Goal: Task Accomplishment & Management: Use online tool/utility

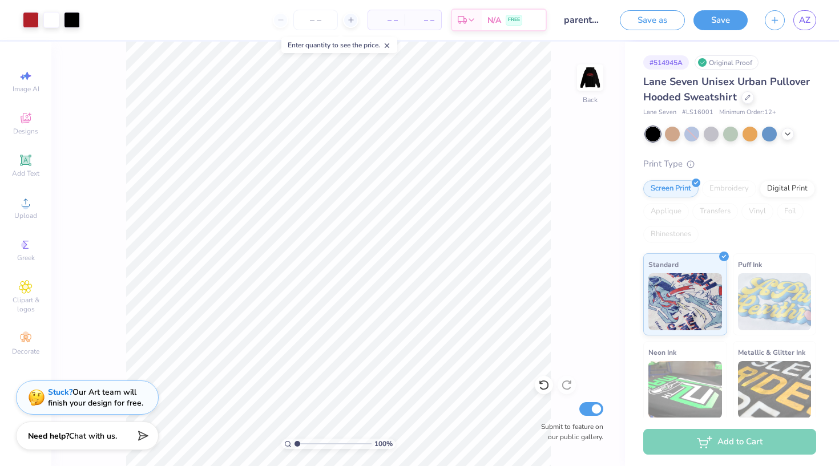
click at [723, 184] on div "Embroidery" at bounding box center [729, 188] width 54 height 17
click at [745, 96] on icon at bounding box center [747, 96] width 5 height 5
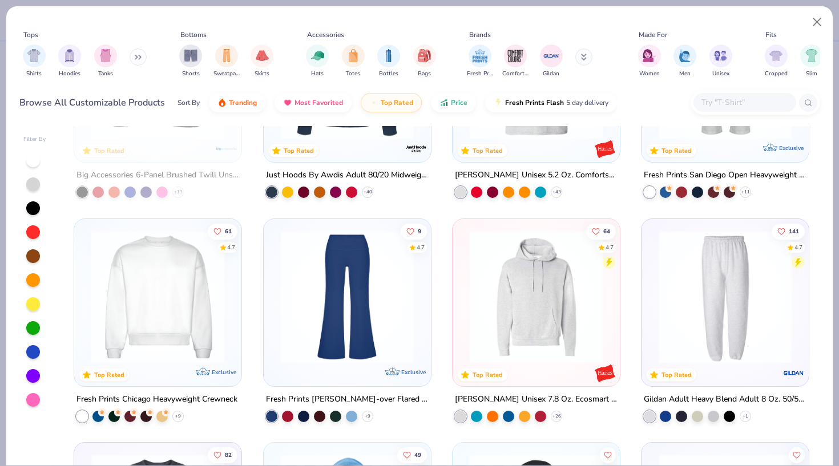
scroll to position [3944, 0]
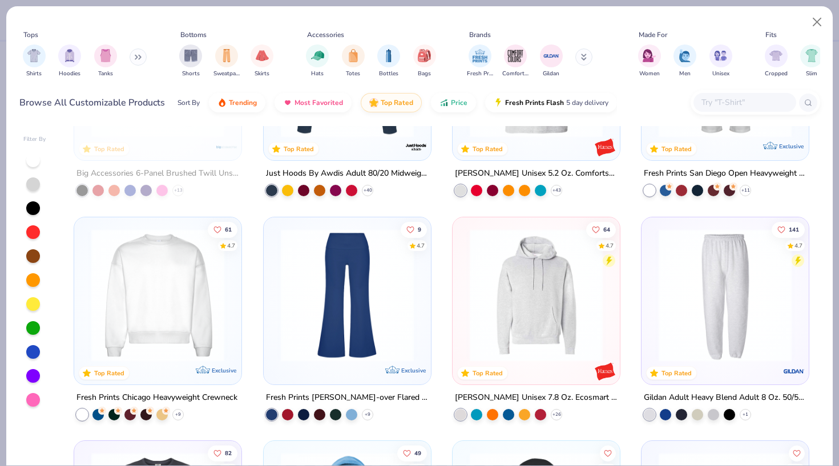
click at [169, 343] on img at bounding box center [158, 294] width 144 height 133
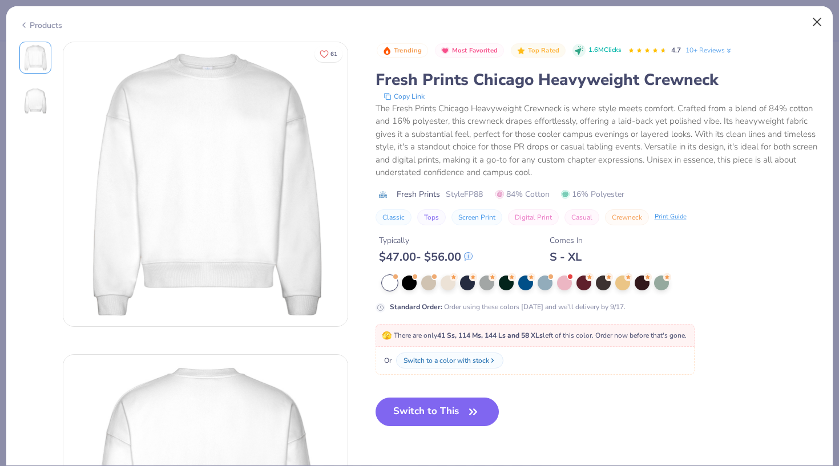
click at [817, 22] on button "Close" at bounding box center [817, 22] width 22 height 22
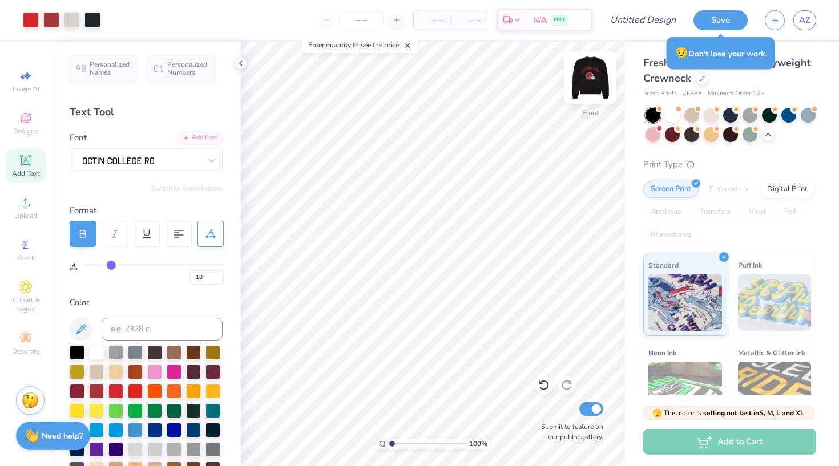
click at [596, 71] on img at bounding box center [590, 78] width 46 height 46
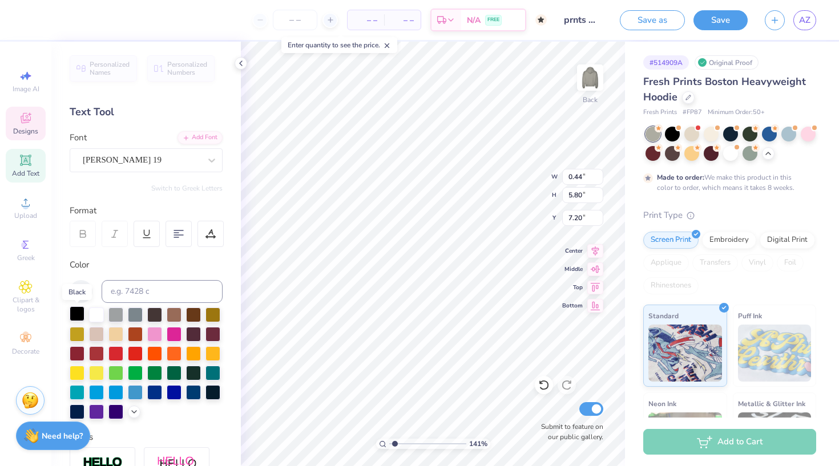
click at [79, 312] on div at bounding box center [77, 313] width 15 height 15
click at [29, 22] on div at bounding box center [31, 19] width 16 height 16
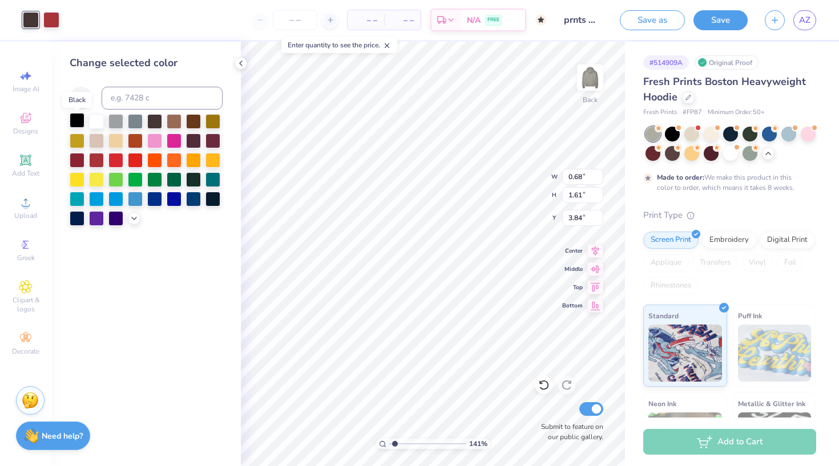
click at [75, 123] on div at bounding box center [77, 120] width 15 height 15
type input "9.14"
type input "1.32"
type input "5.87"
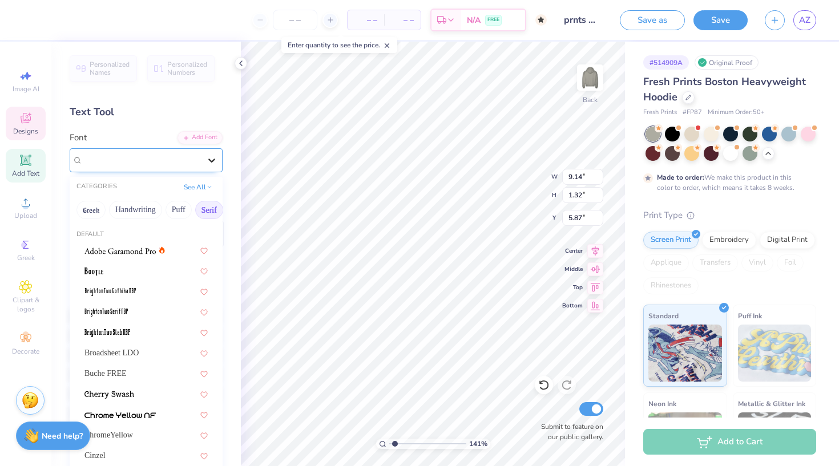
click at [208, 167] on div at bounding box center [211, 160] width 21 height 21
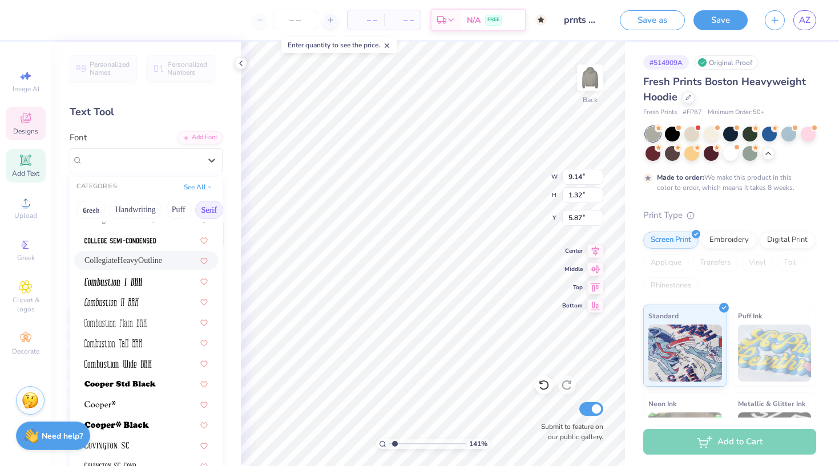
scroll to position [363, 0]
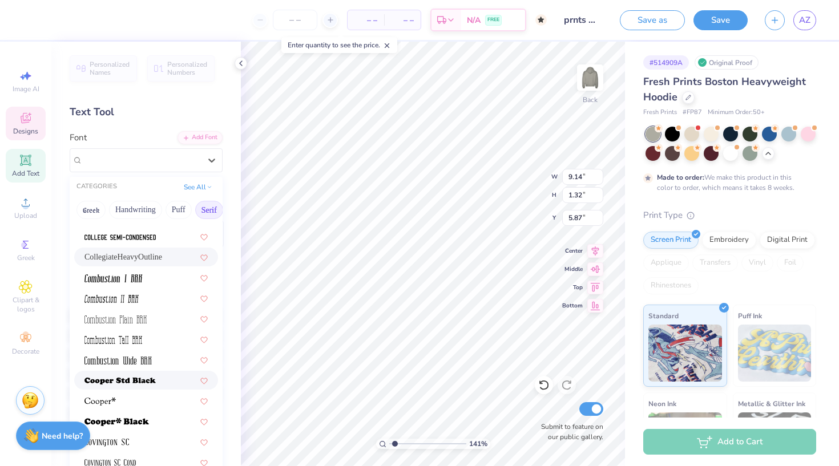
click at [142, 380] on img at bounding box center [119, 381] width 71 height 8
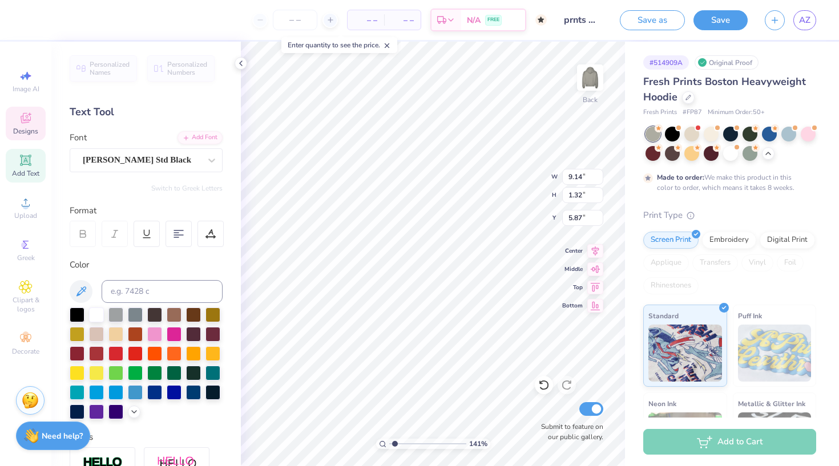
type input "10.99"
type input "1.30"
type input "5.90"
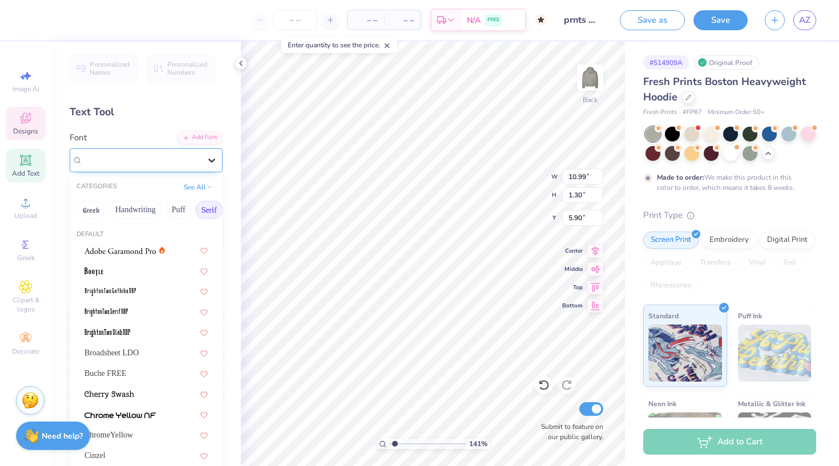
click at [211, 164] on icon at bounding box center [211, 160] width 11 height 11
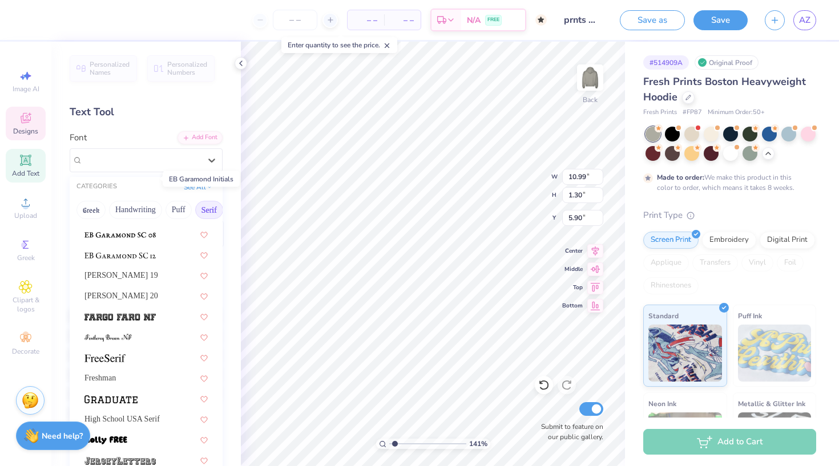
scroll to position [863, 0]
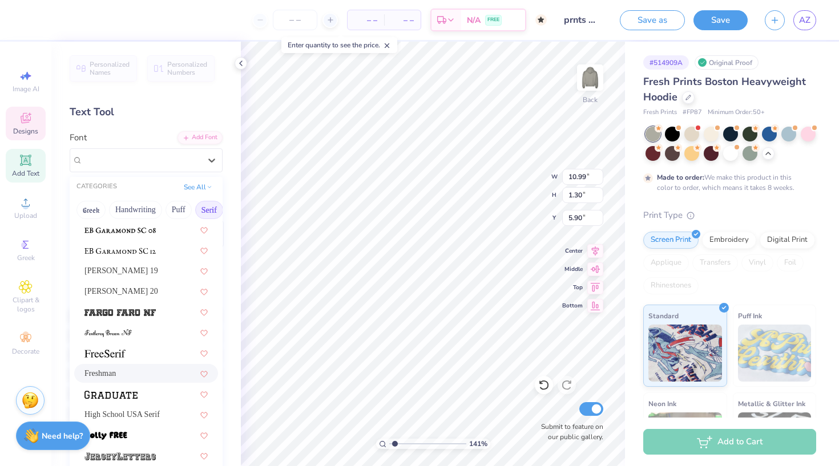
click at [126, 370] on div "Freshman" at bounding box center [145, 373] width 123 height 12
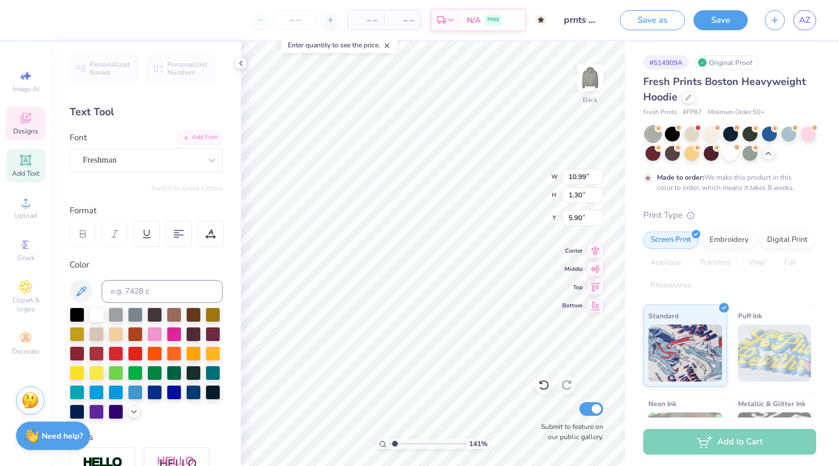
type input "10.52"
type input "1.48"
type input "5.71"
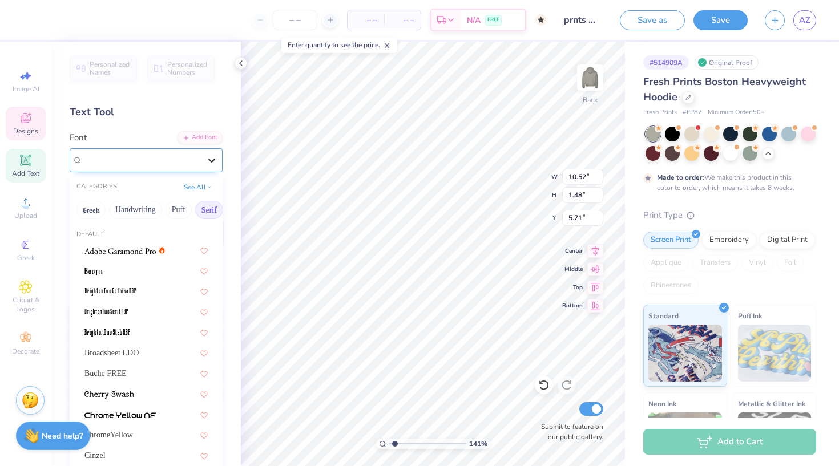
click at [212, 156] on icon at bounding box center [211, 160] width 11 height 11
click at [140, 376] on div "Buche FREE" at bounding box center [145, 373] width 123 height 12
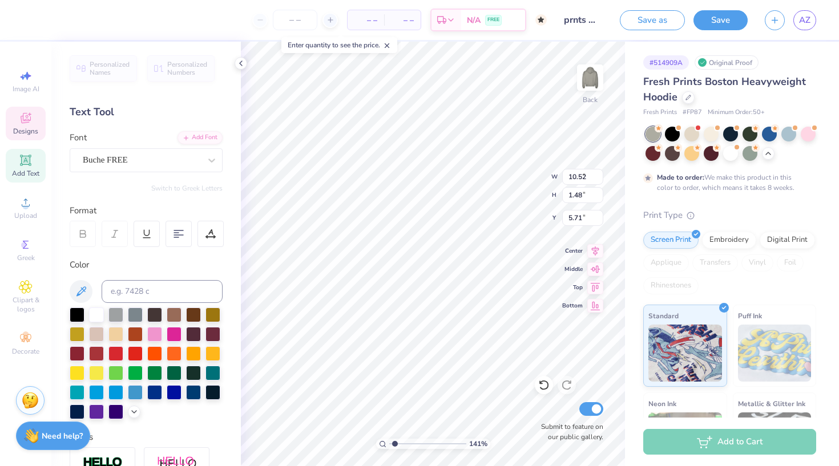
type input "8.94"
type input "1.20"
type input "5.99"
click at [202, 159] on div at bounding box center [211, 160] width 21 height 21
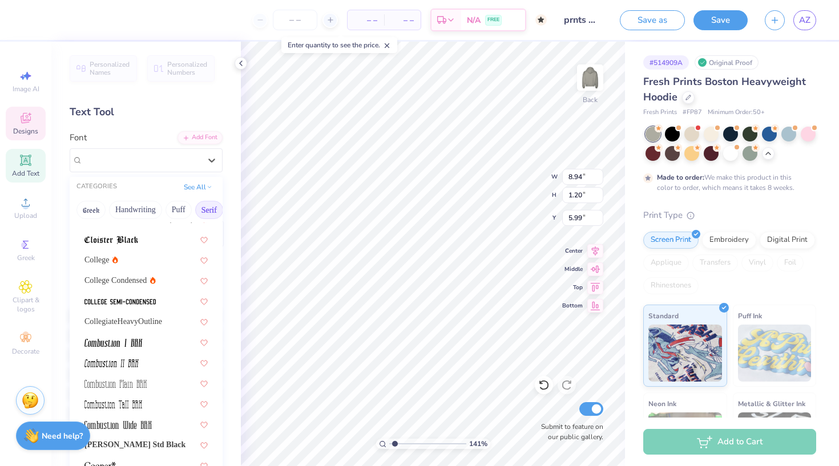
scroll to position [299, 0]
click at [160, 325] on span "CollegiateHeavyOutline" at bounding box center [123, 321] width 78 height 12
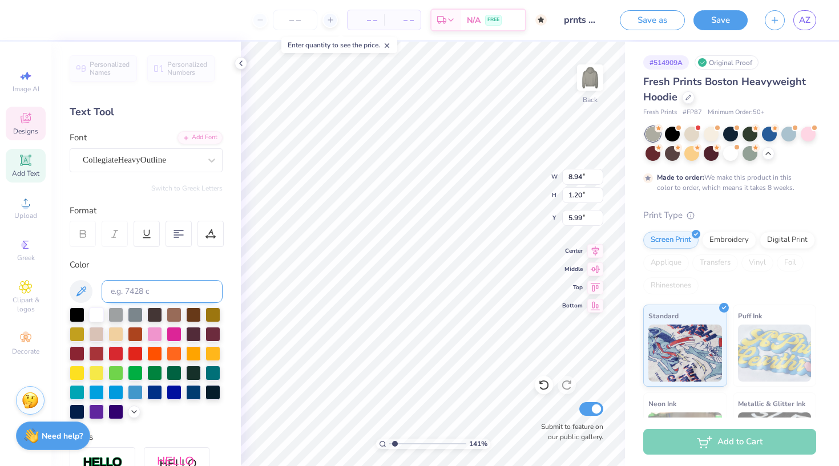
type input "9.14"
type input "1.32"
type input "5.87"
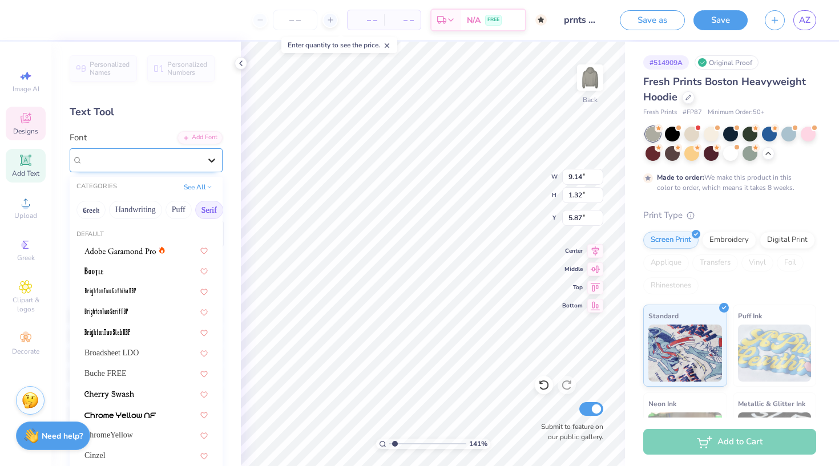
click at [212, 161] on icon at bounding box center [211, 161] width 7 height 4
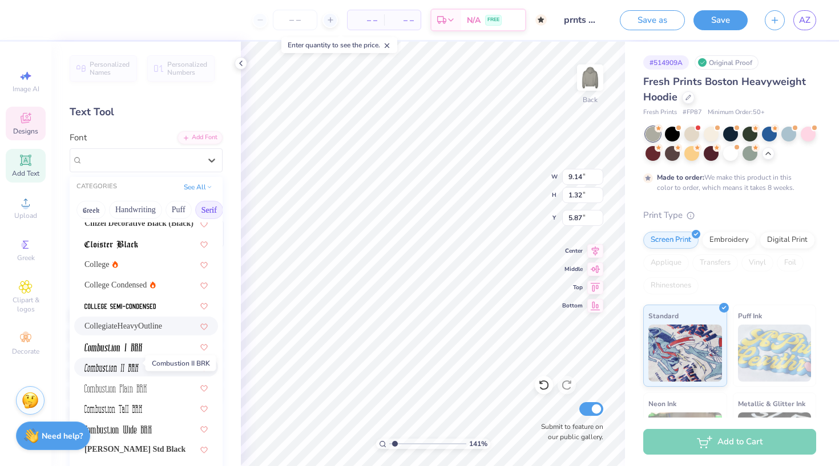
scroll to position [293, 0]
click at [128, 286] on span "College Condensed" at bounding box center [115, 286] width 62 height 12
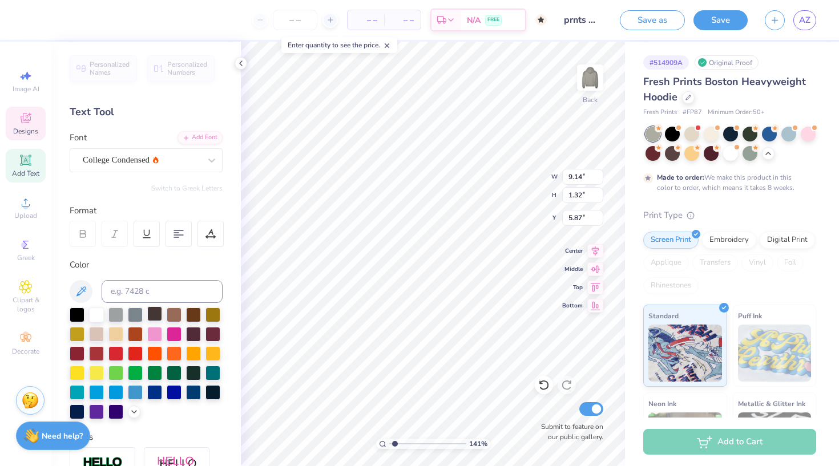
type input "6.61"
type input "1.22"
type input "5.98"
type input "5.90"
click at [75, 316] on div at bounding box center [77, 313] width 15 height 15
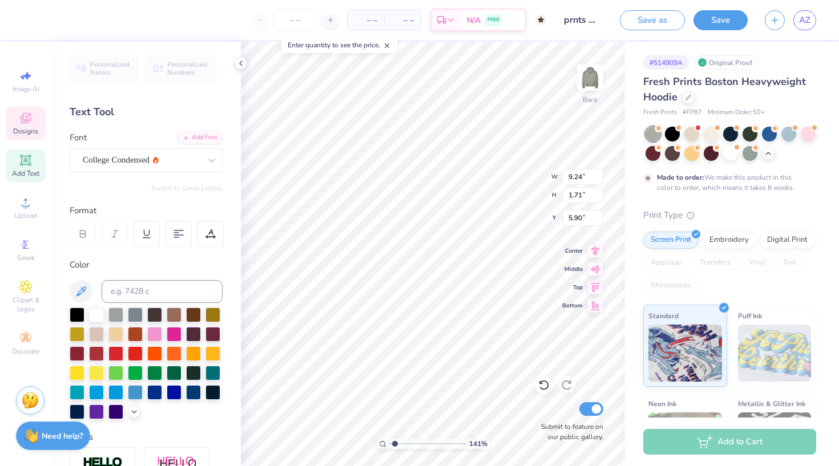
type input "0.53"
type input "0.24"
type input "3.84"
click at [76, 315] on div at bounding box center [77, 313] width 15 height 15
click at [82, 291] on icon at bounding box center [81, 292] width 14 height 14
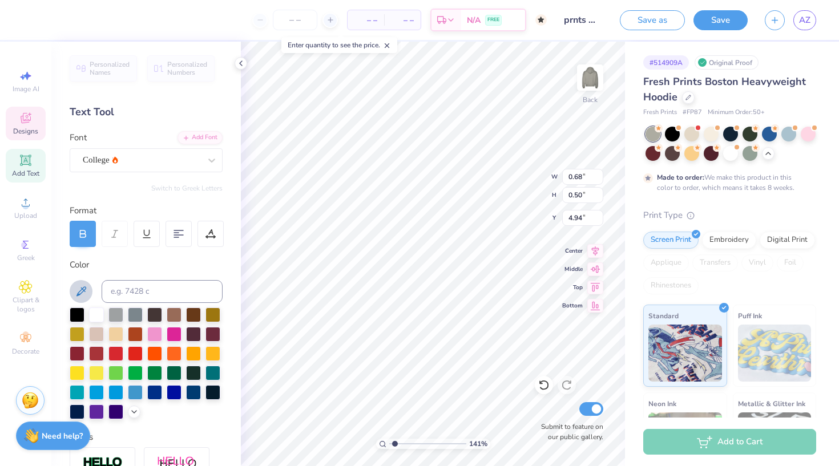
click at [84, 298] on button at bounding box center [81, 291] width 23 height 23
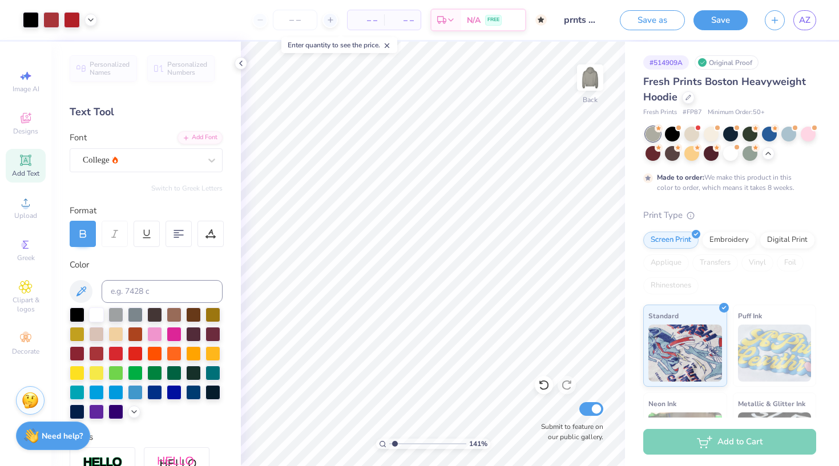
click at [395, 441] on input "range" at bounding box center [427, 444] width 77 height 10
type input "1.71"
click at [397, 443] on input "range" at bounding box center [427, 444] width 77 height 10
type input "5.00"
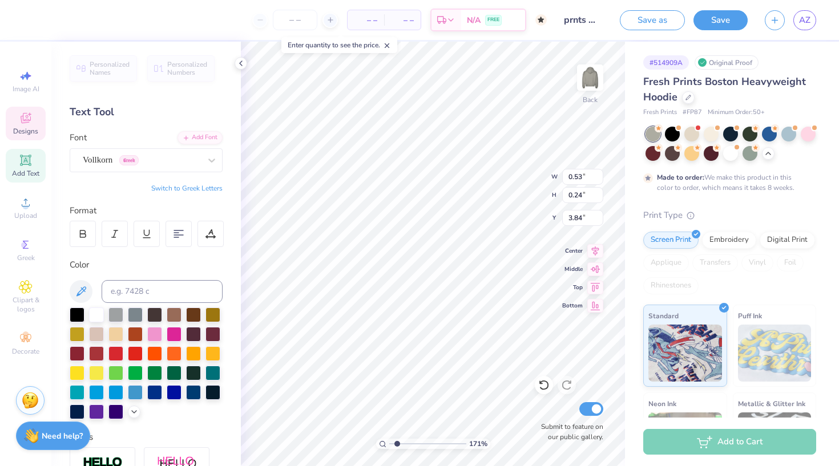
type input "3.51"
type input "2.23"
click at [401, 442] on input "range" at bounding box center [427, 444] width 77 height 10
type input "0.70"
type input "0.56"
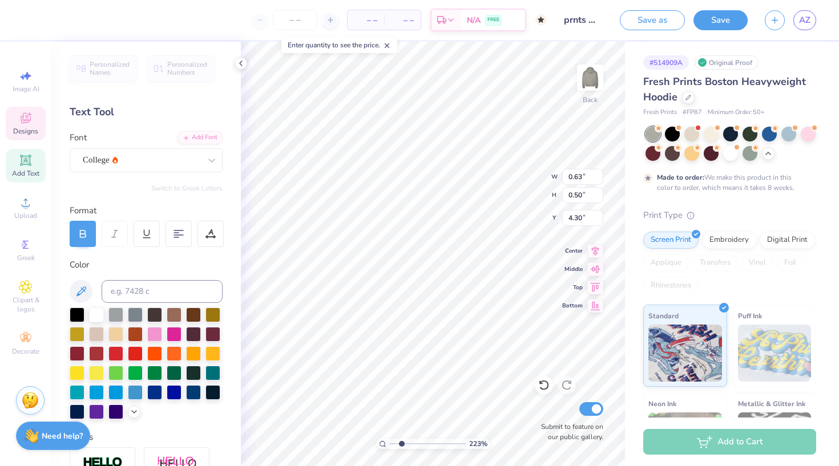
type input "4.24"
type input "0.70"
type input "0.56"
type input "4.24"
type input "0.67"
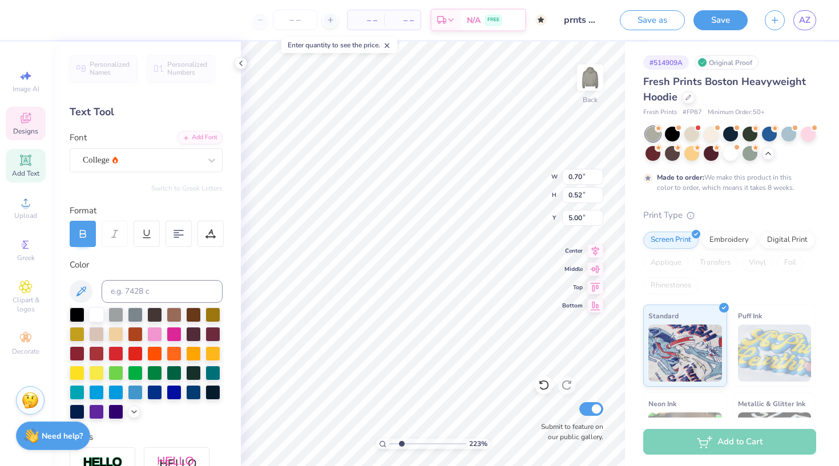
type input "0.50"
type input "5.02"
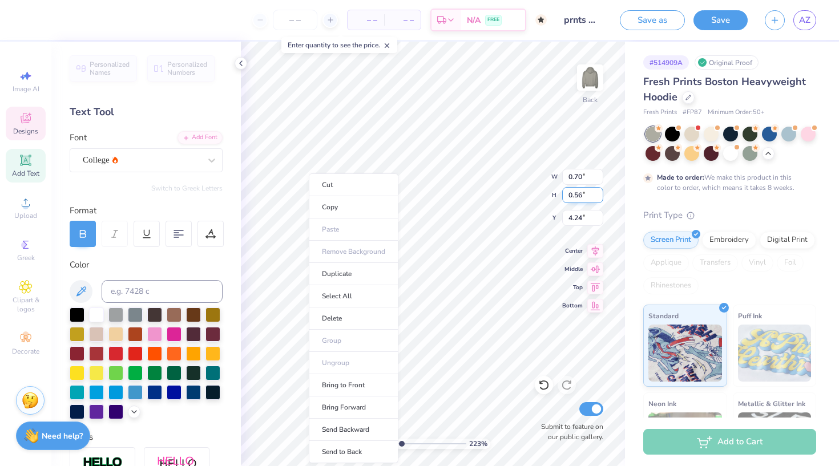
type input "0.55"
click at [599, 197] on input "0.55" at bounding box center [582, 195] width 41 height 16
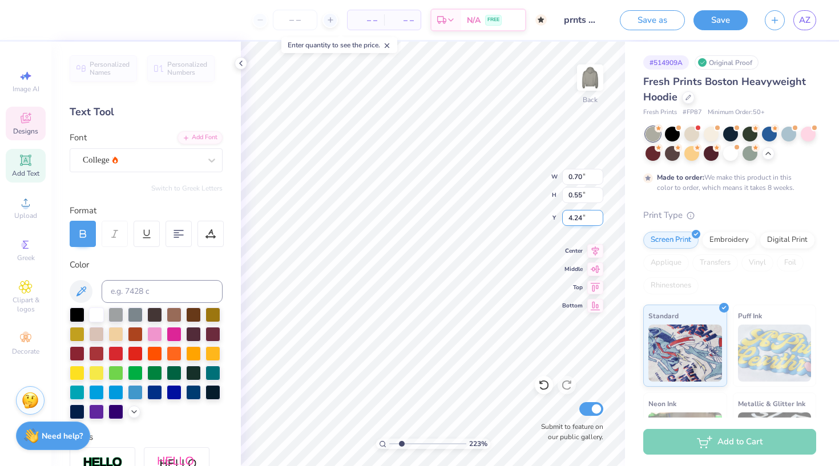
type input "4.25"
click at [599, 215] on input "4.25" at bounding box center [582, 218] width 41 height 16
type input "0.68"
click at [599, 215] on input "4.26" at bounding box center [582, 218] width 41 height 16
click at [599, 216] on input "4.27" at bounding box center [582, 218] width 41 height 16
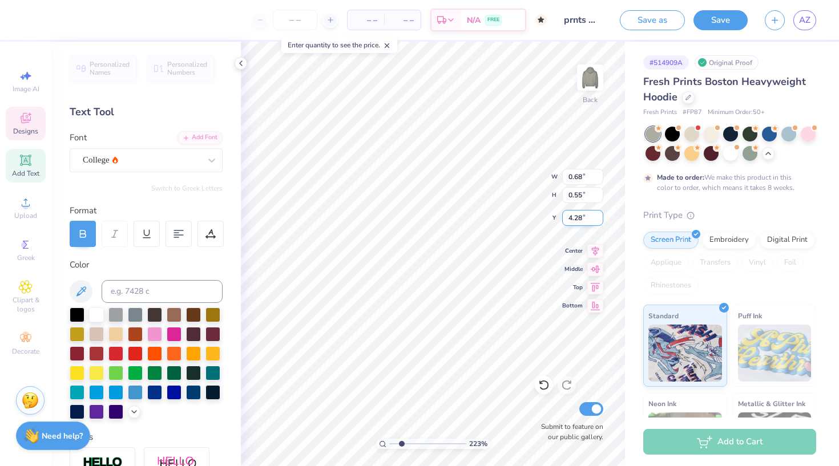
click at [599, 216] on input "4.28" at bounding box center [582, 218] width 41 height 16
click at [598, 215] on input "4.29" at bounding box center [582, 218] width 41 height 16
type input "4.3"
click at [598, 216] on input "4.3" at bounding box center [582, 218] width 41 height 16
type input "0.69"
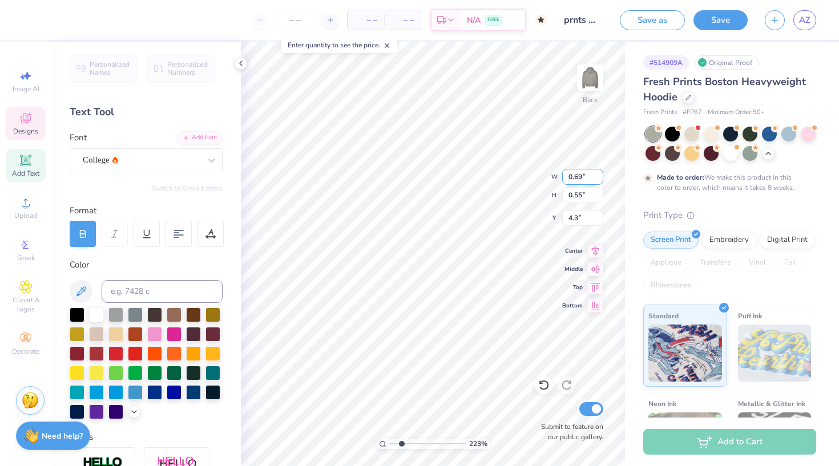
click at [598, 175] on input "0.69" at bounding box center [582, 177] width 41 height 16
type input "4.30"
click at [599, 176] on input "0.7" at bounding box center [582, 177] width 41 height 16
type input "9.24"
type input "1.71"
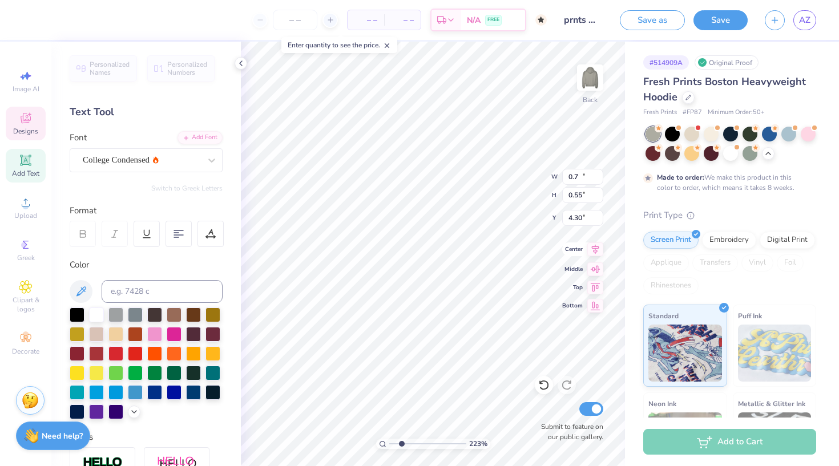
type input "5.90"
type input "0.67"
type input "0.50"
type input "5.02"
click at [599, 173] on input "0.68" at bounding box center [582, 177] width 41 height 16
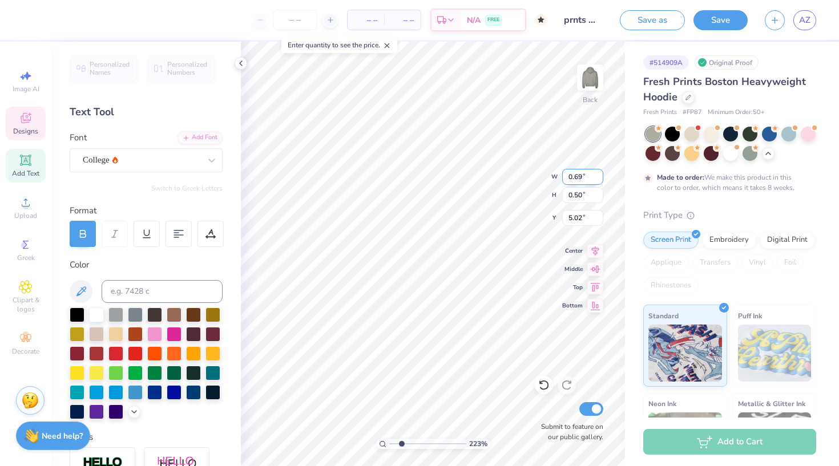
click at [599, 173] on input "0.69" at bounding box center [582, 177] width 41 height 16
click at [599, 173] on input "0.7" at bounding box center [582, 177] width 41 height 16
type input "0.68"
type input "0.55"
type input "4.30"
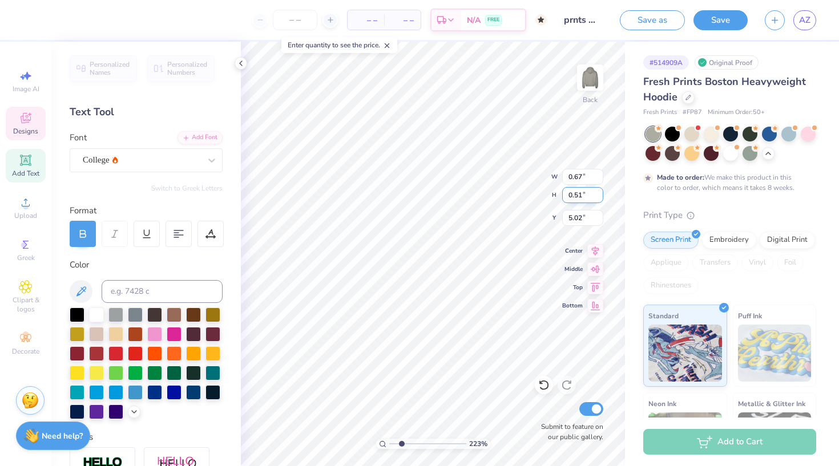
click at [599, 193] on input "0.51" at bounding box center [582, 195] width 41 height 16
click at [599, 193] on input "0.52" at bounding box center [582, 195] width 41 height 16
click at [599, 193] on input "0.53" at bounding box center [582, 195] width 41 height 16
click at [599, 193] on input "0.54" at bounding box center [582, 195] width 41 height 16
type input "0.55"
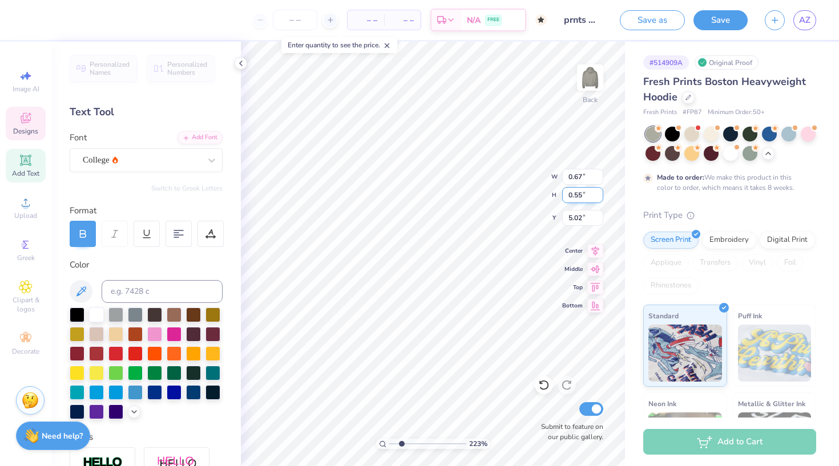
click at [599, 193] on input "0.55" at bounding box center [582, 195] width 41 height 16
click at [598, 173] on input "0.68" at bounding box center [582, 177] width 41 height 16
type input "0.69"
type input "5.00"
click at [598, 173] on input "0.69" at bounding box center [582, 177] width 41 height 16
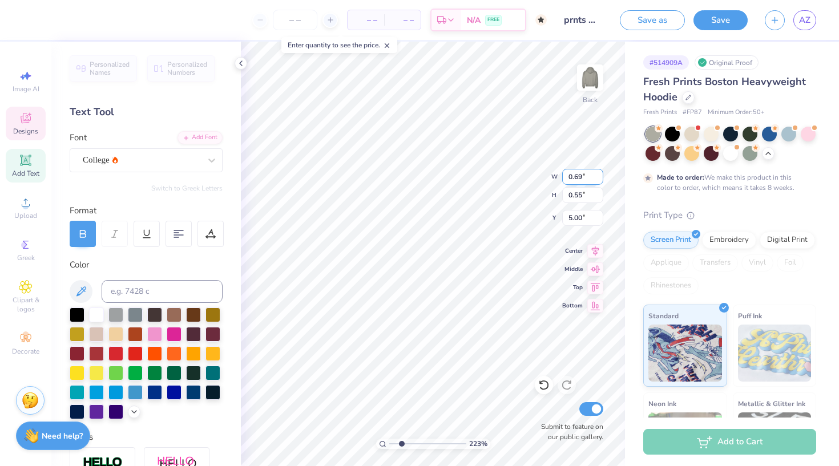
type input "0.7"
click at [598, 175] on input "0.7" at bounding box center [582, 177] width 41 height 16
type input "5.02"
type input "4.30"
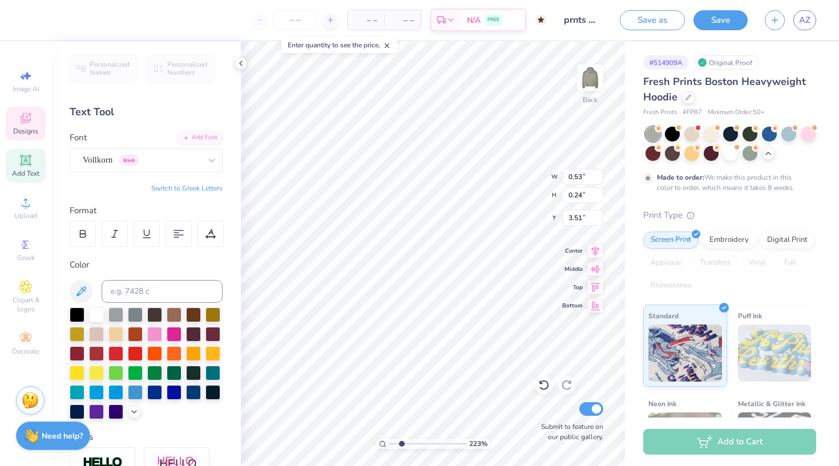
type input "3.92"
type input "1.56"
click at [396, 443] on input "range" at bounding box center [427, 444] width 77 height 10
click at [89, 293] on button at bounding box center [81, 291] width 23 height 23
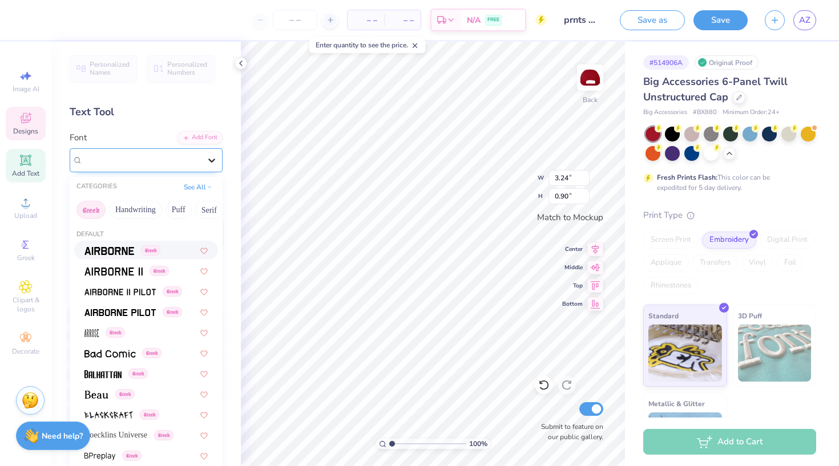
click at [208, 157] on icon at bounding box center [211, 160] width 11 height 11
click at [114, 255] on img at bounding box center [109, 251] width 50 height 8
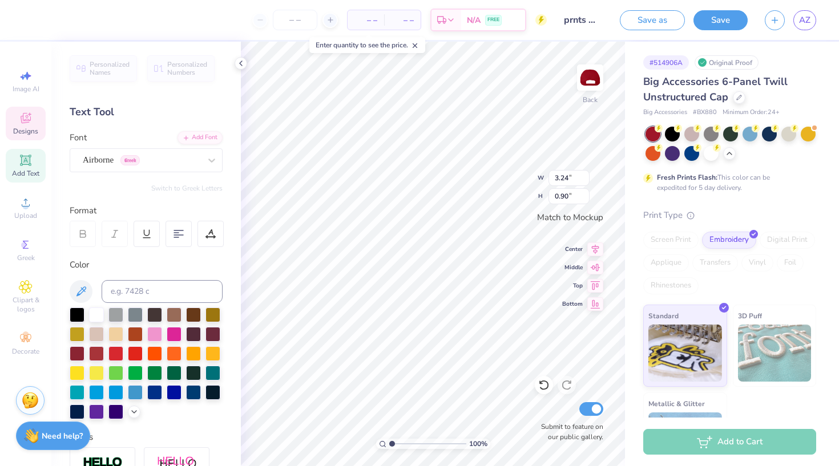
type input "3.92"
type input "0.59"
click at [212, 158] on icon at bounding box center [211, 160] width 11 height 11
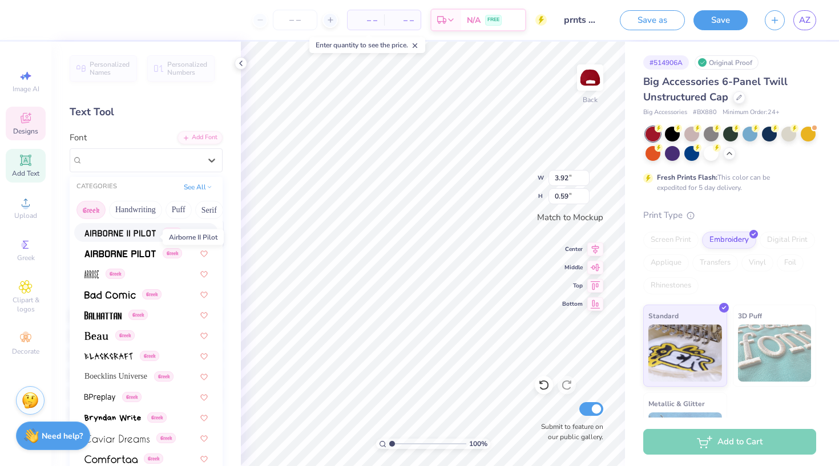
scroll to position [72, 0]
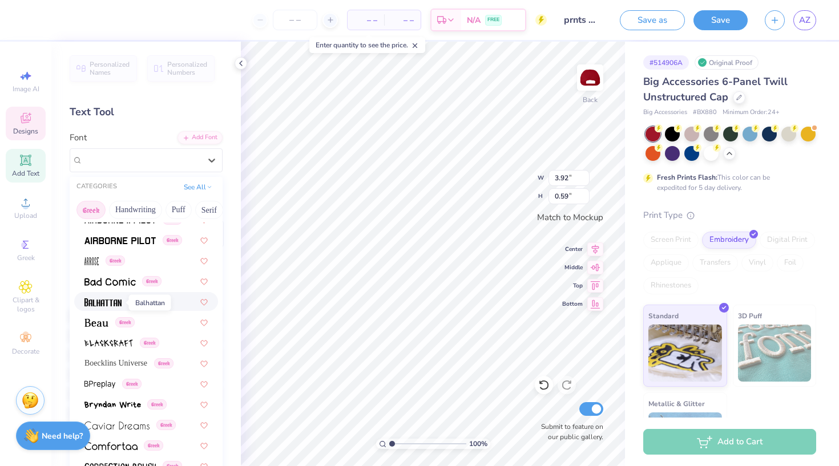
click at [113, 306] on img at bounding box center [102, 302] width 37 height 8
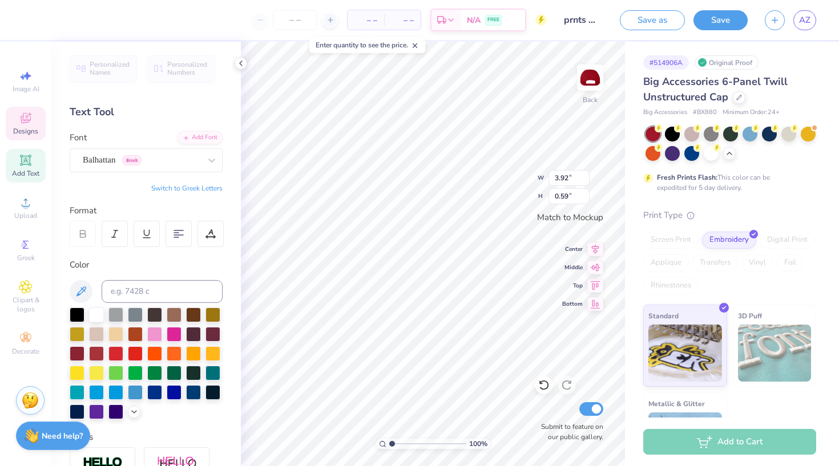
type input "2.71"
type input "0.65"
click at [212, 159] on icon at bounding box center [211, 160] width 11 height 11
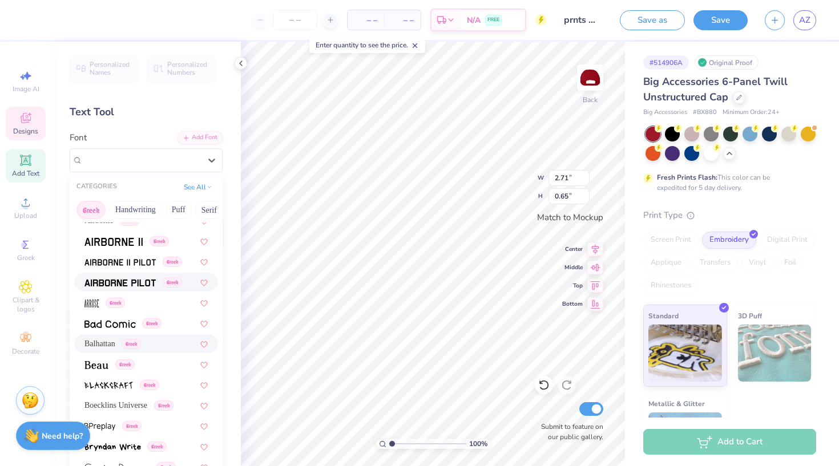
scroll to position [34, 0]
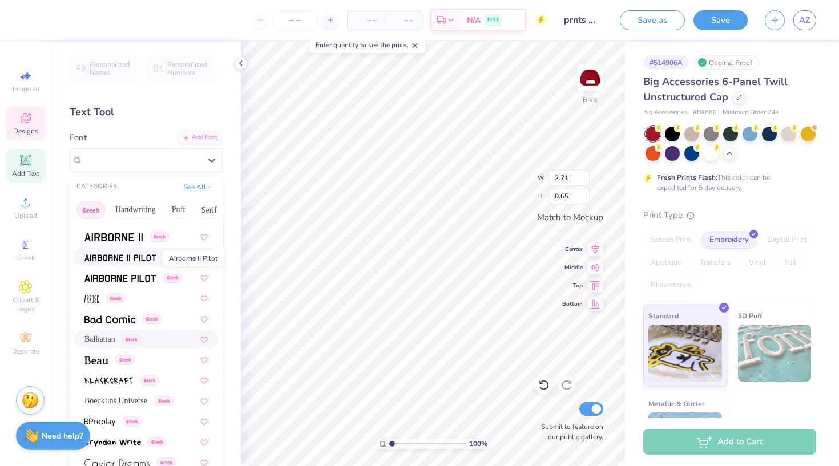
click at [142, 262] on img at bounding box center [119, 258] width 71 height 8
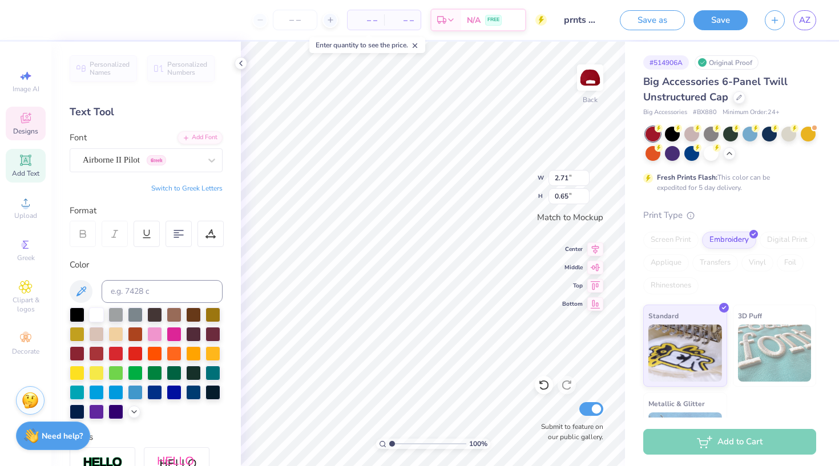
type input "3.88"
type input "0.59"
type input "0.87"
type input "0.09"
click at [215, 162] on icon at bounding box center [211, 160] width 11 height 11
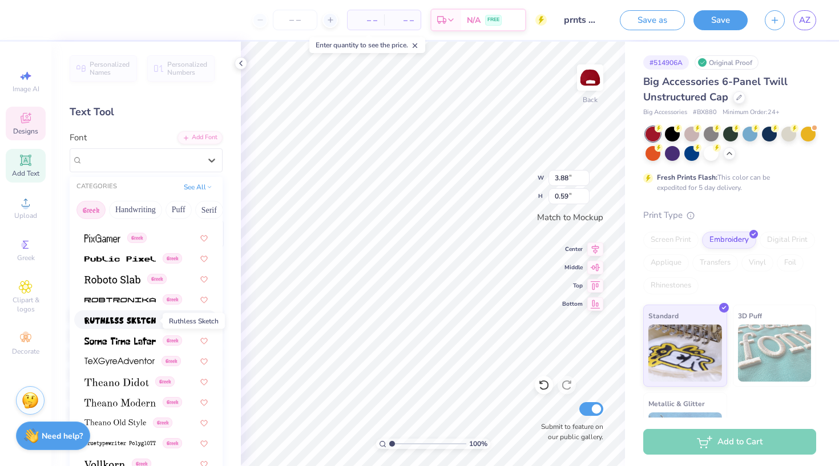
scroll to position [690, 0]
click at [133, 300] on img at bounding box center [119, 301] width 71 height 8
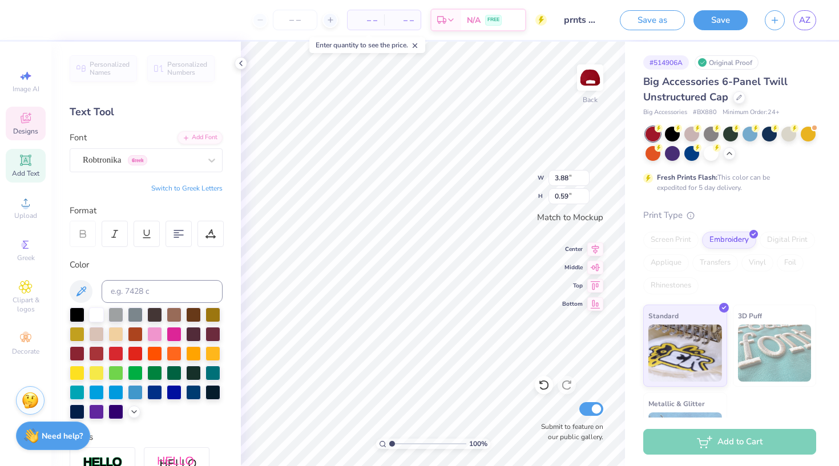
type input "5.00"
type input "0.35"
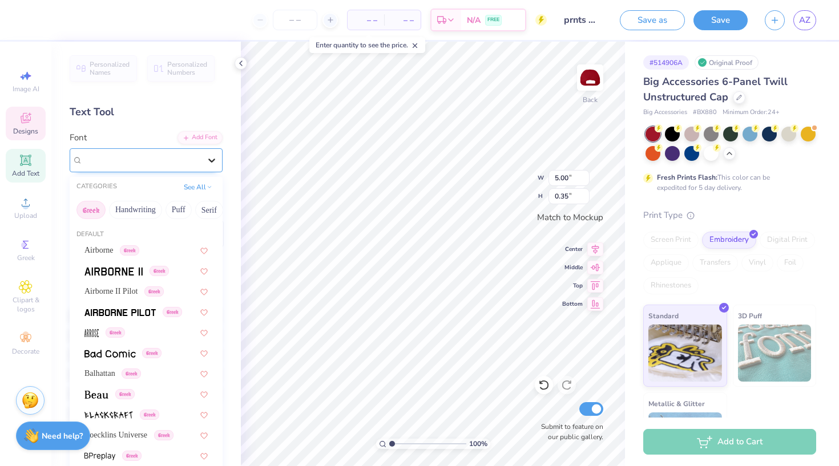
click at [216, 157] on icon at bounding box center [211, 160] width 11 height 11
click at [124, 289] on span "Airborne II Pilot" at bounding box center [110, 291] width 53 height 12
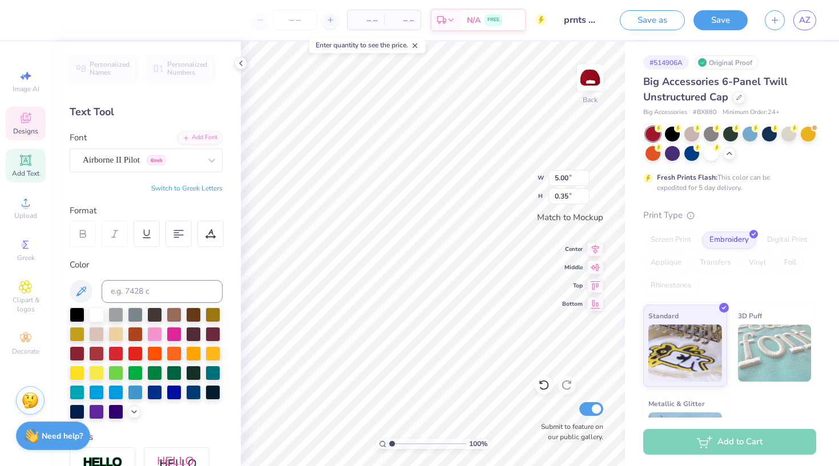
type input "2.41"
type input "0.36"
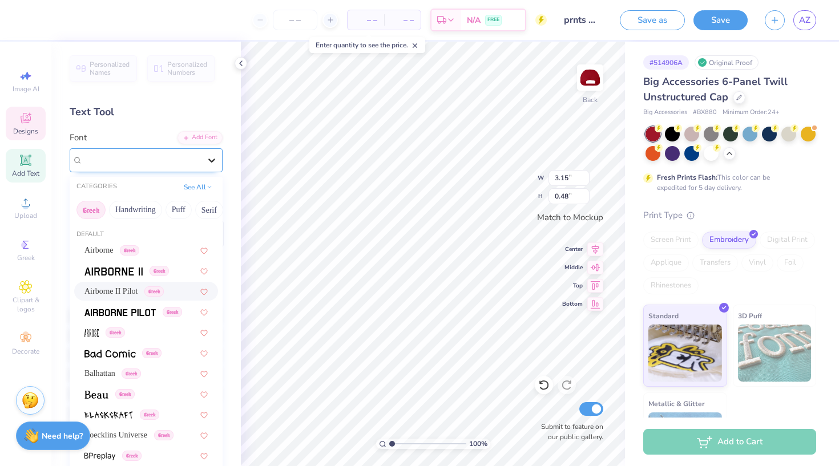
click at [211, 164] on icon at bounding box center [211, 160] width 11 height 11
click at [123, 212] on button "Handwriting" at bounding box center [135, 210] width 53 height 18
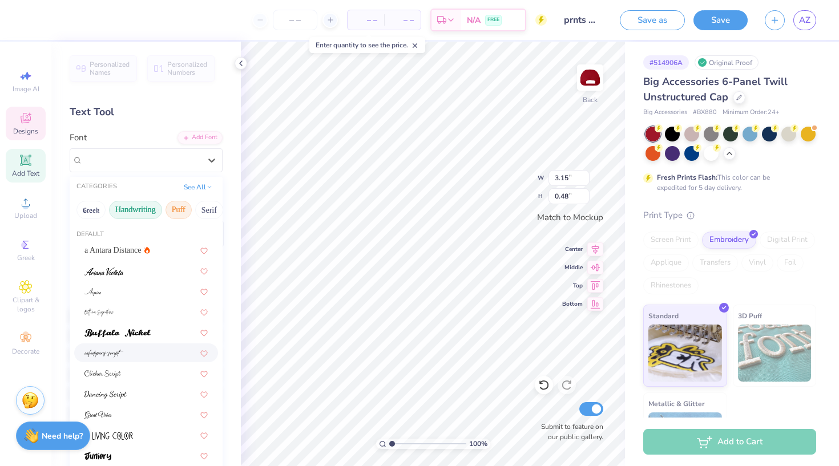
click at [179, 212] on button "Puff" at bounding box center [178, 210] width 26 height 18
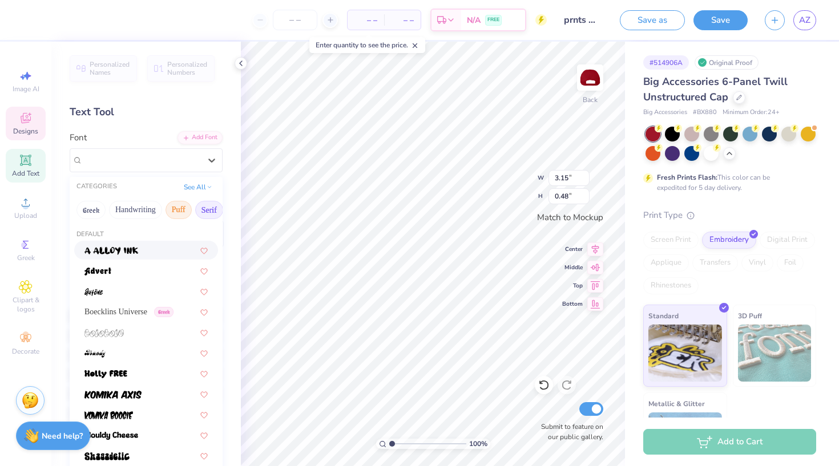
click at [208, 208] on button "Serif" at bounding box center [209, 210] width 28 height 18
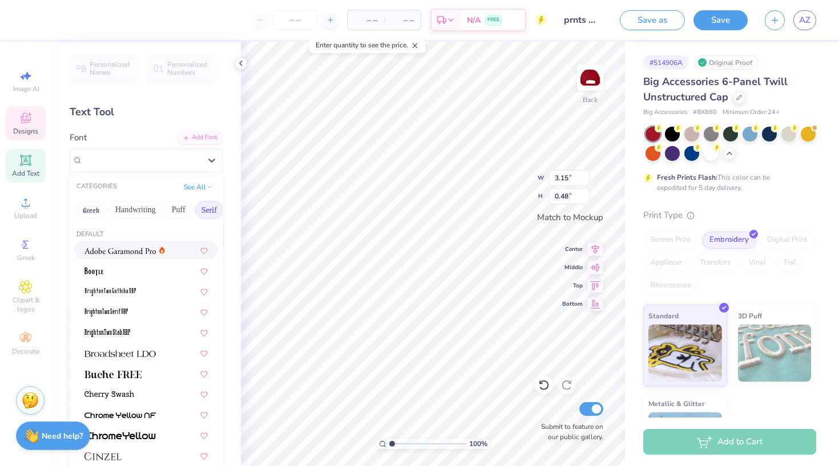
click at [142, 255] on img at bounding box center [119, 251] width 71 height 8
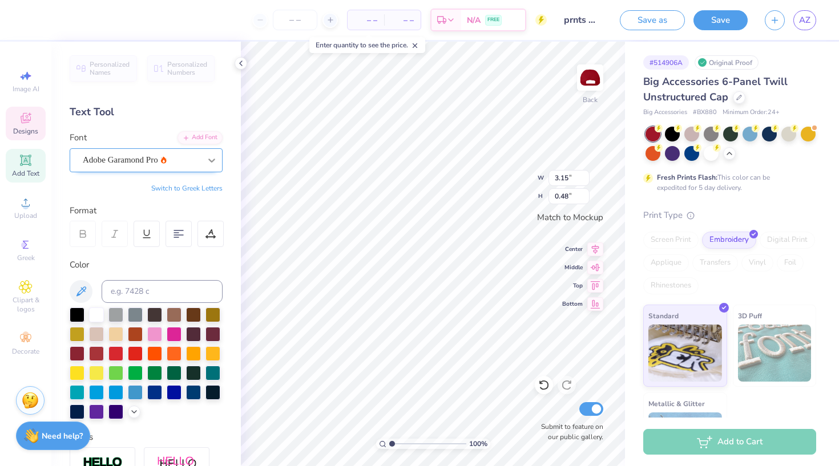
type input "2.52"
type input "0.63"
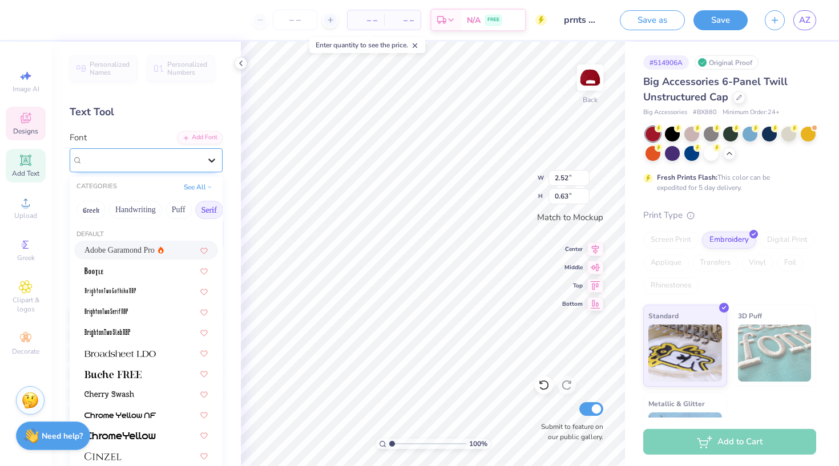
click at [211, 160] on icon at bounding box center [211, 161] width 7 height 4
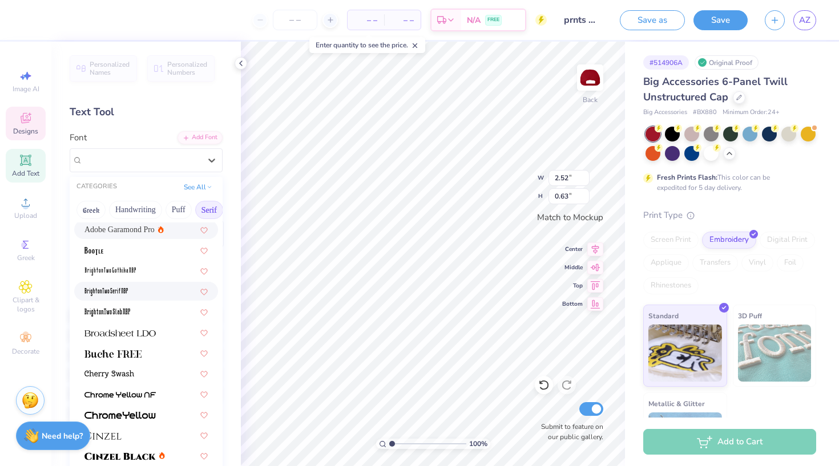
scroll to position [22, 0]
click at [140, 270] on div at bounding box center [145, 270] width 123 height 12
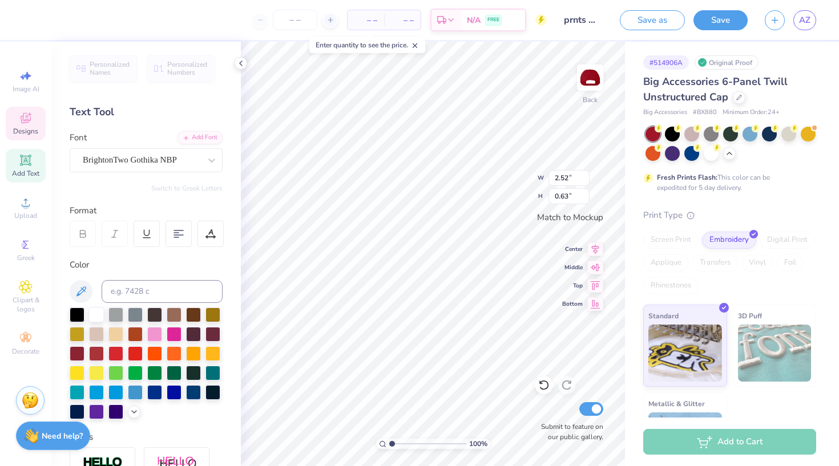
type input "1.51"
type input "0.55"
click at [213, 165] on icon at bounding box center [211, 160] width 11 height 11
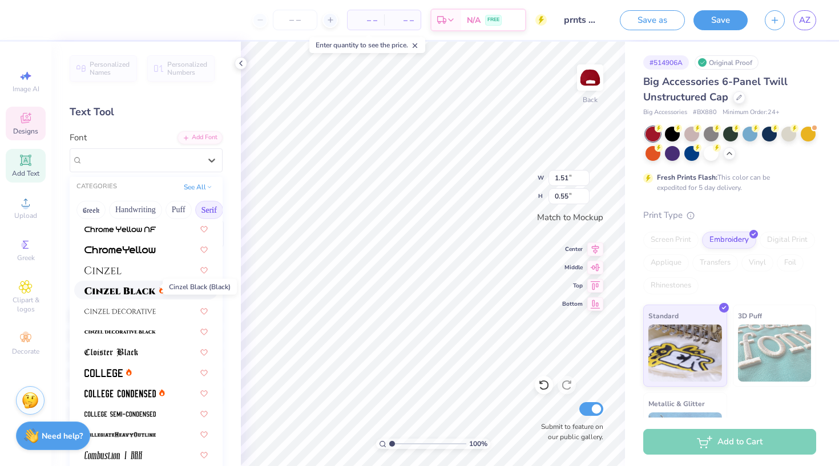
scroll to position [191, 0]
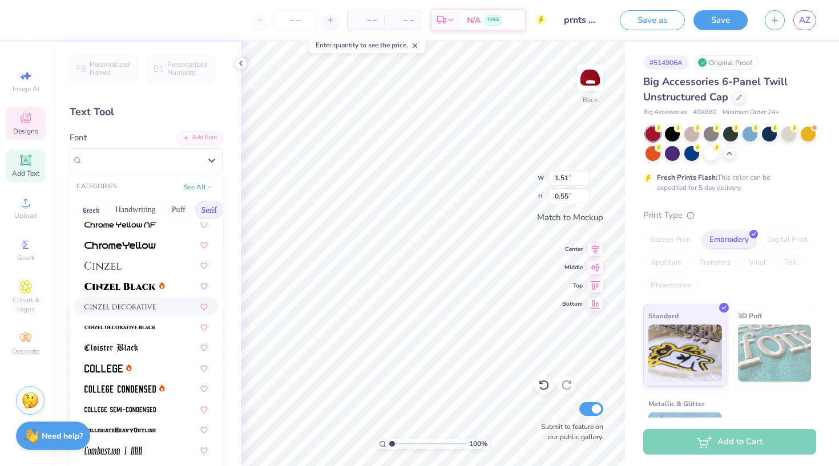
click at [149, 312] on span at bounding box center [119, 306] width 71 height 12
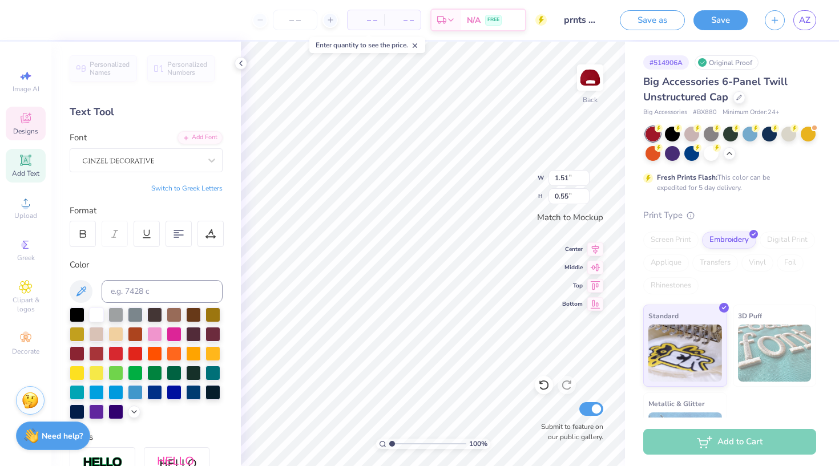
type input "3.46"
type input "0.64"
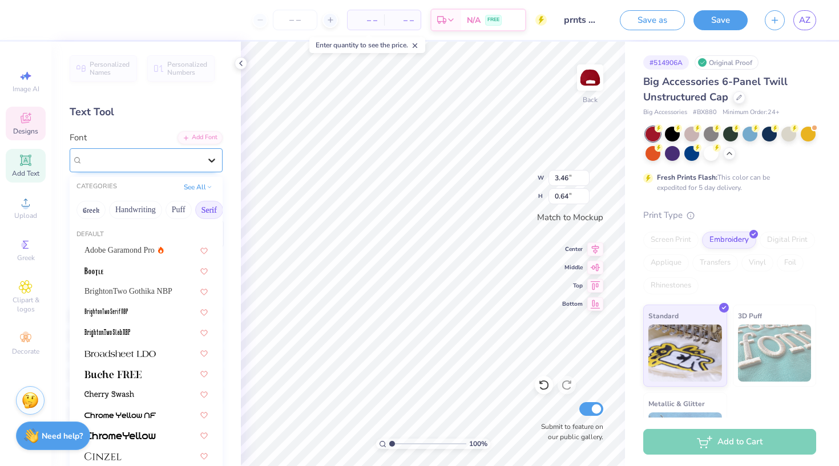
click at [206, 159] on icon at bounding box center [211, 160] width 11 height 11
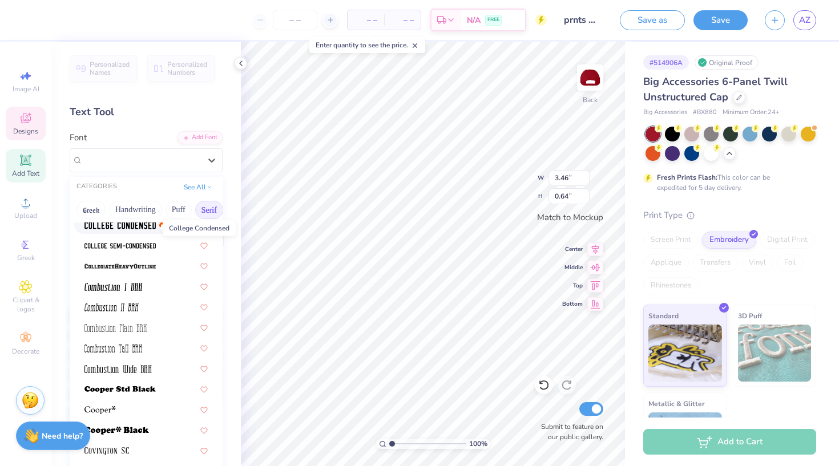
scroll to position [355, 0]
click at [135, 285] on img at bounding box center [113, 286] width 58 height 8
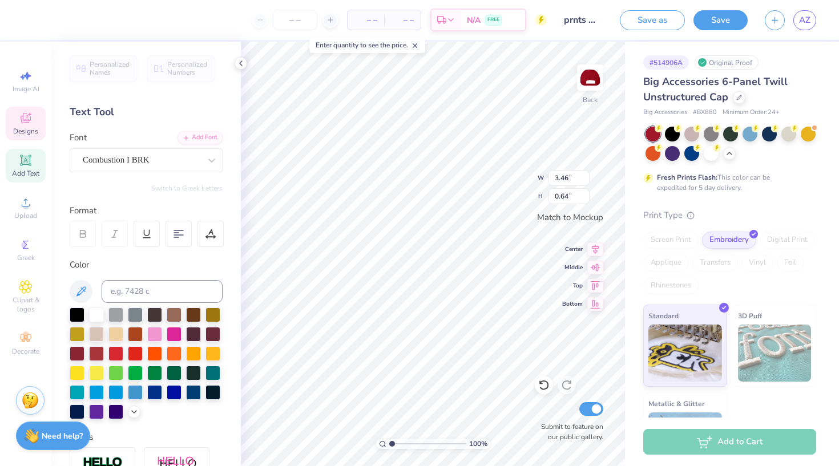
type input "1.86"
type input "0.59"
click at [219, 230] on div at bounding box center [210, 234] width 26 height 26
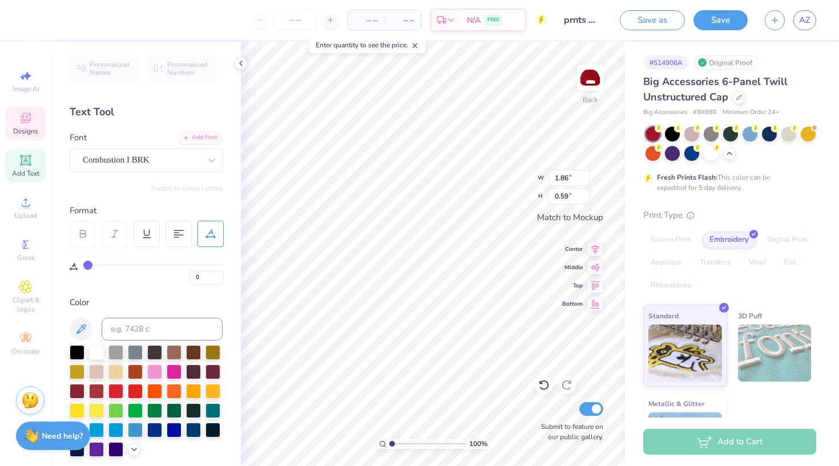
type input "1"
type input "2"
type input "3"
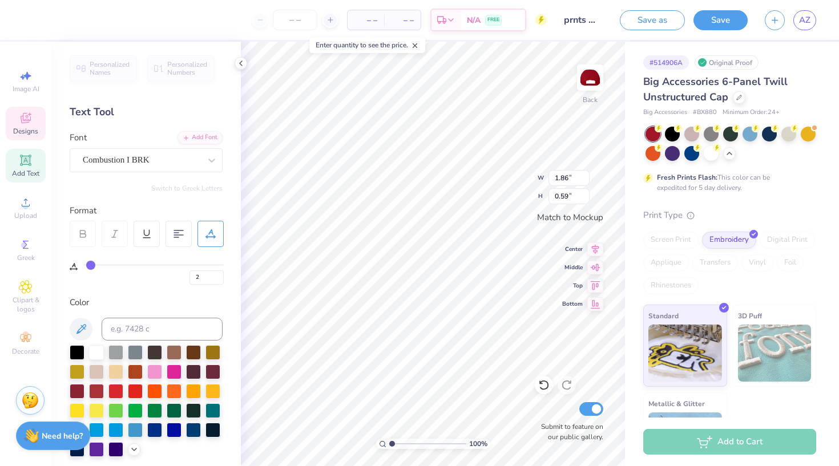
type input "3"
type input "4"
type input "5"
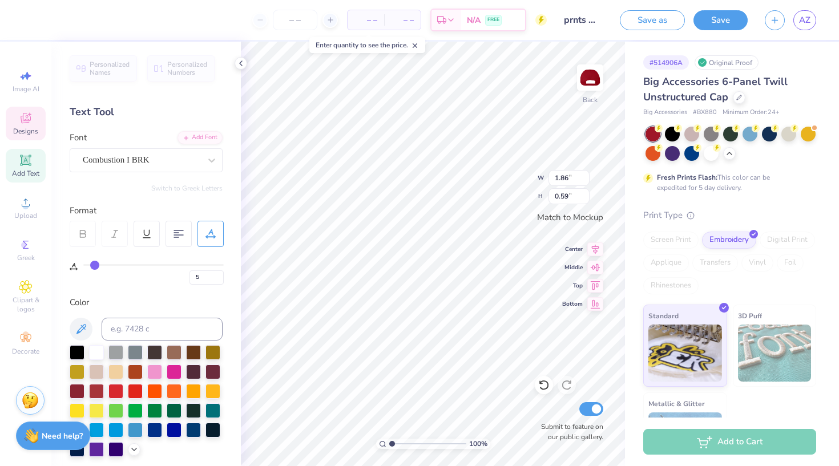
type input "5"
click at [94, 264] on input "range" at bounding box center [153, 265] width 140 height 2
type input "2.12"
type input "4"
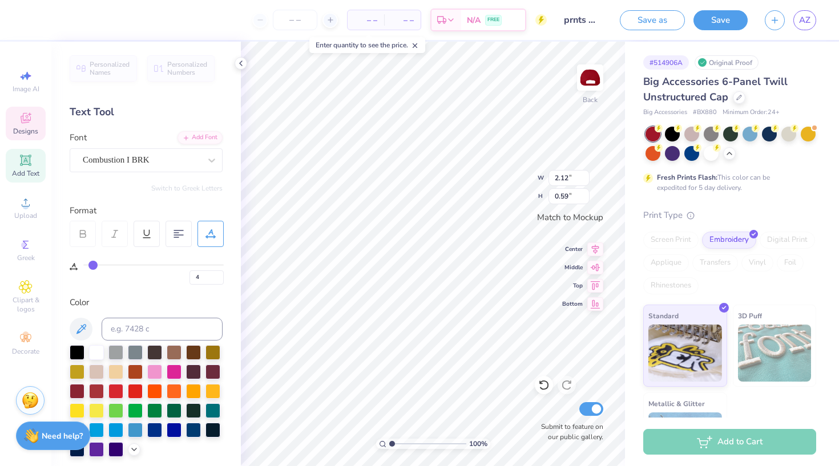
type input "5"
type input "6"
type input "7"
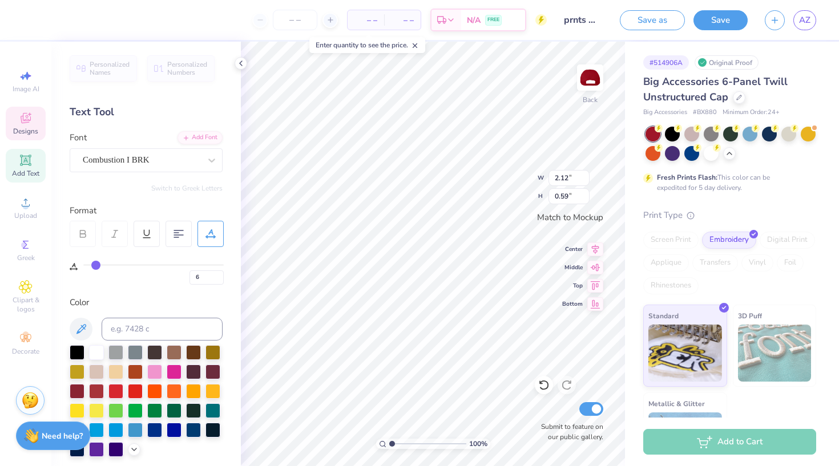
type input "7"
type input "8"
type input "9"
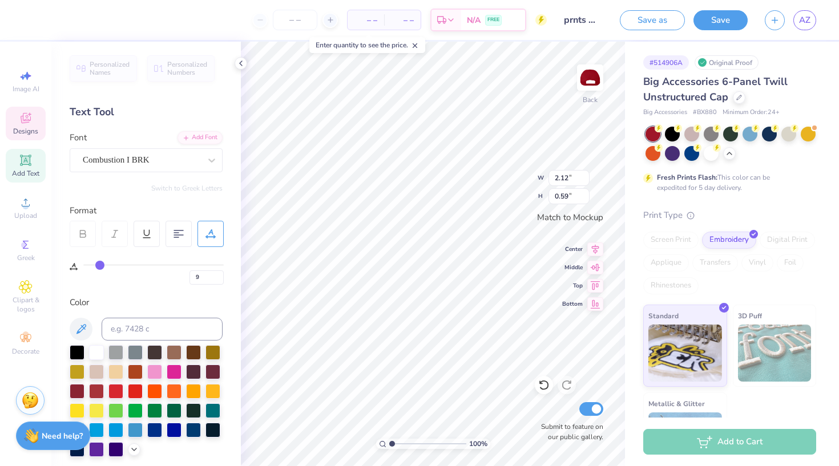
type input "10"
type input "11"
type input "12"
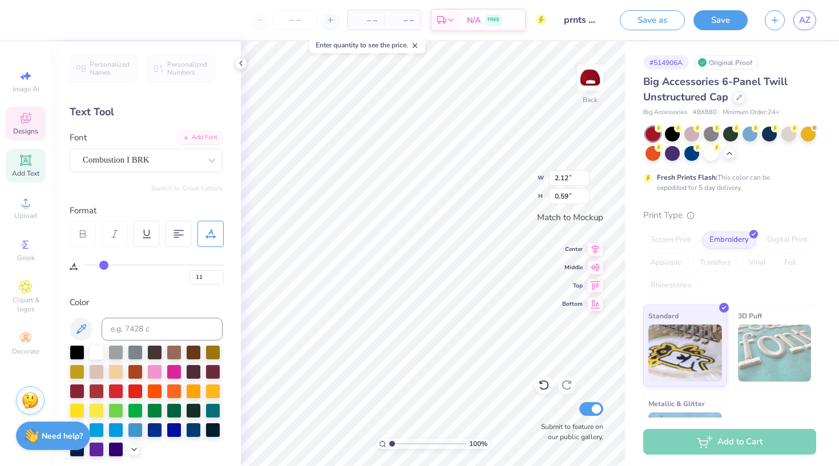
type input "12"
drag, startPoint x: 94, startPoint y: 263, endPoint x: 103, endPoint y: 263, distance: 9.7
type input "12"
click at [103, 264] on input "range" at bounding box center [153, 265] width 140 height 2
type input "2.48"
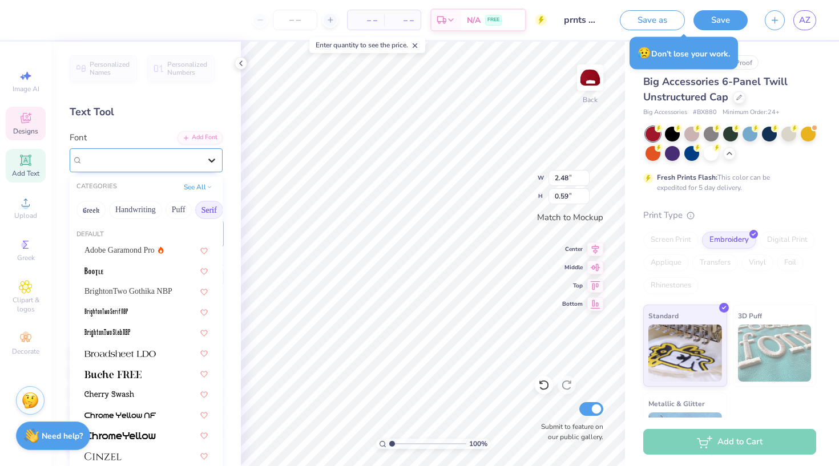
click at [211, 159] on icon at bounding box center [211, 160] width 11 height 11
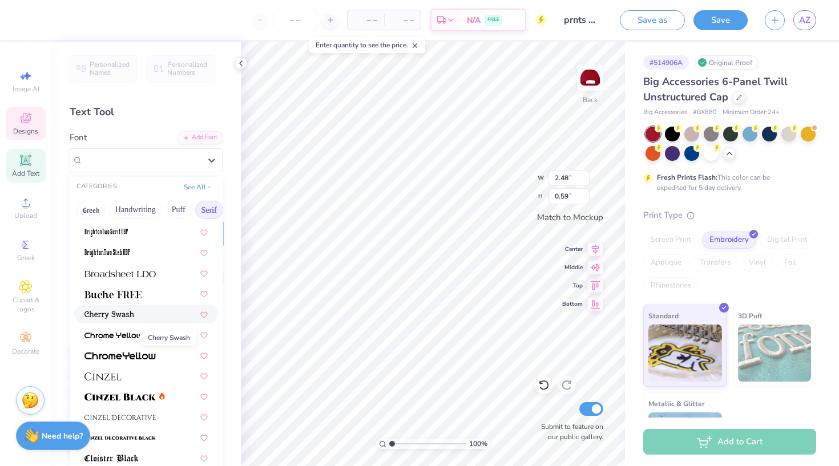
scroll to position [89, 0]
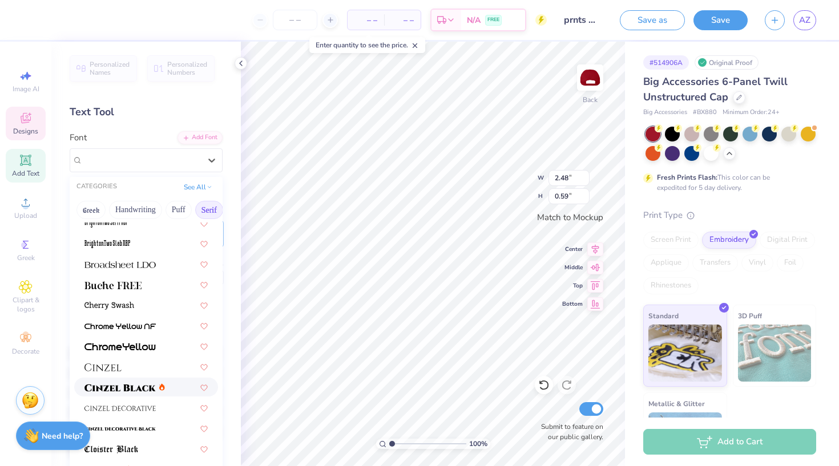
click at [135, 393] on span at bounding box center [119, 387] width 71 height 12
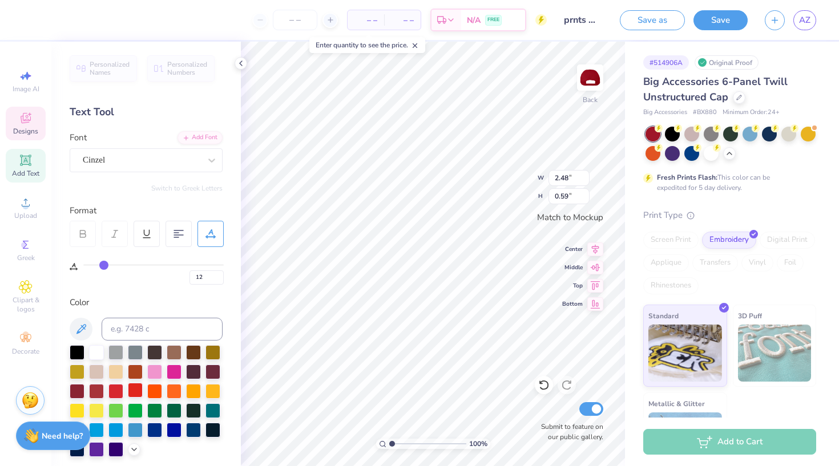
type input "4.11"
type input "0.47"
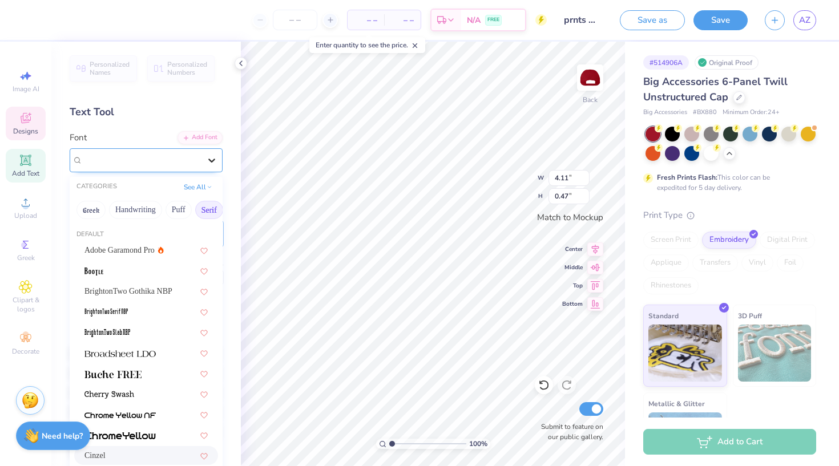
click at [210, 157] on icon at bounding box center [211, 160] width 11 height 11
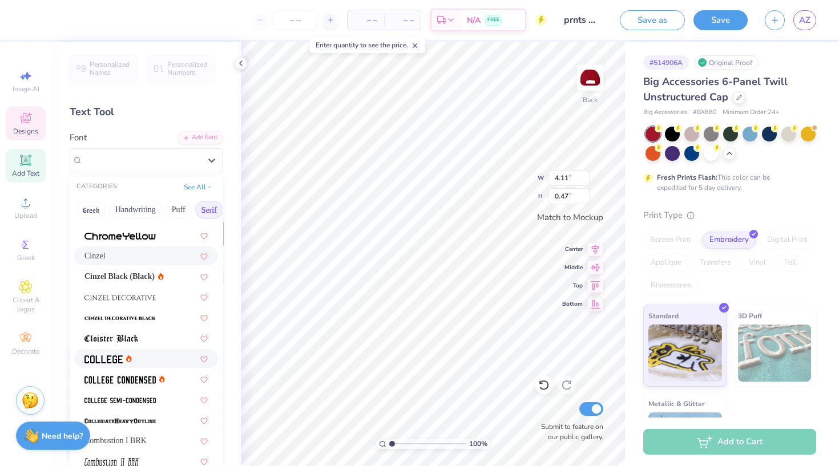
scroll to position [224, 0]
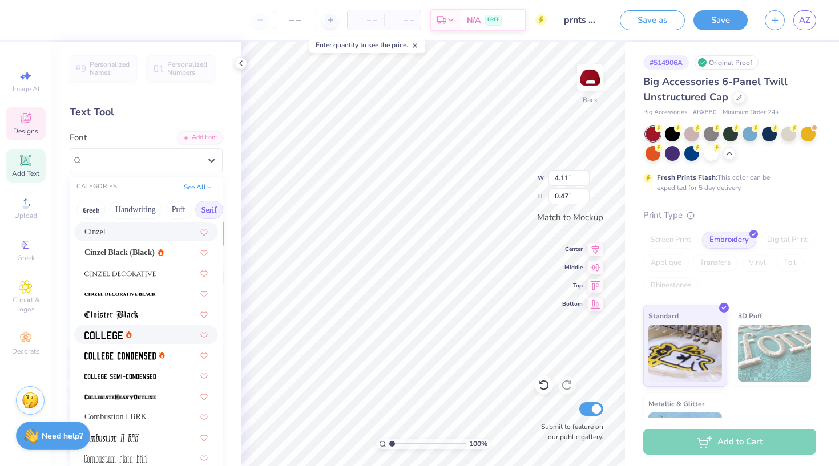
click at [102, 339] on img at bounding box center [103, 336] width 38 height 8
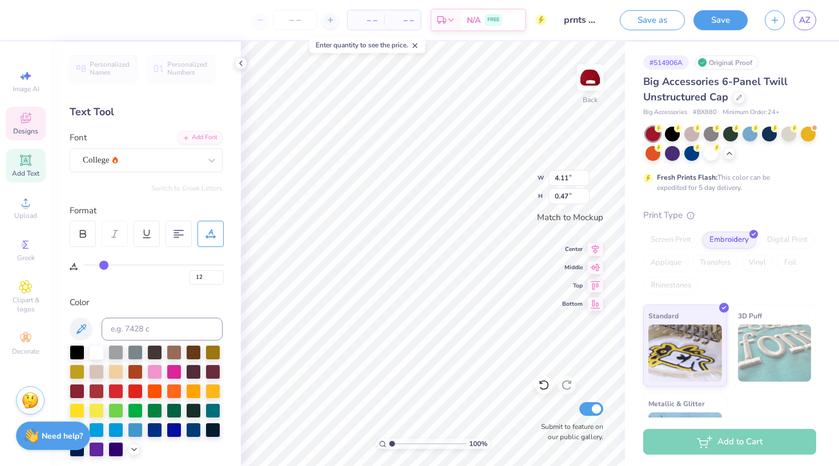
type input "3.30"
type input "0.45"
click at [556, 200] on div "100 % Back W 0.88 0.88 " H 0.82 0.82 " Match to Mockup Center Middle Top Bottom…" at bounding box center [433, 254] width 384 height 425
type input "0.79"
type input "0.74"
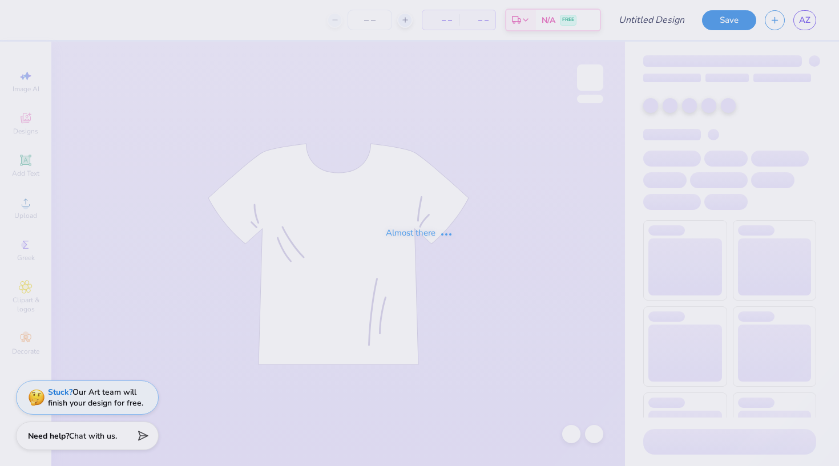
type input "prnts wknd sweatshirt"
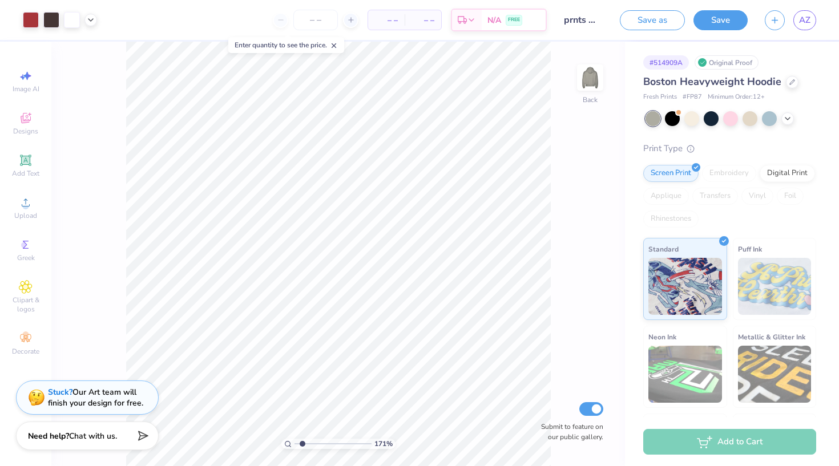
type input "1.71"
click at [302, 443] on input "range" at bounding box center [332, 444] width 77 height 10
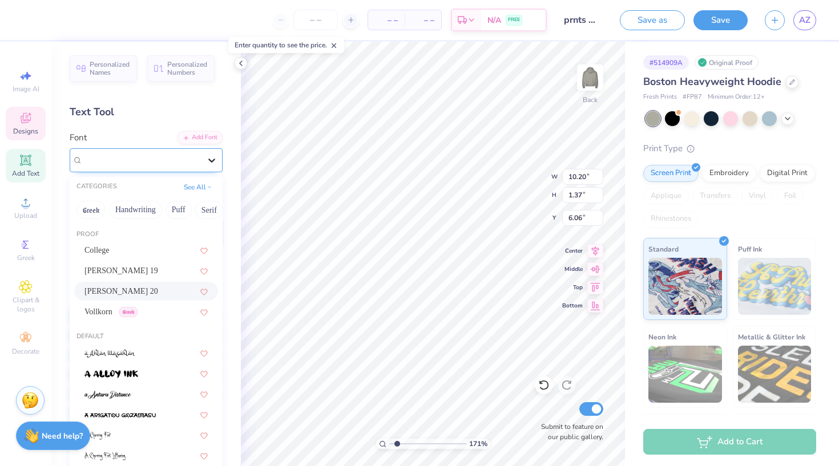
click at [217, 163] on icon at bounding box center [211, 160] width 11 height 11
click at [124, 251] on div "College" at bounding box center [145, 250] width 123 height 12
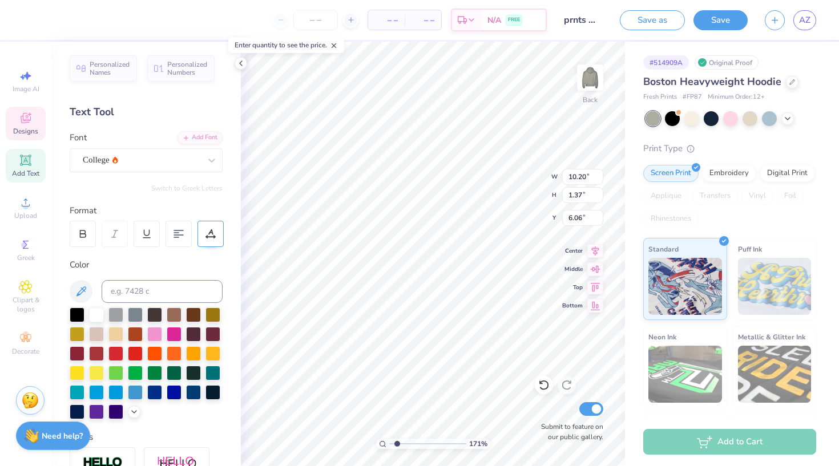
type input "6.72"
type input "1.03"
type input "6.43"
click at [593, 245] on div "171 % Back W 6.72 6.72 " H 1.03 1.03 " Y 6.43 6.43 " Center Middle Top Bottom S…" at bounding box center [433, 254] width 384 height 425
type input "9.98"
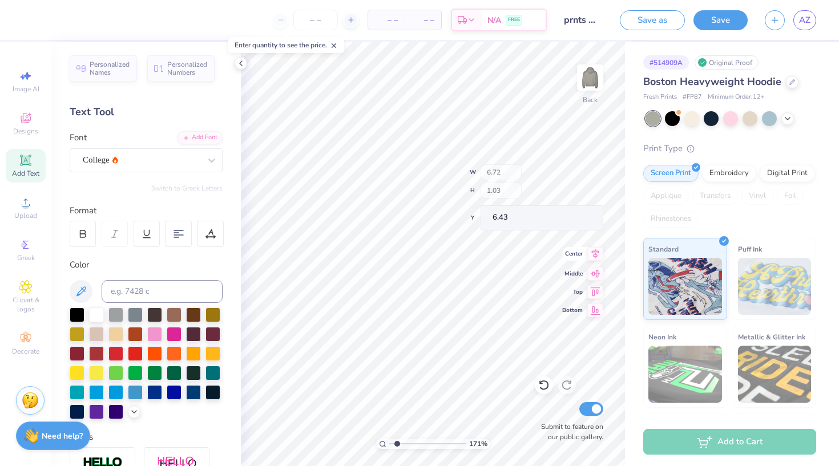
type input "1.53"
type input "5.93"
type input "5.99"
type input "1.19"
click at [393, 443] on input "range" at bounding box center [427, 444] width 77 height 10
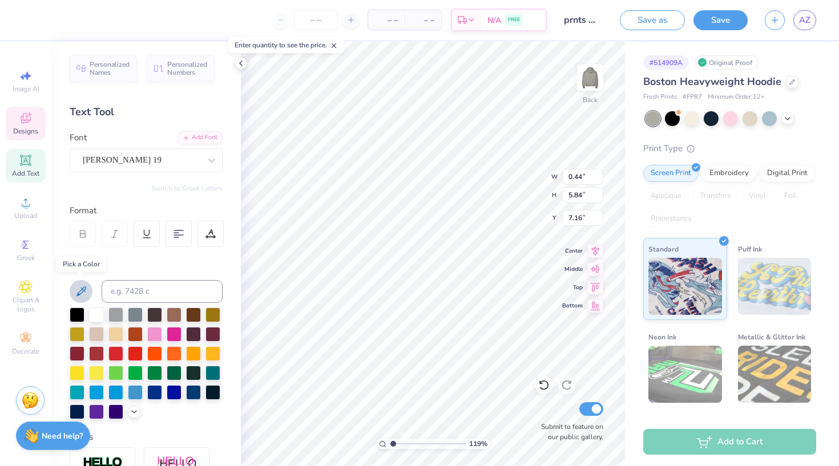
click at [78, 288] on icon at bounding box center [81, 292] width 14 height 14
type input "9.98"
type input "1.53"
type input "5.99"
click at [76, 312] on div at bounding box center [77, 313] width 15 height 15
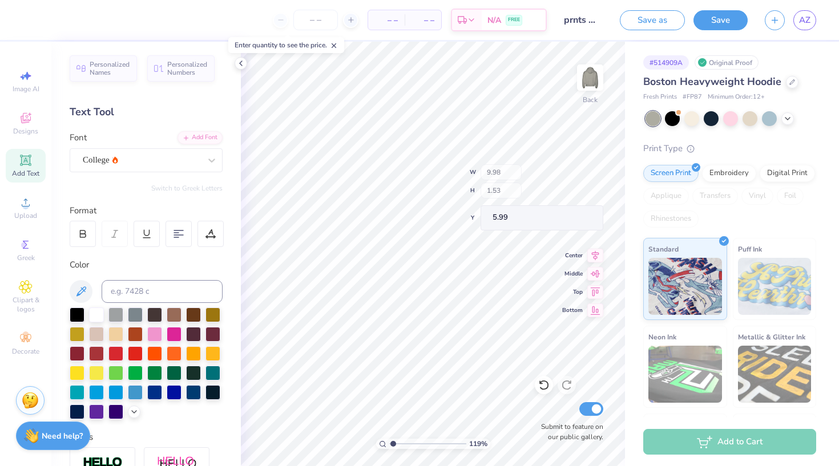
type input "0.68"
type input "0.50"
type input "4.30"
type input "1.63"
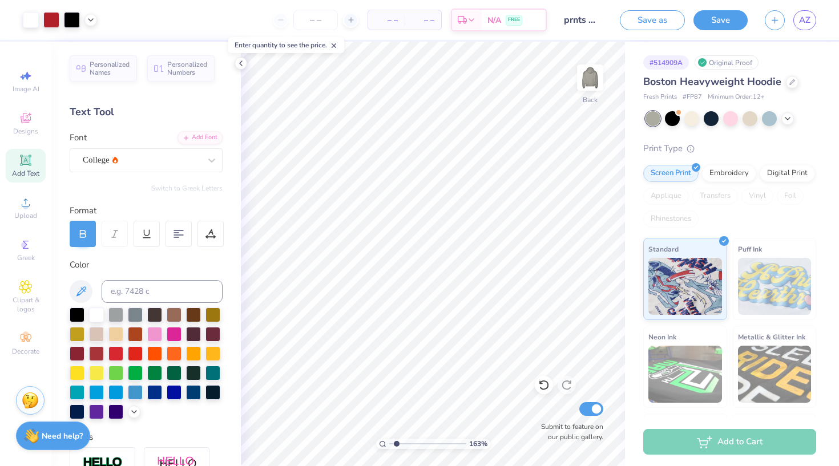
click at [397, 442] on input "range" at bounding box center [427, 444] width 77 height 10
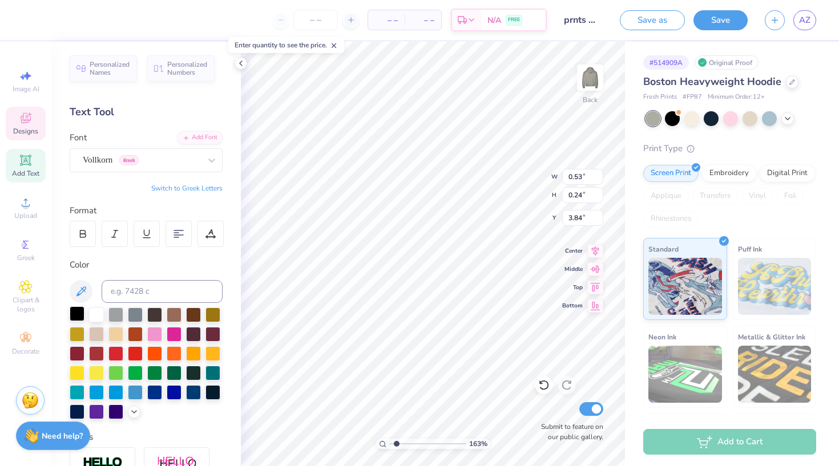
click at [80, 318] on div at bounding box center [77, 313] width 15 height 15
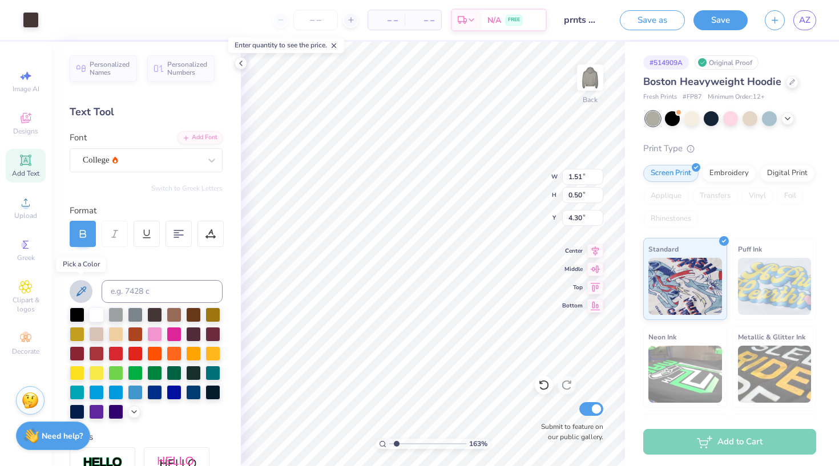
click at [77, 290] on icon at bounding box center [81, 292] width 14 height 14
click at [87, 292] on icon at bounding box center [81, 292] width 14 height 14
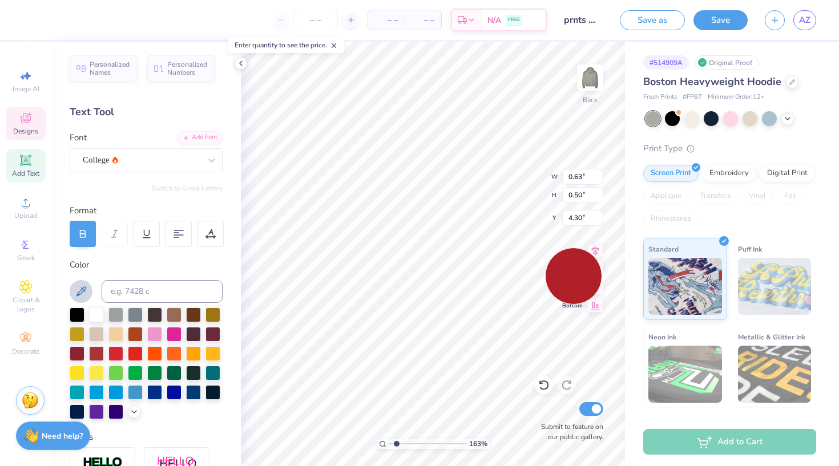
click at [568, 263] on div "Middle" at bounding box center [582, 268] width 41 height 14
type input "6.50"
click at [80, 289] on icon at bounding box center [81, 292] width 14 height 14
click at [78, 292] on icon at bounding box center [81, 292] width 14 height 14
type input "4.30"
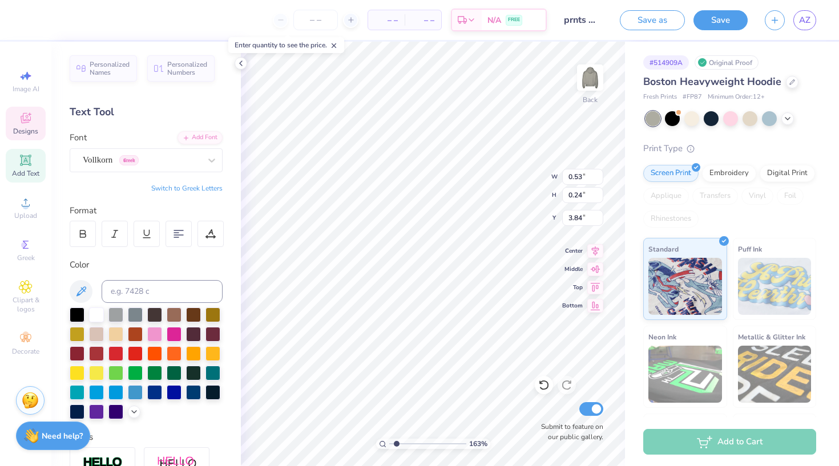
type textarea "Est.."
type textarea "Est."
click at [394, 444] on input "range" at bounding box center [427, 444] width 77 height 10
click at [75, 315] on div at bounding box center [77, 313] width 15 height 15
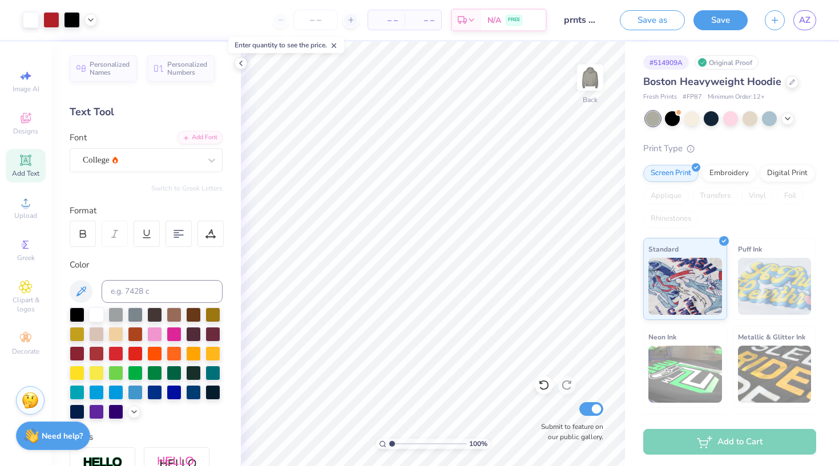
drag, startPoint x: 393, startPoint y: 445, endPoint x: 384, endPoint y: 444, distance: 8.6
click at [384, 444] on div "100 %" at bounding box center [433, 444] width 114 height 10
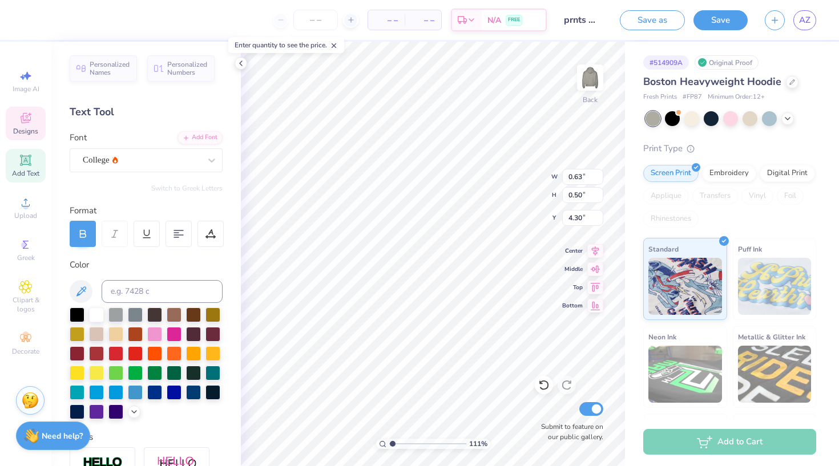
type input "1.26"
click at [394, 443] on input "range" at bounding box center [427, 444] width 77 height 10
click at [72, 312] on div at bounding box center [77, 313] width 15 height 15
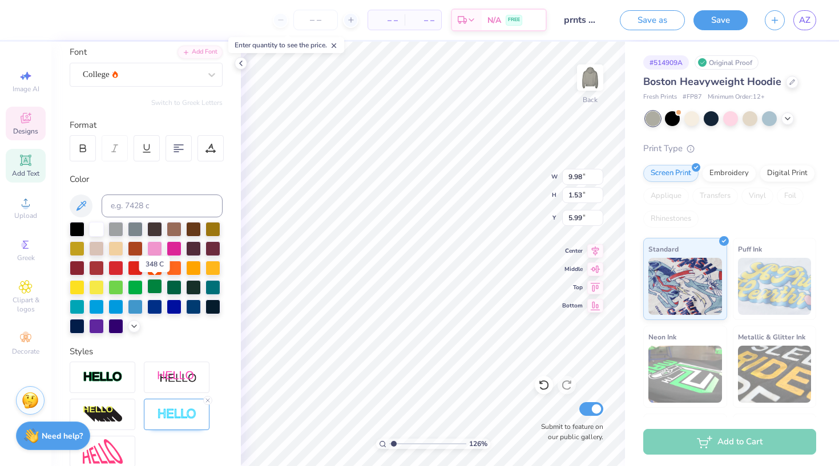
scroll to position [86, 0]
click at [170, 379] on img at bounding box center [177, 377] width 40 height 14
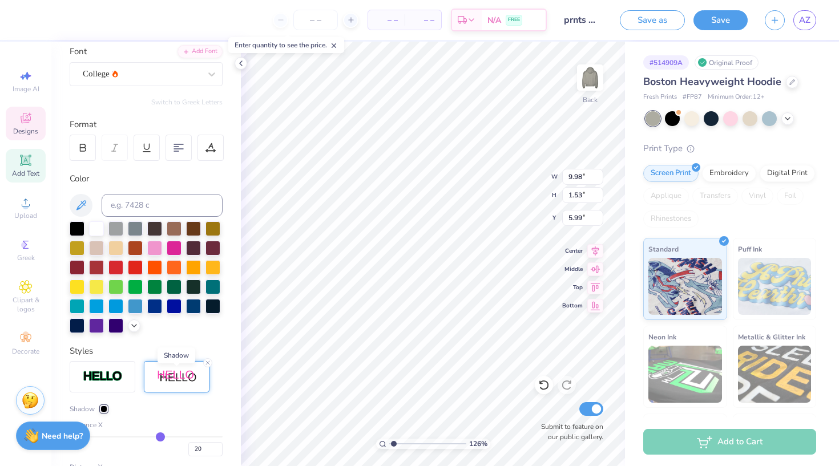
type input "11.98"
type input "1.73"
click at [206, 361] on icon at bounding box center [207, 362] width 7 height 7
type input "9.98"
type input "1.53"
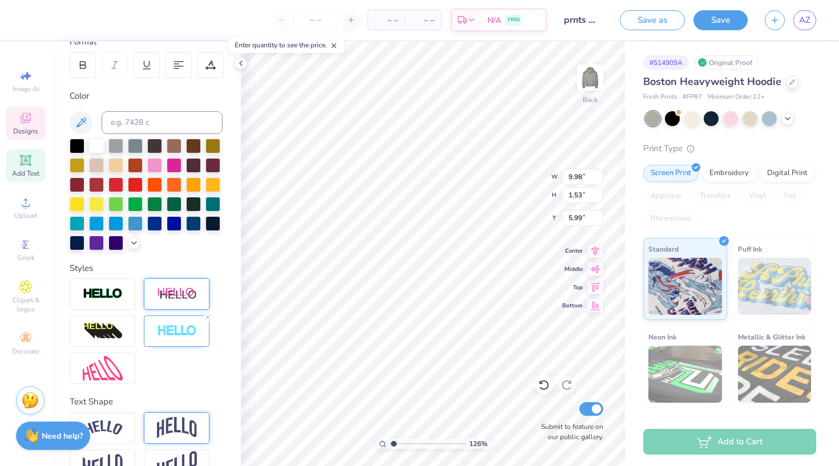
scroll to position [168, 0]
type input "0.44"
type input "5.84"
type input "7.16"
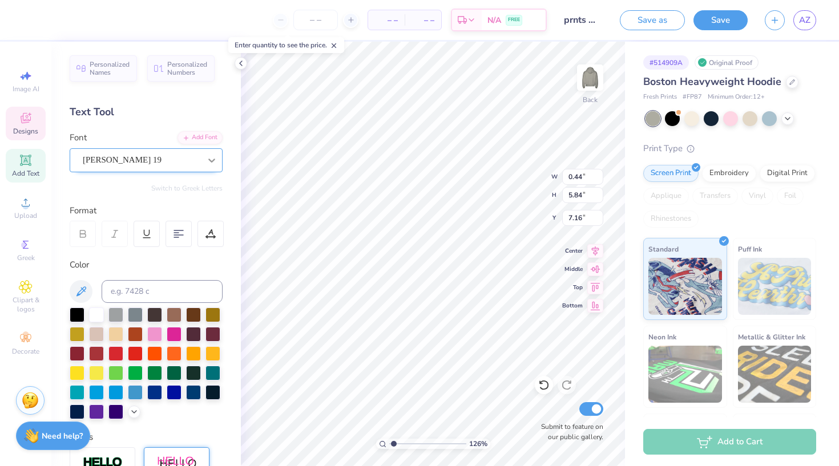
scroll to position [0, 0]
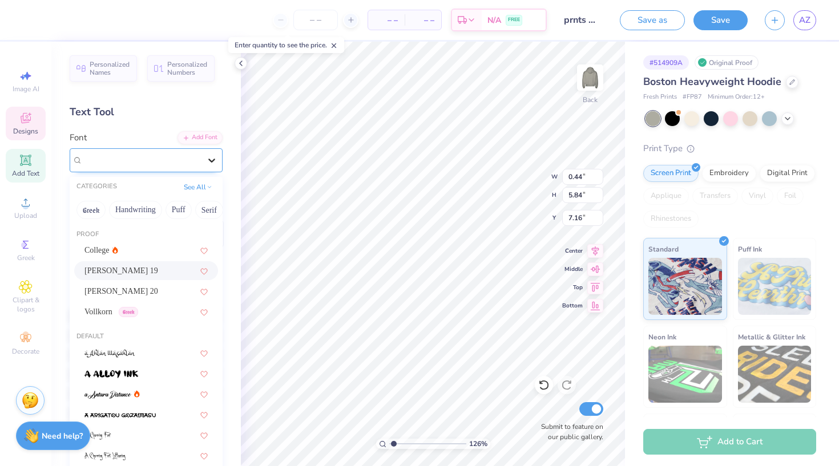
click at [216, 158] on icon at bounding box center [211, 160] width 11 height 11
click at [153, 315] on div "Vollkorn Greek" at bounding box center [145, 312] width 123 height 12
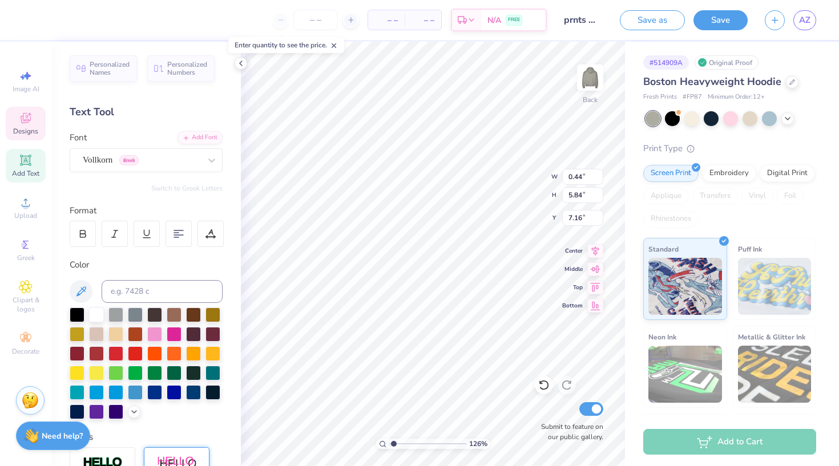
type input "0.35"
type input "3.53"
type input "8.32"
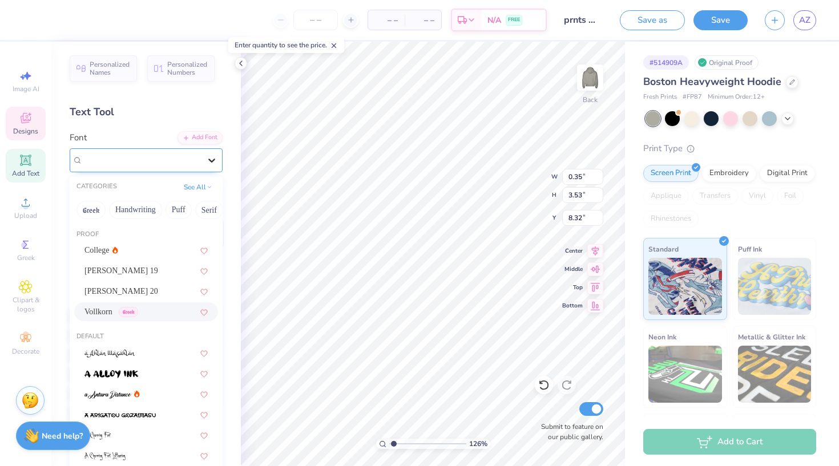
click at [203, 159] on div at bounding box center [211, 160] width 21 height 21
click at [98, 212] on button "Greek" at bounding box center [90, 210] width 29 height 18
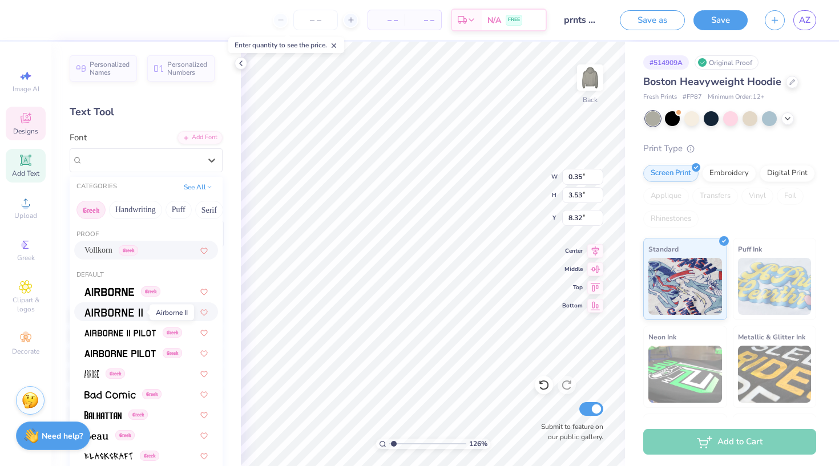
click at [120, 316] on img at bounding box center [113, 313] width 58 height 8
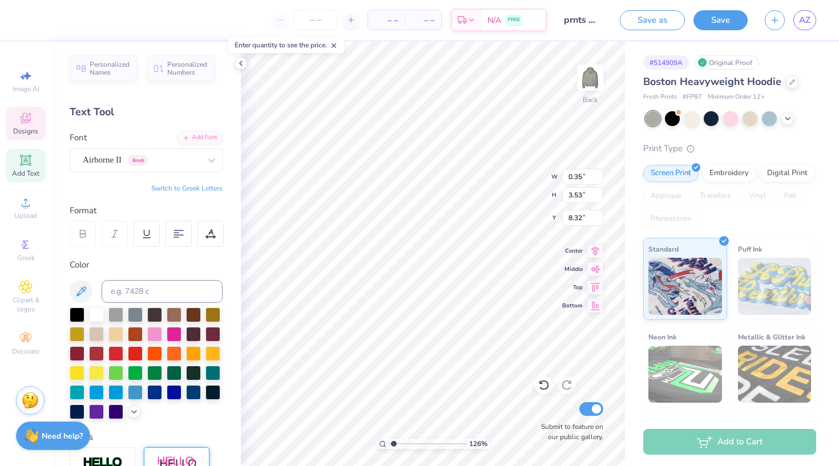
type input "0.36"
type input "4.33"
type input "7.92"
type input "0.36"
type input "4.33"
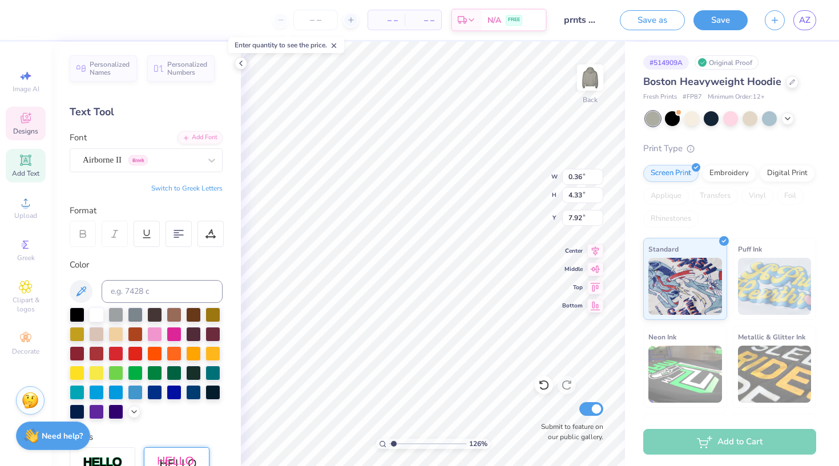
type input "8.67"
type input "0.44"
type input "5.80"
type input "7.20"
click at [211, 160] on icon at bounding box center [211, 160] width 11 height 11
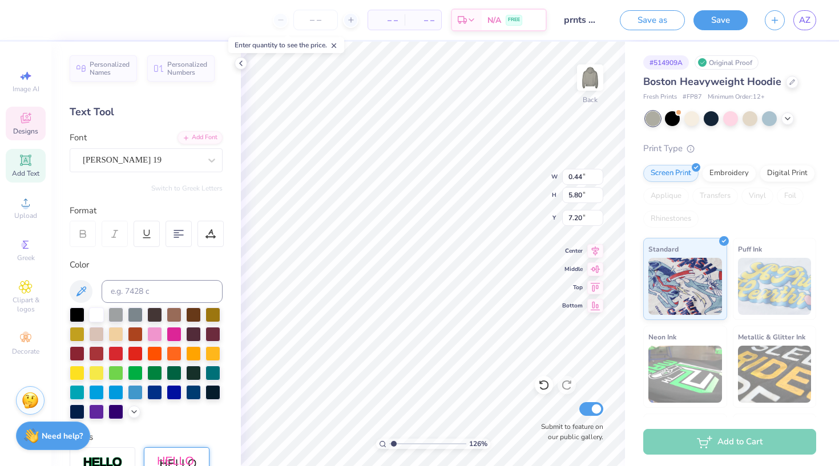
type input "0.36"
type input "4.33"
type input "8.67"
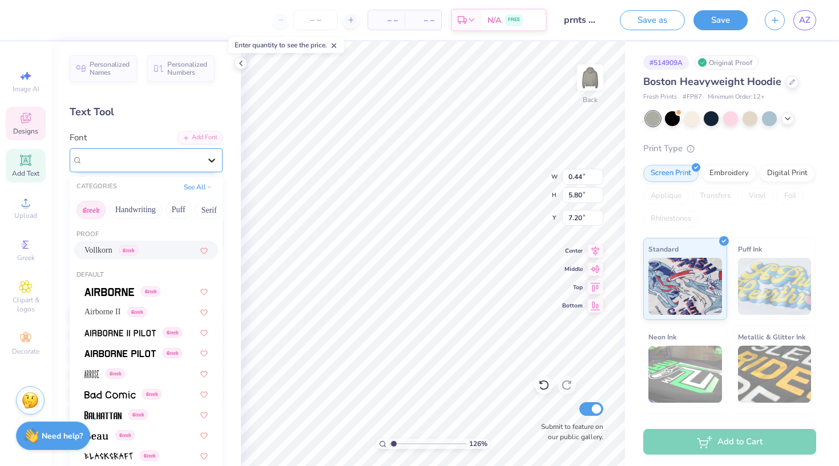
click at [213, 160] on icon at bounding box center [211, 161] width 7 height 4
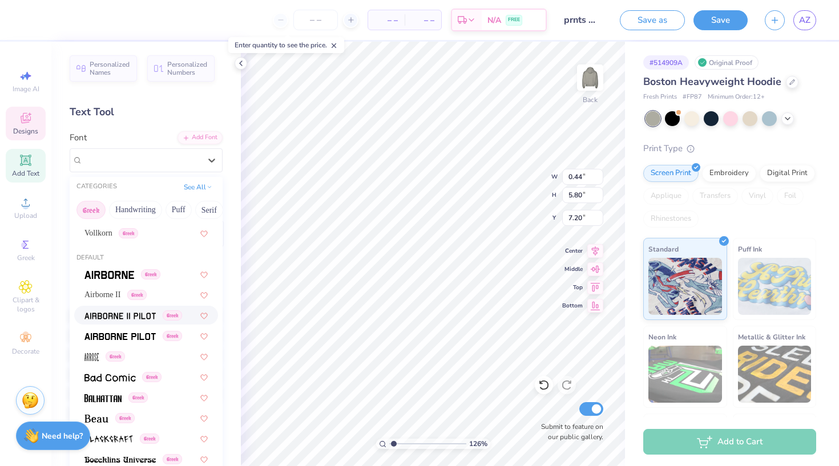
scroll to position [26, 0]
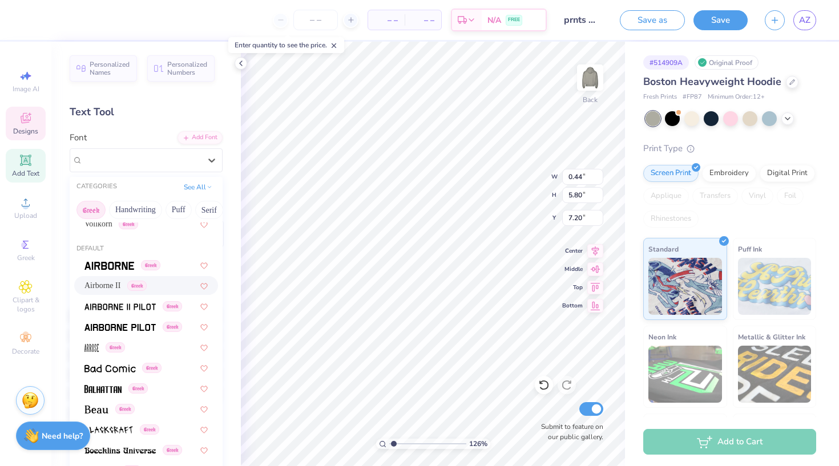
click at [116, 286] on span "Airborne II" at bounding box center [102, 286] width 36 height 12
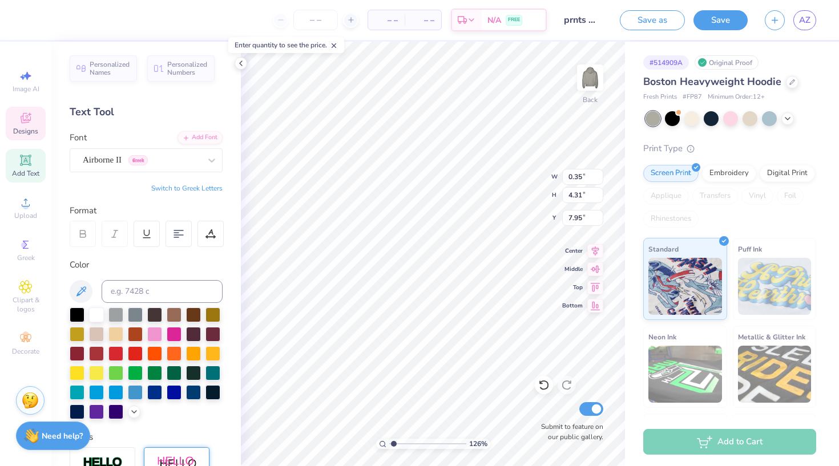
type input "0.35"
type input "4.31"
type input "7.95"
type input "8.69"
drag, startPoint x: 393, startPoint y: 444, endPoint x: 386, endPoint y: 444, distance: 7.4
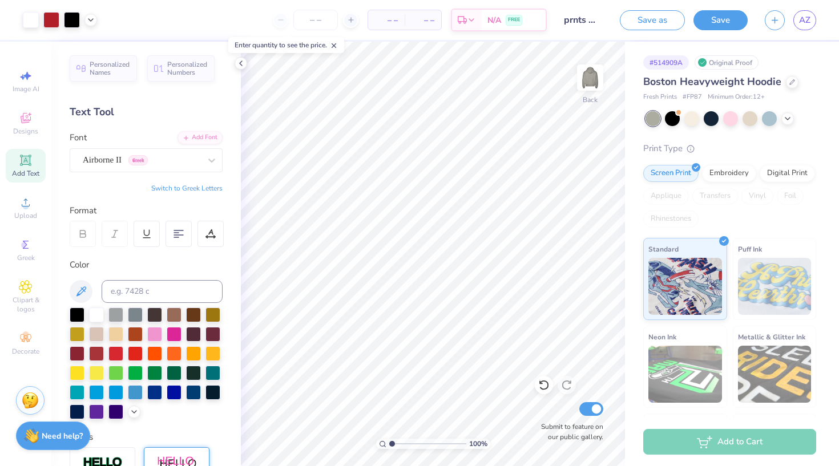
type input "1"
click at [386, 444] on div "100 %" at bounding box center [433, 444] width 114 height 10
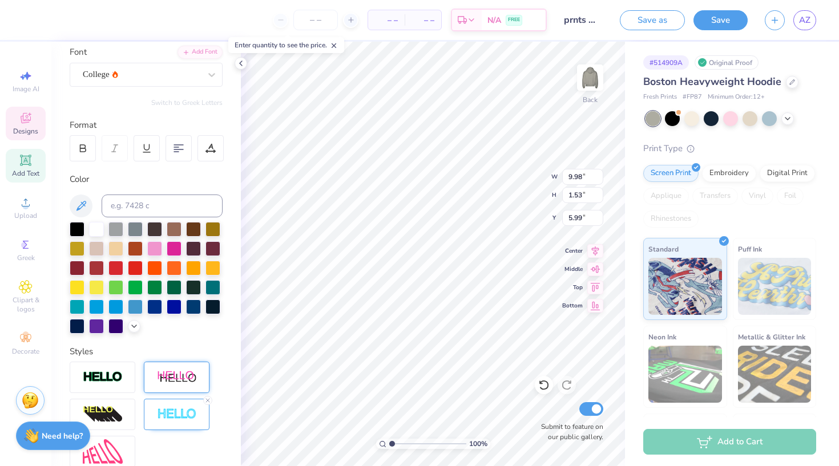
scroll to position [87, 0]
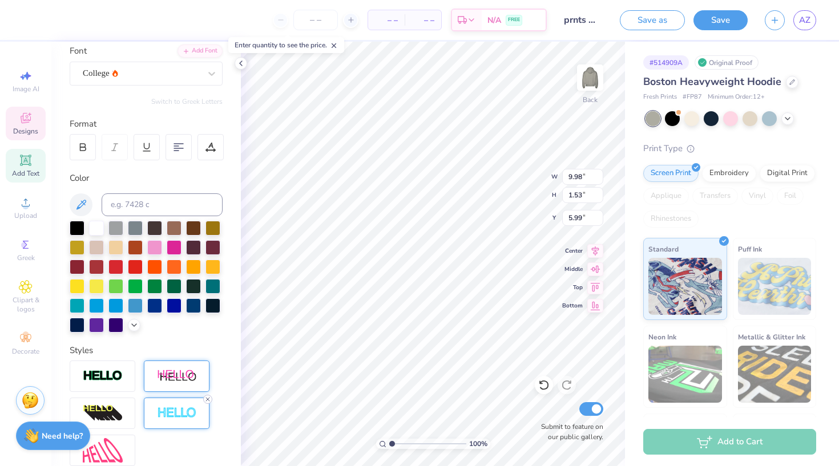
click at [209, 400] on icon at bounding box center [207, 399] width 7 height 7
type input "9.95"
type input "1.50"
type input "6.00"
click at [84, 200] on icon at bounding box center [81, 205] width 14 height 14
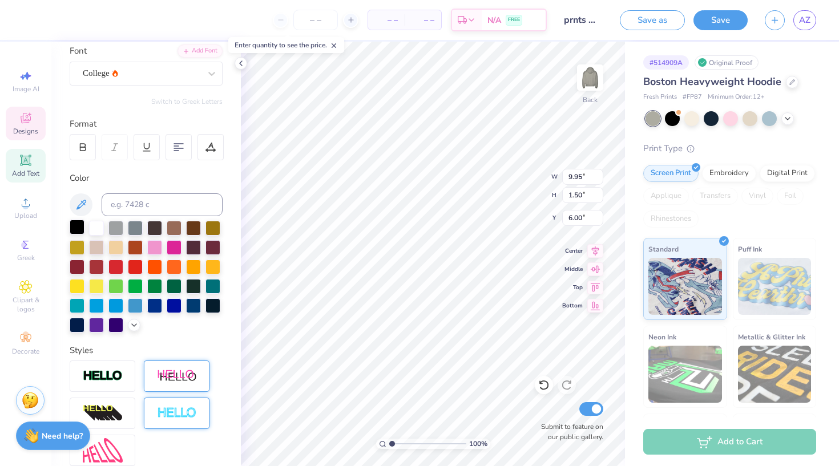
click at [74, 223] on div at bounding box center [77, 227] width 15 height 15
drag, startPoint x: 393, startPoint y: 443, endPoint x: 401, endPoint y: 443, distance: 8.0
click at [401, 443] on input "range" at bounding box center [427, 444] width 77 height 10
click at [79, 225] on div at bounding box center [77, 227] width 15 height 15
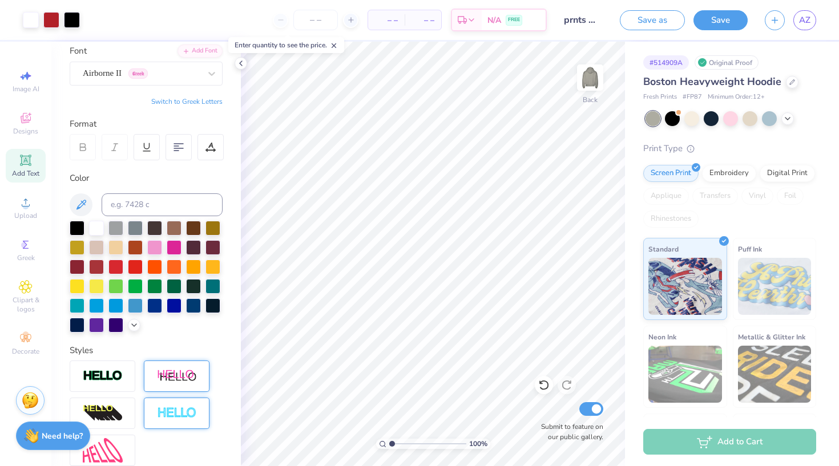
drag, startPoint x: 402, startPoint y: 443, endPoint x: 390, endPoint y: 443, distance: 12.0
click at [390, 443] on input "range" at bounding box center [427, 444] width 77 height 10
type input "1.71"
click at [397, 442] on input "range" at bounding box center [427, 444] width 77 height 10
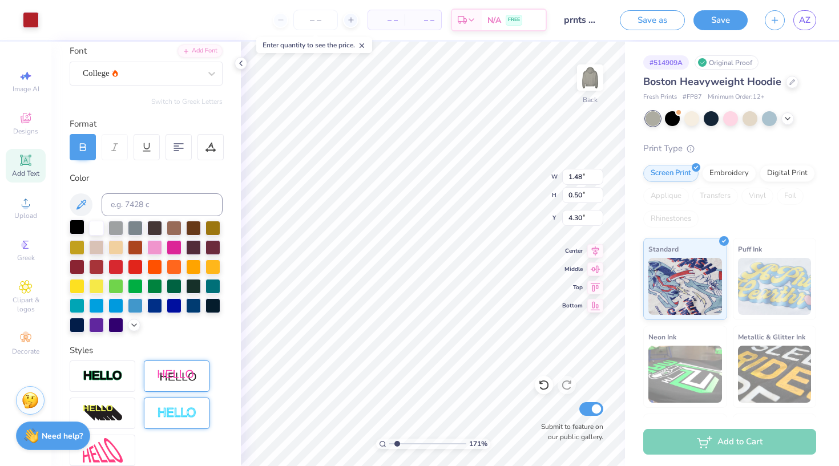
click at [72, 229] on div at bounding box center [77, 227] width 15 height 15
click at [53, 19] on div at bounding box center [51, 19] width 16 height 16
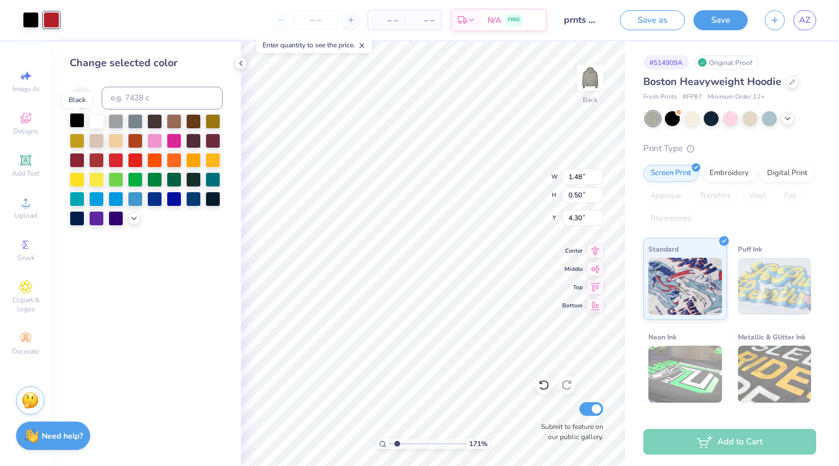
click at [76, 123] on div at bounding box center [77, 120] width 15 height 15
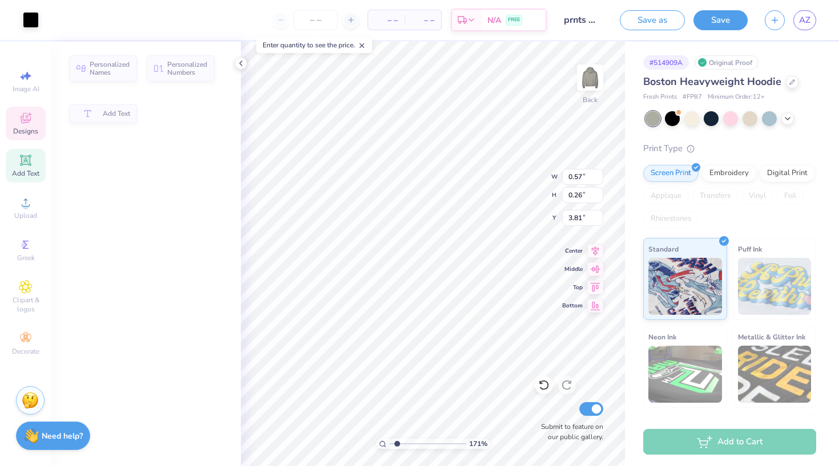
type input "0.57"
type input "0.26"
type input "3.81"
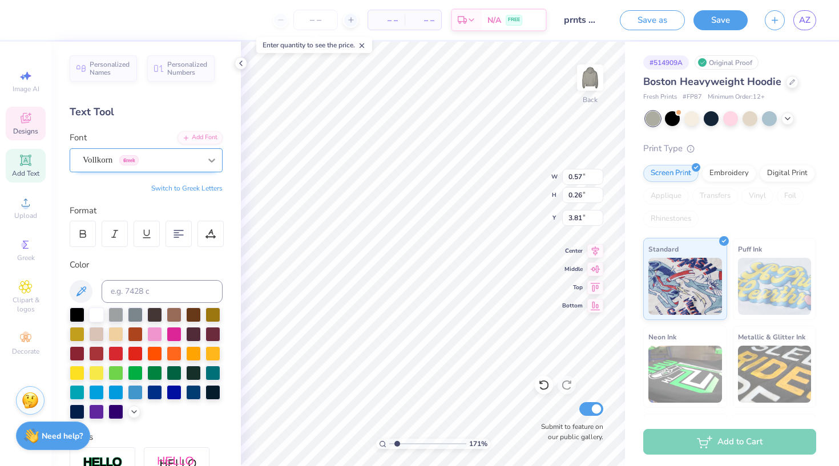
click at [215, 160] on icon at bounding box center [211, 160] width 11 height 11
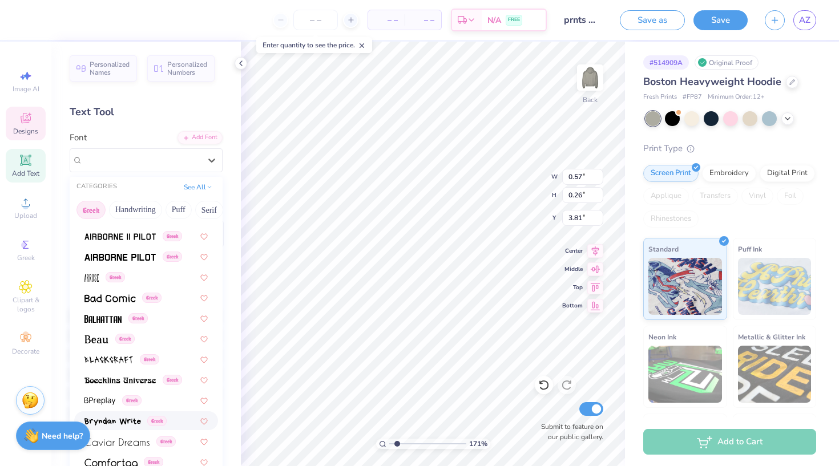
scroll to position [96, 0]
click at [92, 343] on img at bounding box center [96, 340] width 24 height 8
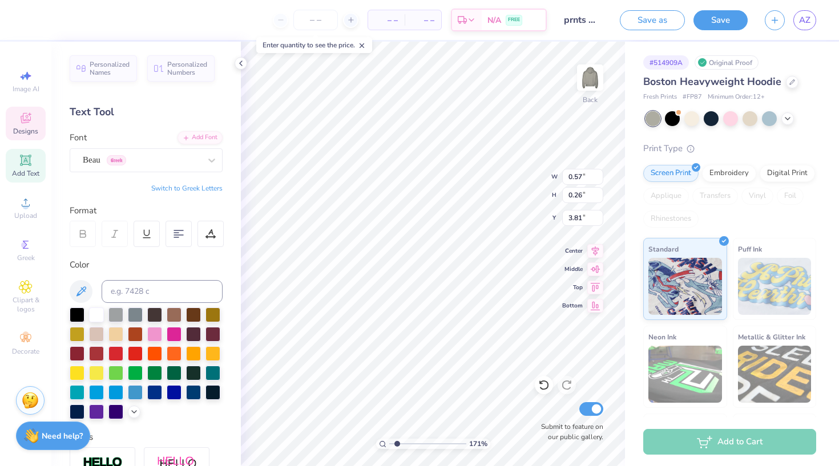
type input "0.56"
type input "0.27"
type textarea "EST."
click at [214, 159] on icon at bounding box center [211, 161] width 7 height 4
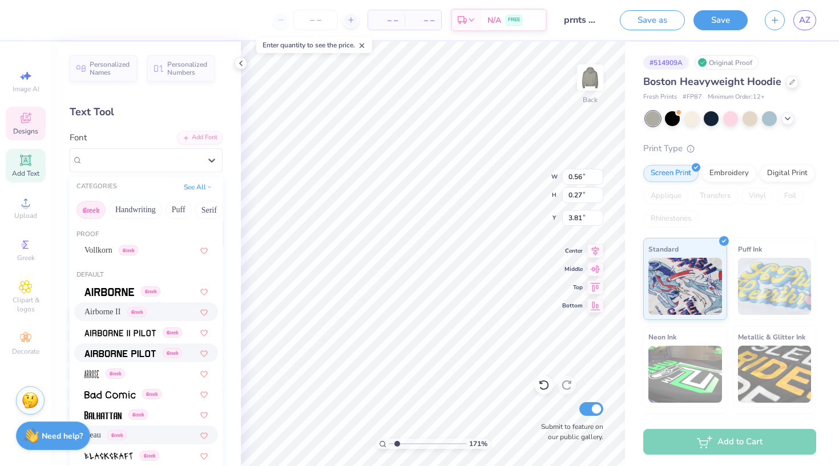
scroll to position [0, 0]
click at [129, 331] on img at bounding box center [119, 333] width 71 height 8
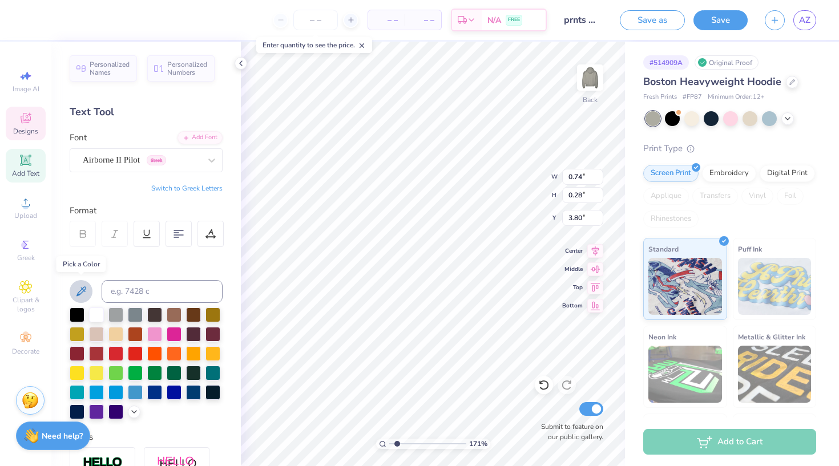
click at [80, 293] on icon at bounding box center [81, 291] width 10 height 10
type input "4.03"
type input "3.84"
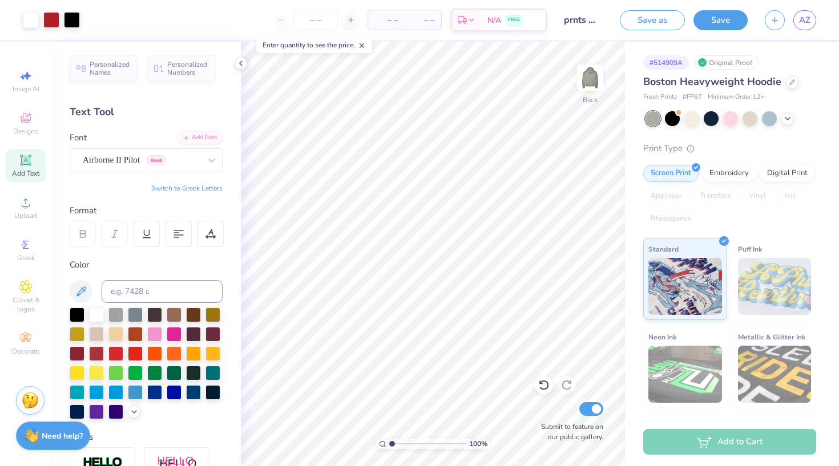
drag, startPoint x: 398, startPoint y: 443, endPoint x: 384, endPoint y: 441, distance: 14.4
type input "1"
click at [384, 441] on div "100 %" at bounding box center [433, 444] width 114 height 10
click at [677, 118] on div at bounding box center [672, 117] width 15 height 15
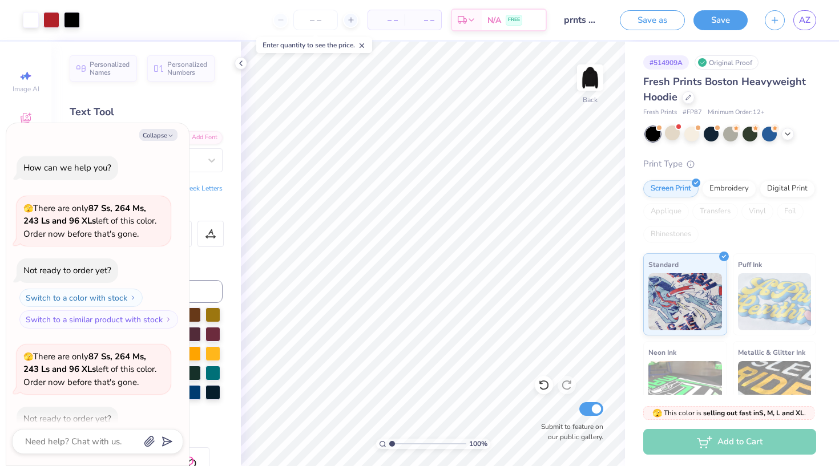
scroll to position [60, 0]
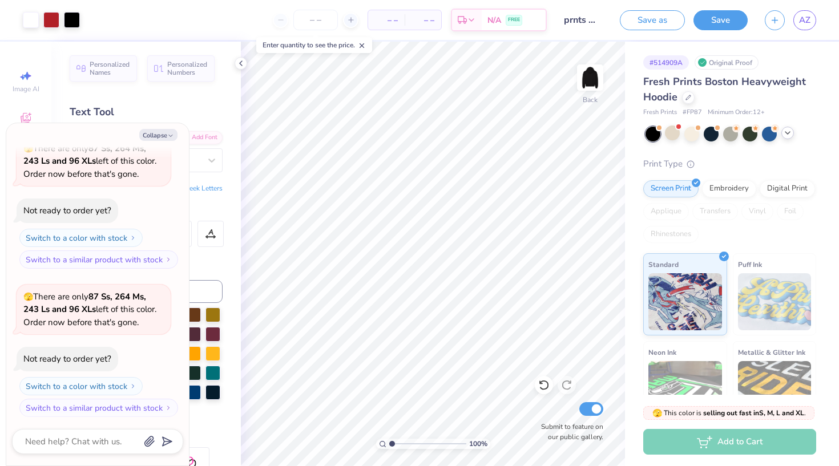
click at [787, 134] on icon at bounding box center [787, 132] width 9 height 9
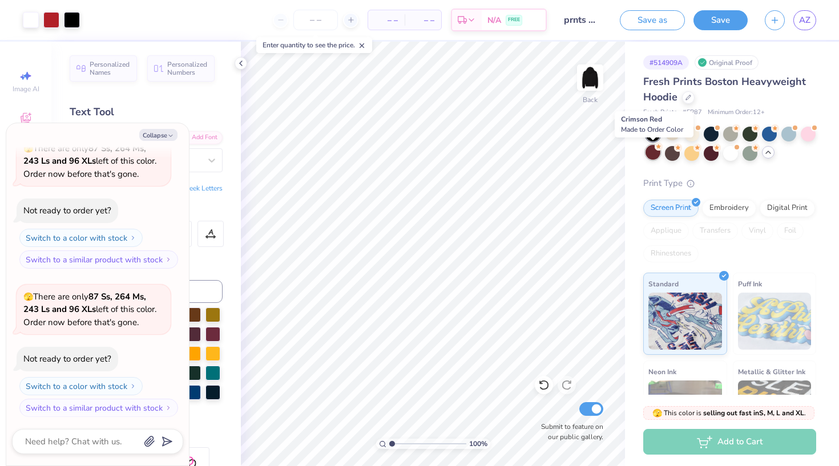
click at [657, 153] on div at bounding box center [652, 152] width 15 height 15
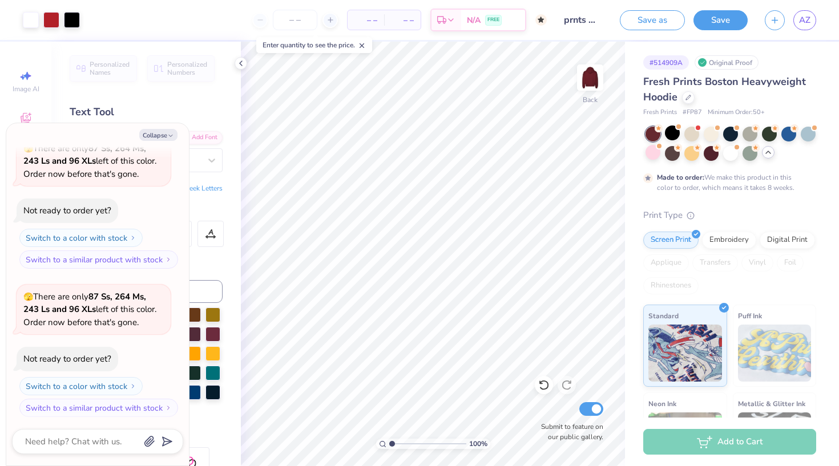
scroll to position [154, 0]
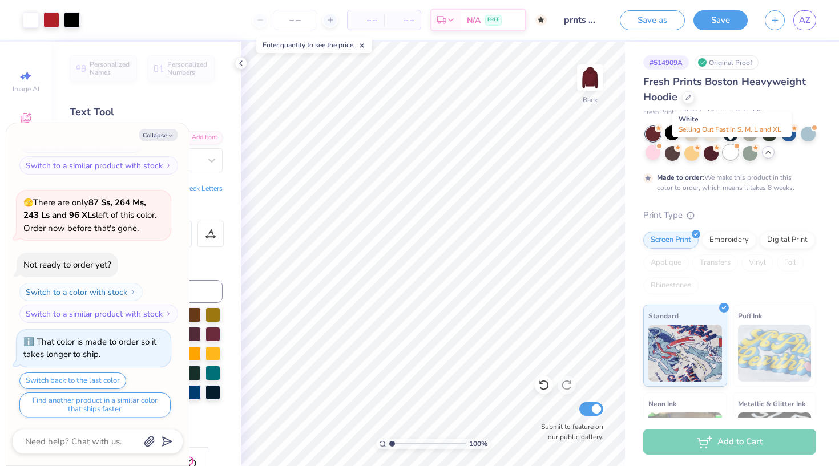
click at [729, 151] on div at bounding box center [730, 152] width 15 height 15
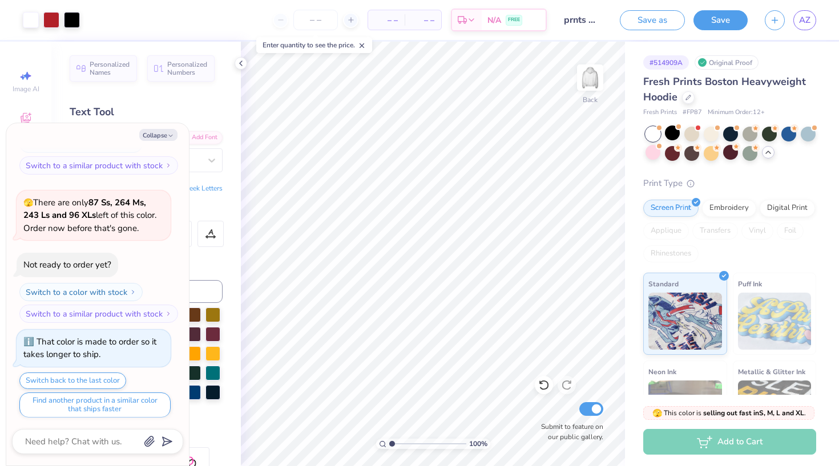
scroll to position [357, 0]
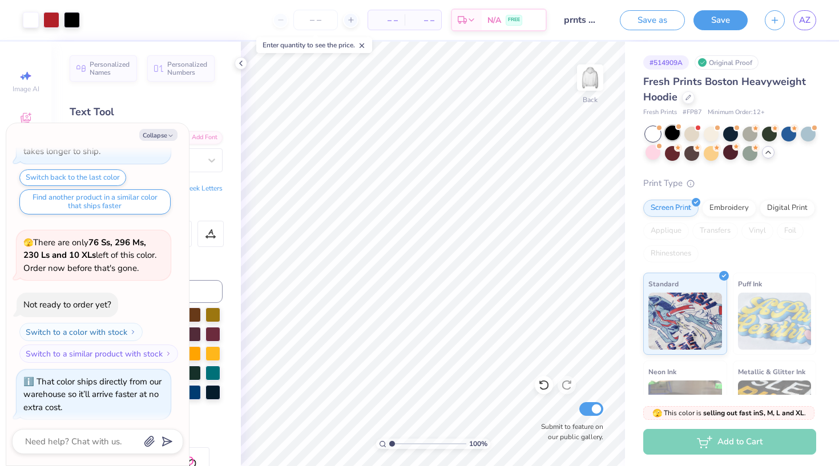
click at [673, 134] on div at bounding box center [672, 133] width 15 height 15
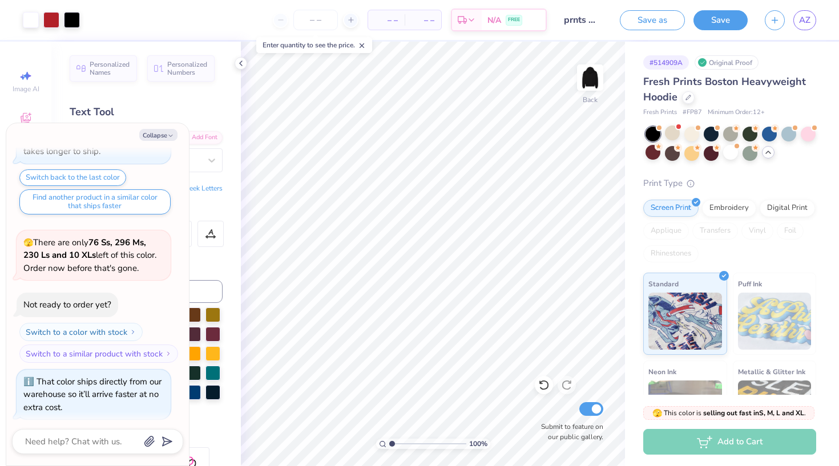
type textarea "x"
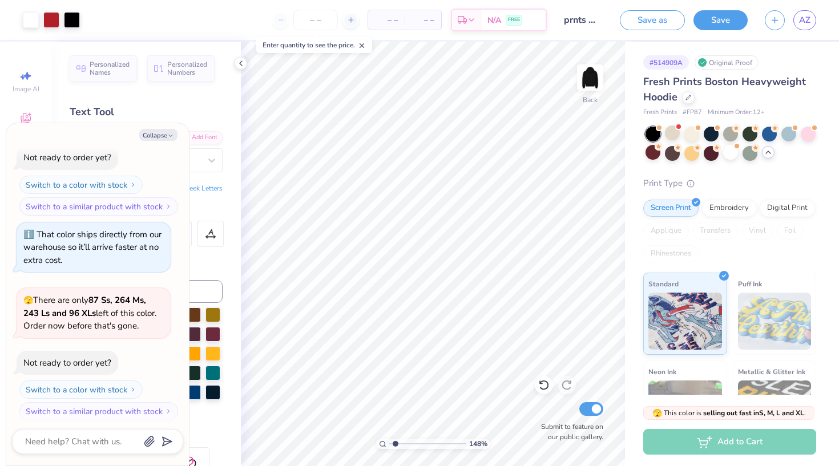
type input "1.48"
click at [395, 444] on input "range" at bounding box center [427, 444] width 77 height 10
click at [732, 135] on div at bounding box center [730, 133] width 15 height 15
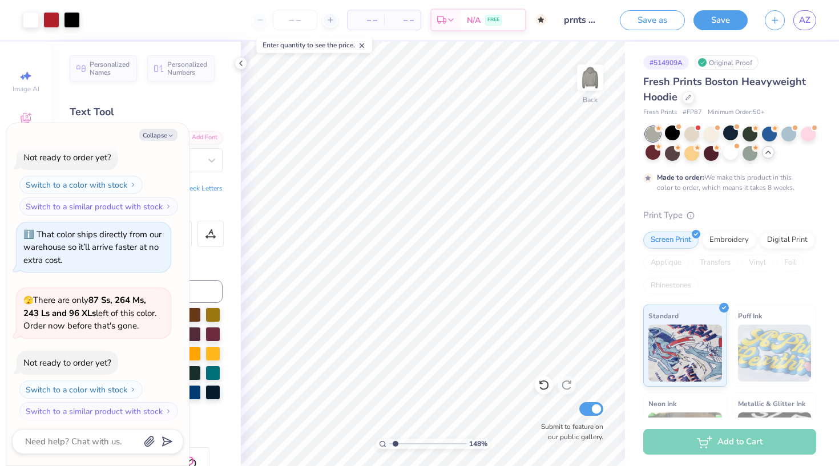
type textarea "x"
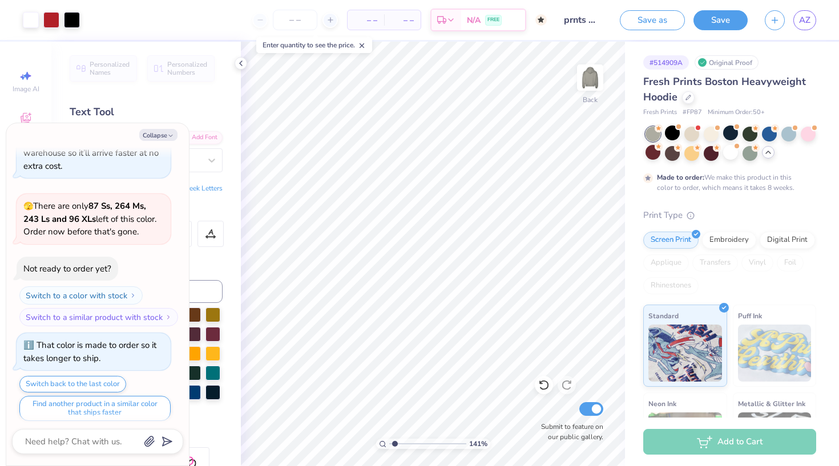
type input "1.26"
click at [394, 443] on input "range" at bounding box center [427, 444] width 77 height 10
click at [163, 130] on button "Collapse" at bounding box center [158, 135] width 38 height 12
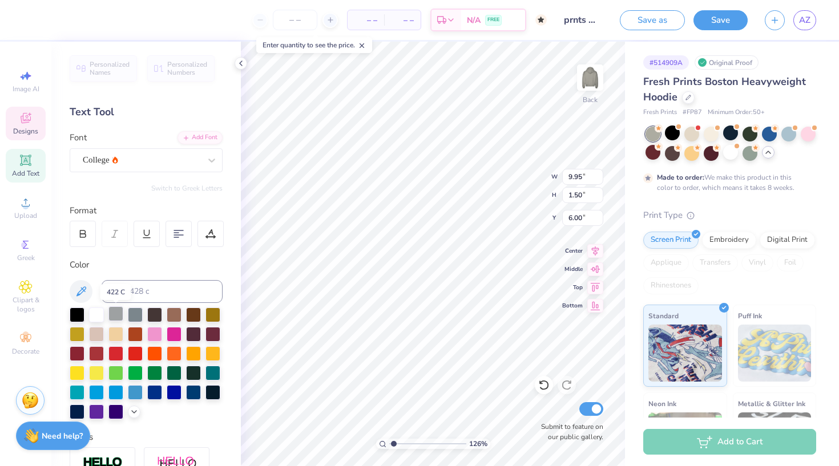
click at [119, 314] on div at bounding box center [115, 313] width 15 height 15
click at [140, 313] on div at bounding box center [135, 313] width 15 height 15
click at [160, 313] on div at bounding box center [154, 313] width 15 height 15
click at [142, 315] on div at bounding box center [135, 313] width 15 height 15
click at [676, 139] on div at bounding box center [672, 133] width 15 height 15
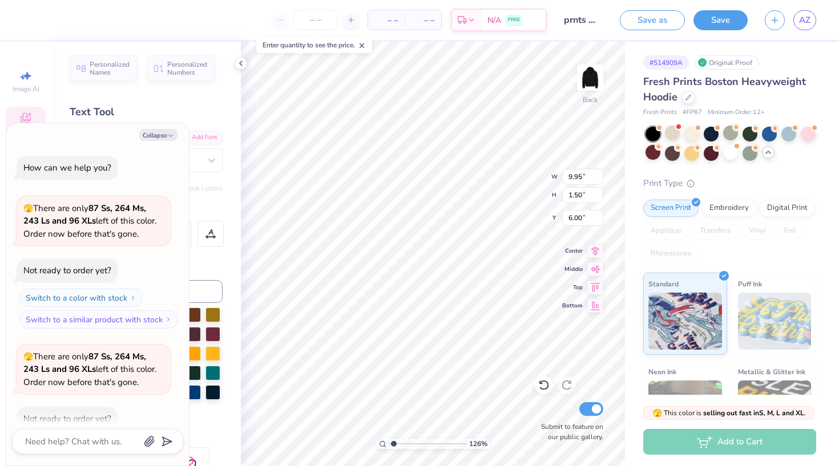
scroll to position [802, 0]
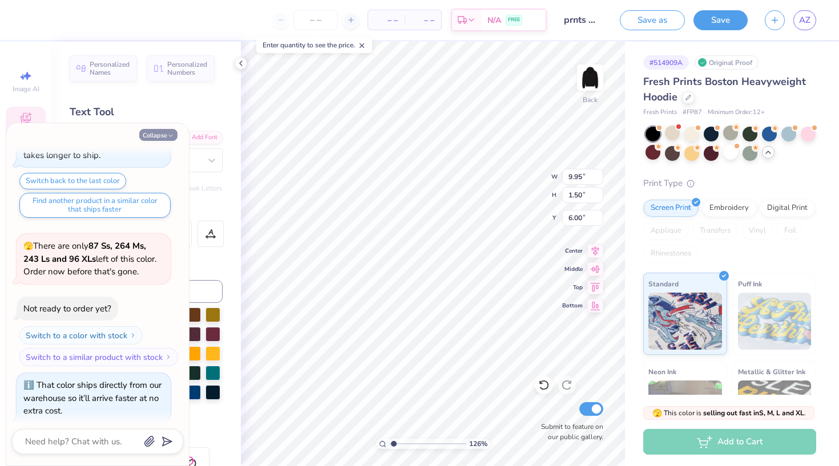
click at [166, 135] on button "Collapse" at bounding box center [158, 135] width 38 height 12
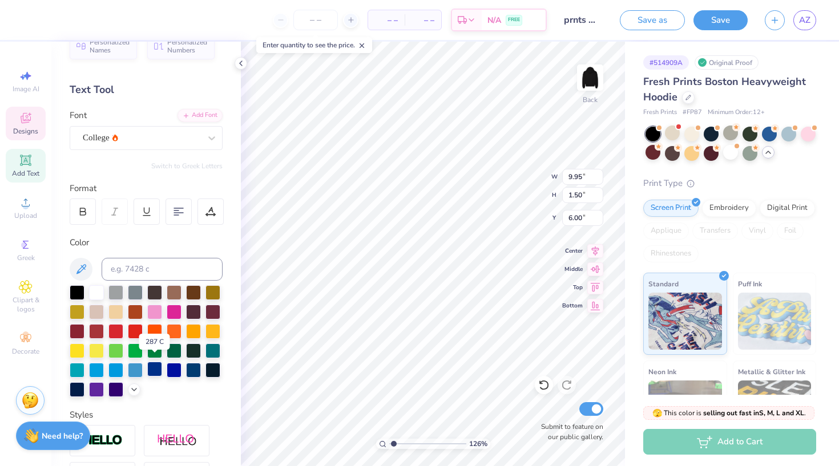
scroll to position [28, 0]
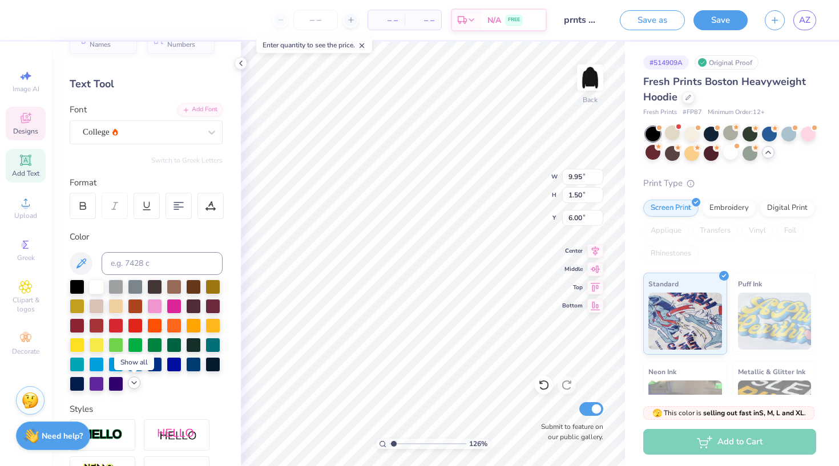
click at [134, 384] on polyline at bounding box center [134, 383] width 5 height 2
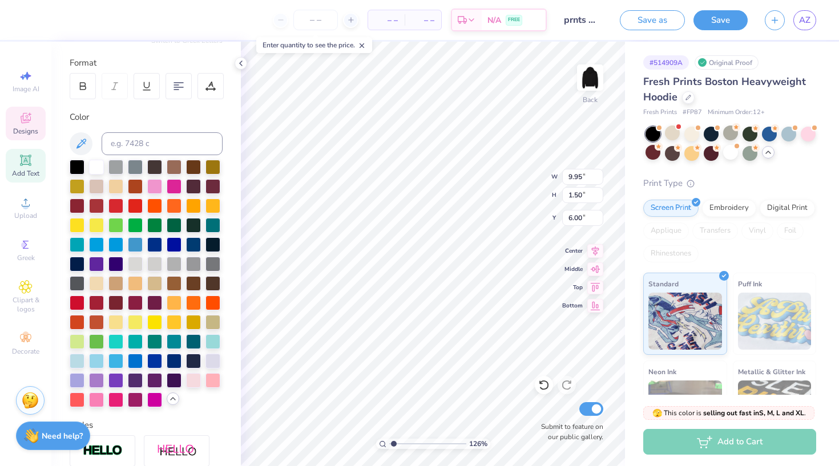
scroll to position [150, 0]
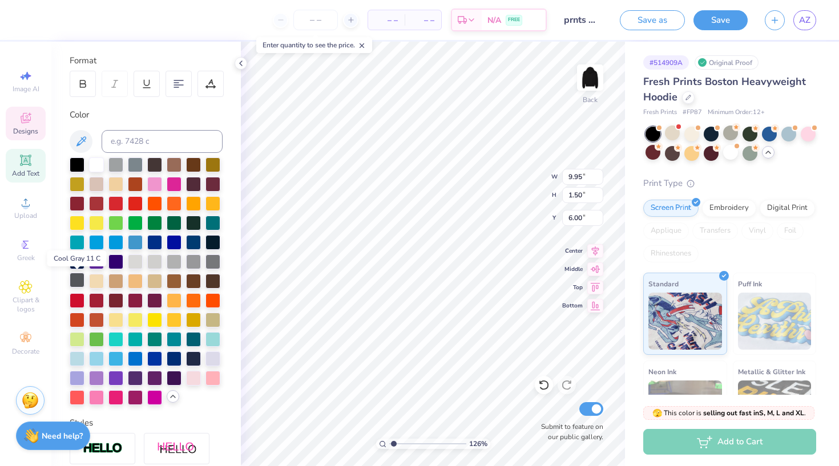
click at [80, 282] on div at bounding box center [77, 280] width 15 height 15
click at [80, 166] on div at bounding box center [77, 163] width 15 height 15
click at [730, 139] on div at bounding box center [730, 133] width 15 height 15
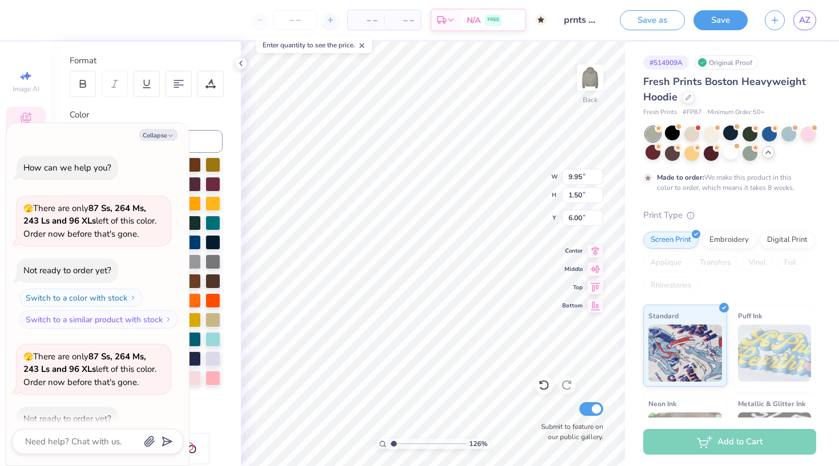
scroll to position [896, 0]
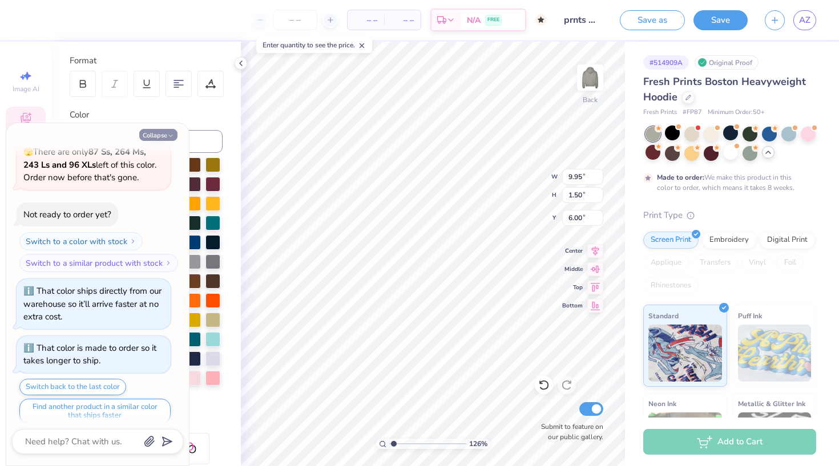
click at [165, 138] on button "Collapse" at bounding box center [158, 135] width 38 height 12
type textarea "x"
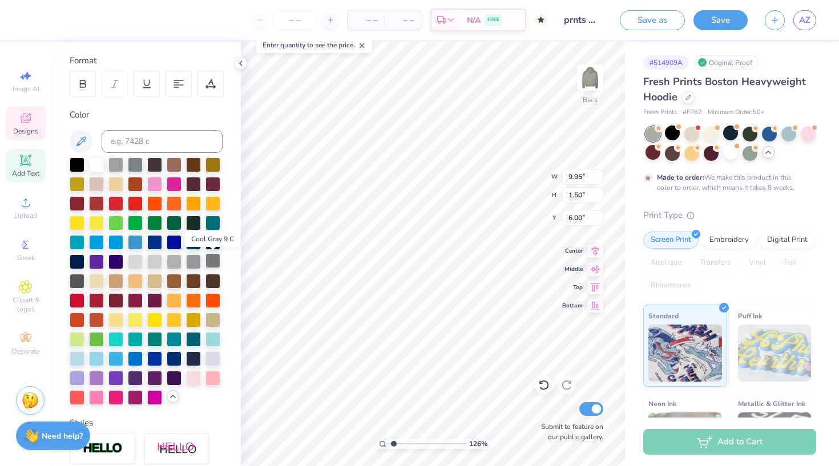
click at [213, 264] on div at bounding box center [212, 260] width 15 height 15
click at [76, 280] on div at bounding box center [77, 280] width 15 height 15
click at [195, 261] on div at bounding box center [193, 260] width 15 height 15
click at [216, 266] on div at bounding box center [212, 260] width 15 height 15
type input "0.63"
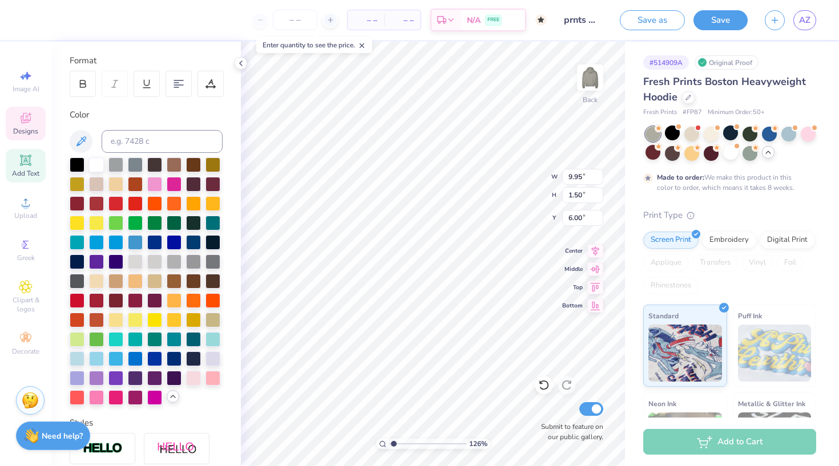
type input "0.50"
type input "4.30"
click at [213, 260] on div at bounding box center [212, 260] width 15 height 15
click at [212, 262] on div at bounding box center [212, 260] width 15 height 15
type input "0.35"
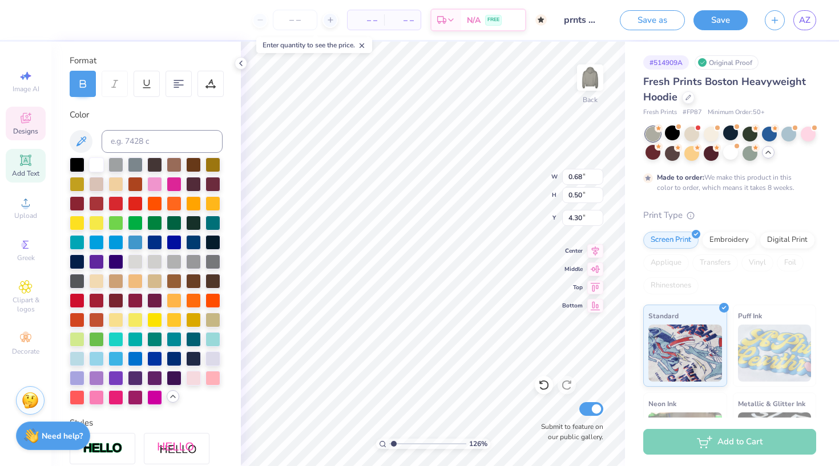
type input "4.31"
type input "8.69"
click at [216, 259] on div at bounding box center [212, 260] width 15 height 15
click at [80, 163] on div at bounding box center [77, 163] width 15 height 15
type input "0.74"
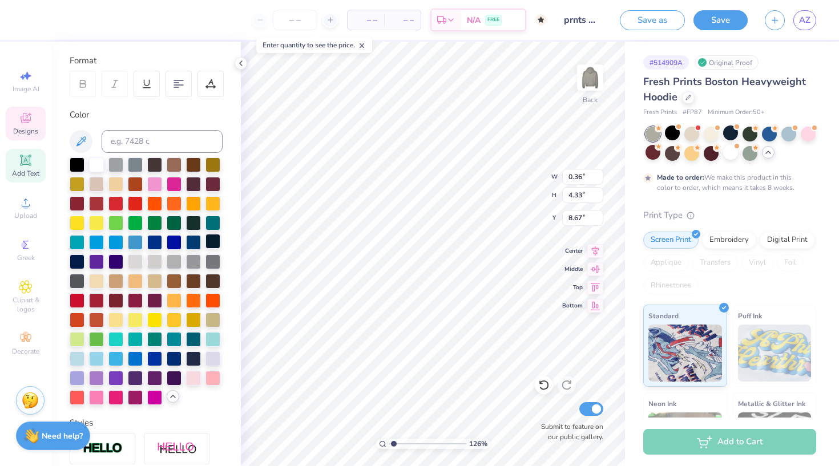
type input "0.28"
type input "3.84"
click at [213, 264] on div at bounding box center [212, 260] width 15 height 15
drag, startPoint x: 394, startPoint y: 444, endPoint x: 401, endPoint y: 444, distance: 6.3
click at [401, 444] on input "range" at bounding box center [427, 444] width 77 height 10
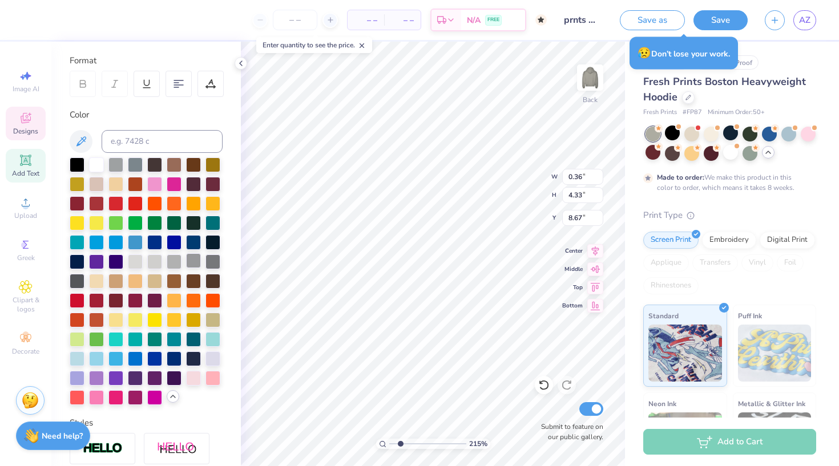
click at [192, 261] on div at bounding box center [193, 260] width 15 height 15
click at [80, 168] on div at bounding box center [77, 163] width 15 height 15
click at [119, 166] on div at bounding box center [115, 163] width 15 height 15
click at [136, 166] on div at bounding box center [135, 163] width 15 height 15
click at [74, 282] on div at bounding box center [77, 280] width 15 height 15
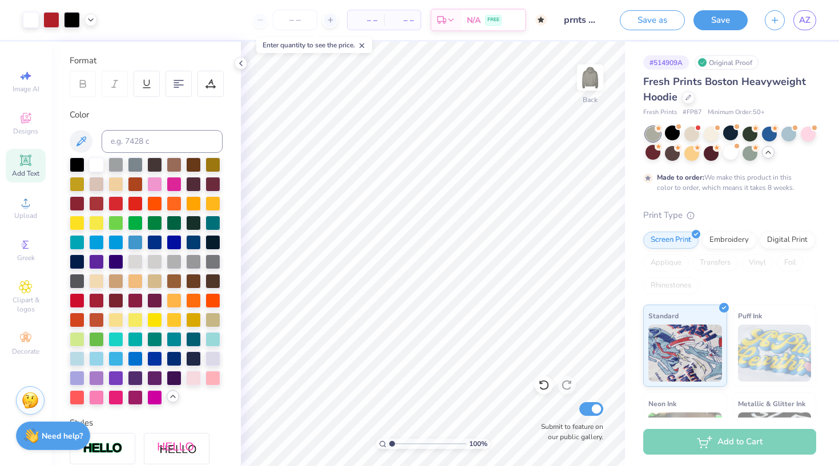
drag, startPoint x: 401, startPoint y: 444, endPoint x: 389, endPoint y: 444, distance: 11.4
click at [389, 444] on input "range" at bounding box center [427, 444] width 77 height 10
drag, startPoint x: 391, startPoint y: 442, endPoint x: 397, endPoint y: 442, distance: 6.3
click at [397, 442] on input "range" at bounding box center [427, 444] width 77 height 10
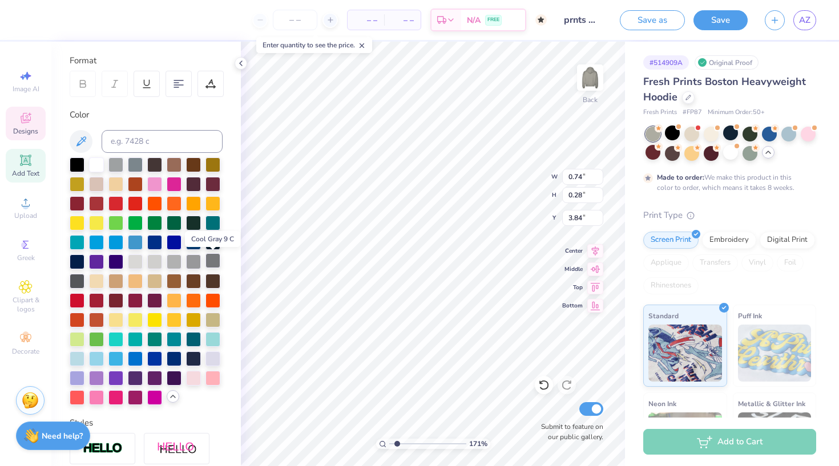
click at [215, 261] on div at bounding box center [212, 260] width 15 height 15
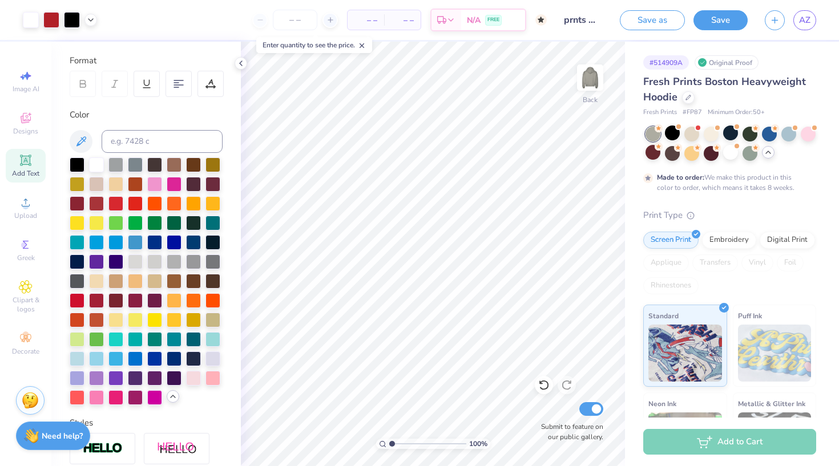
drag, startPoint x: 397, startPoint y: 444, endPoint x: 381, endPoint y: 438, distance: 17.0
type input "1"
click at [381, 438] on div "100 %" at bounding box center [433, 254] width 425 height 425
click at [673, 135] on div at bounding box center [672, 133] width 15 height 15
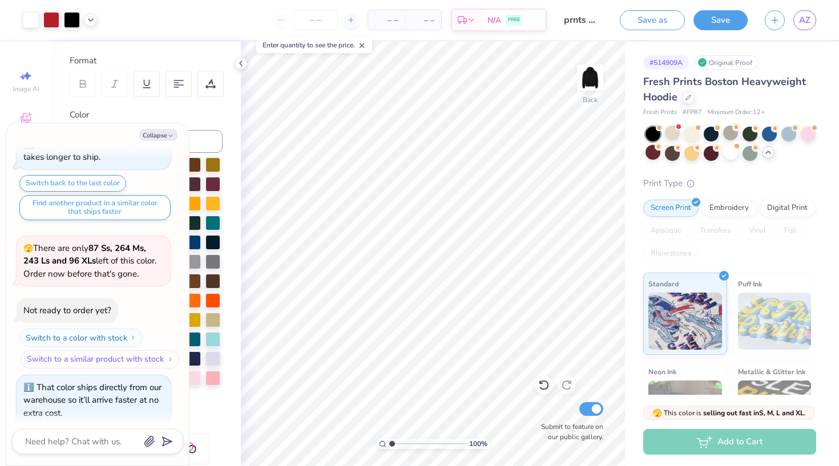
scroll to position [1099, 0]
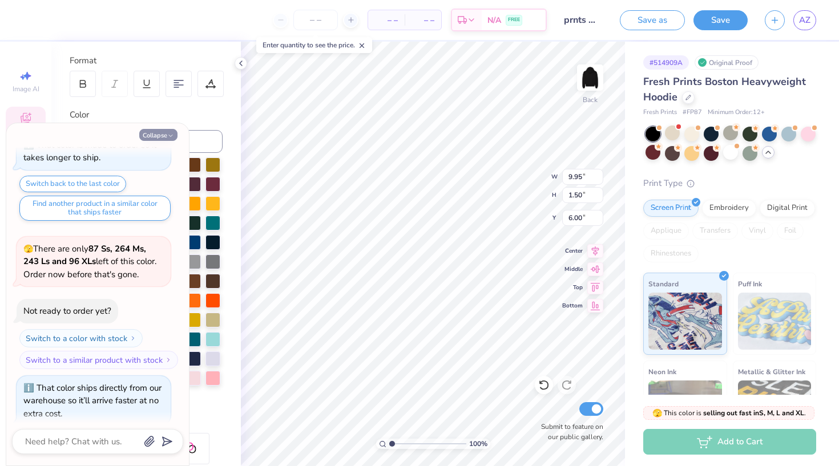
click at [167, 136] on button "Collapse" at bounding box center [158, 135] width 38 height 12
type textarea "x"
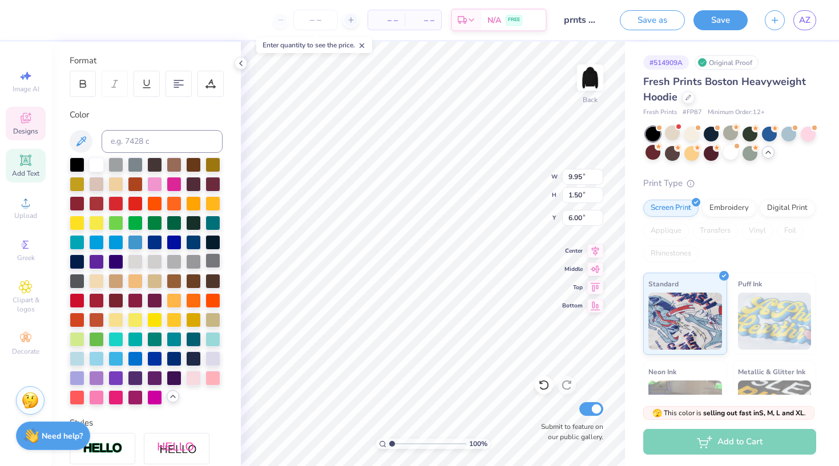
click at [212, 264] on div at bounding box center [212, 260] width 15 height 15
click at [76, 280] on div at bounding box center [77, 280] width 15 height 15
click at [393, 443] on input "range" at bounding box center [427, 444] width 77 height 10
type input "1.56"
click at [396, 442] on input "range" at bounding box center [427, 444] width 77 height 10
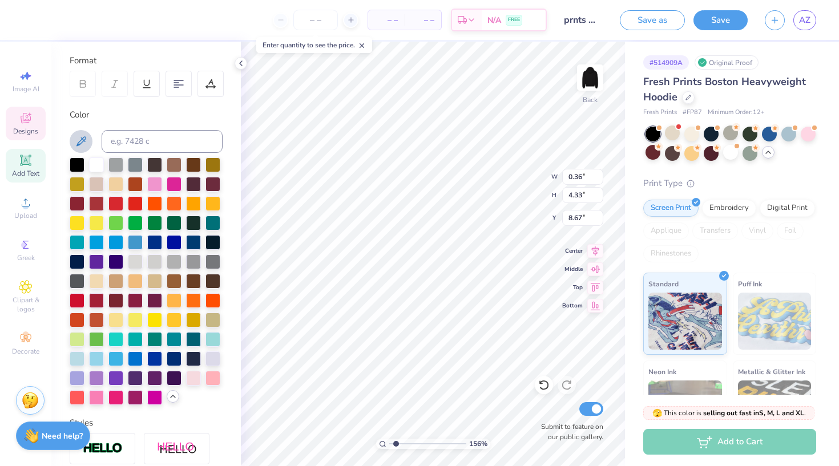
click at [84, 137] on icon at bounding box center [81, 142] width 14 height 14
click at [76, 283] on div at bounding box center [77, 280] width 15 height 15
click at [96, 298] on div at bounding box center [96, 299] width 15 height 15
click at [79, 281] on div at bounding box center [77, 280] width 15 height 15
click at [78, 282] on div at bounding box center [77, 280] width 15 height 15
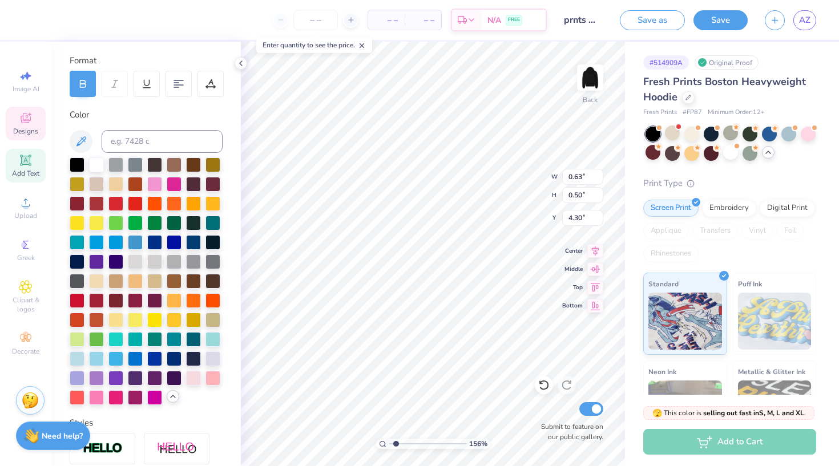
type input "0.74"
type input "0.28"
type input "3.84"
click at [74, 281] on div at bounding box center [77, 280] width 15 height 15
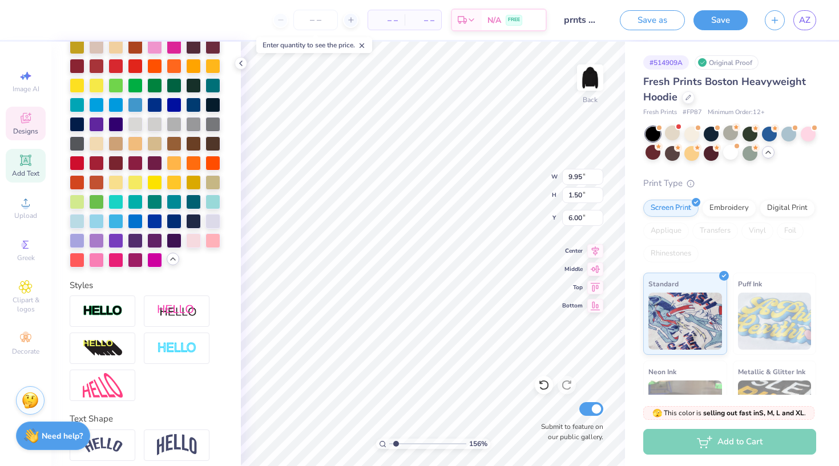
scroll to position [301, 0]
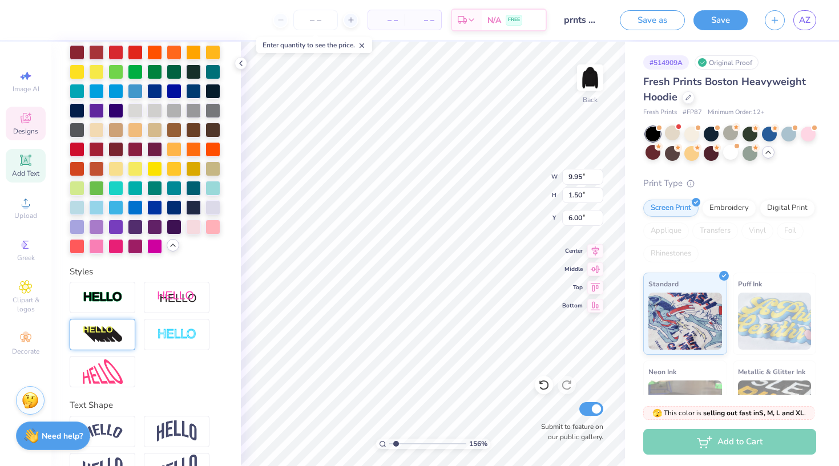
click at [118, 333] on img at bounding box center [103, 335] width 40 height 18
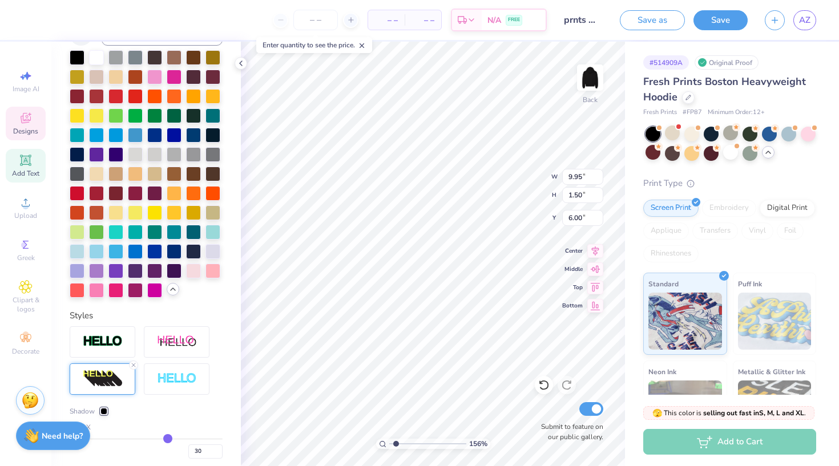
type input "12.97"
type input "2.16"
click at [134, 364] on icon at bounding box center [133, 365] width 7 height 7
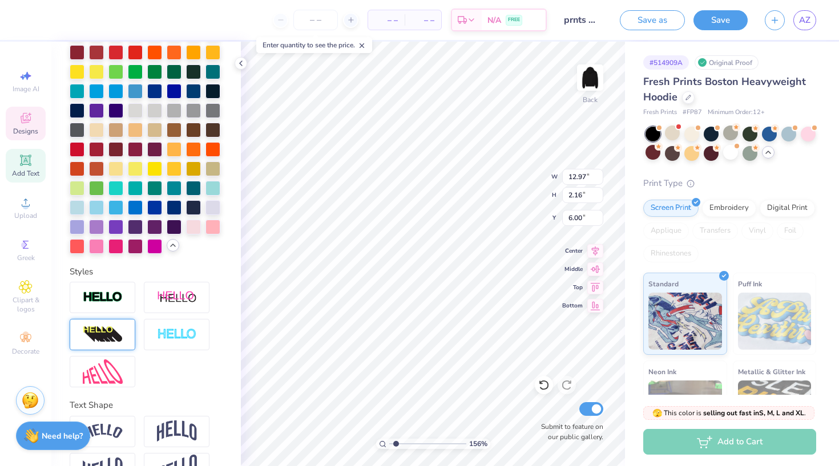
type input "9.95"
type input "1.50"
click at [114, 304] on img at bounding box center [103, 297] width 40 height 13
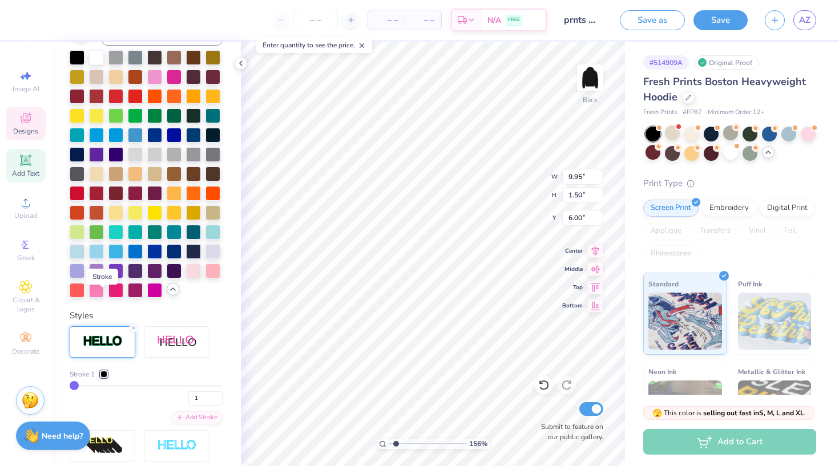
type input "9.98"
type input "1.53"
type input "5.99"
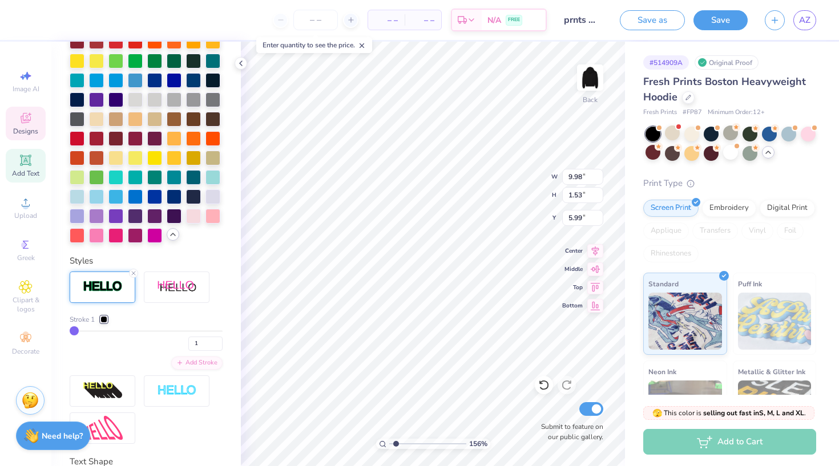
scroll to position [358, 0]
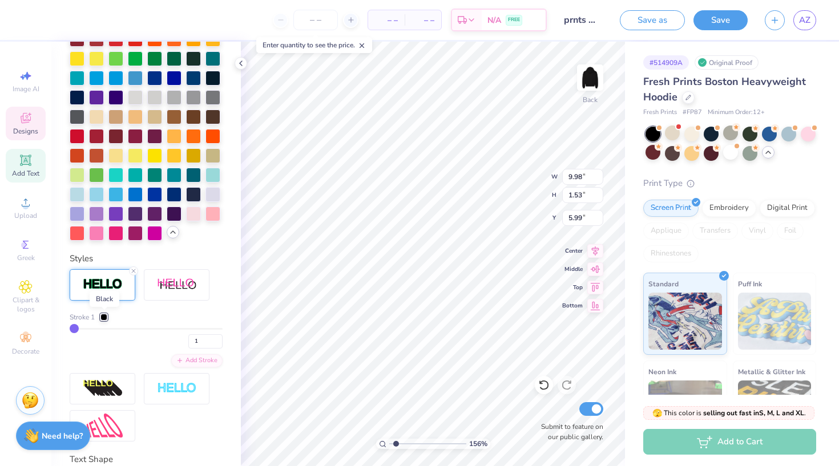
click at [104, 317] on div at bounding box center [103, 317] width 7 height 7
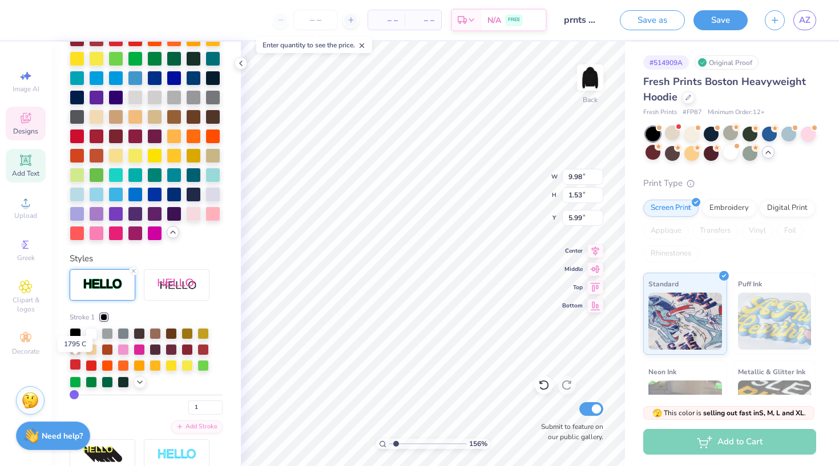
click at [74, 365] on div at bounding box center [75, 364] width 11 height 11
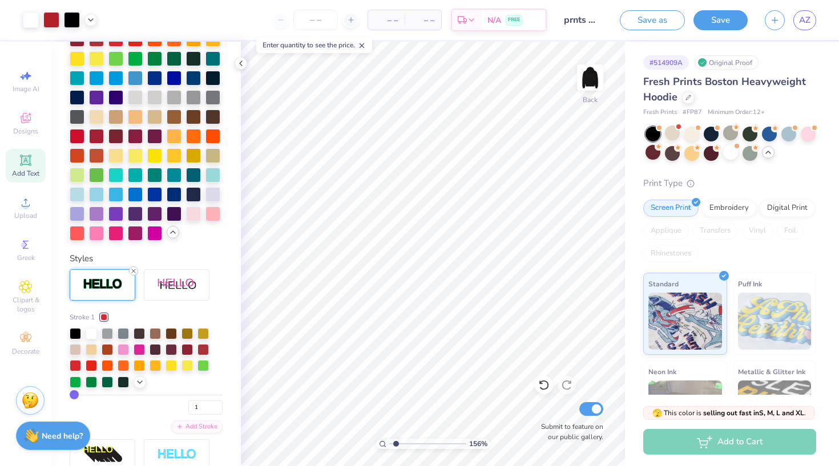
click at [133, 270] on line at bounding box center [133, 270] width 3 height 3
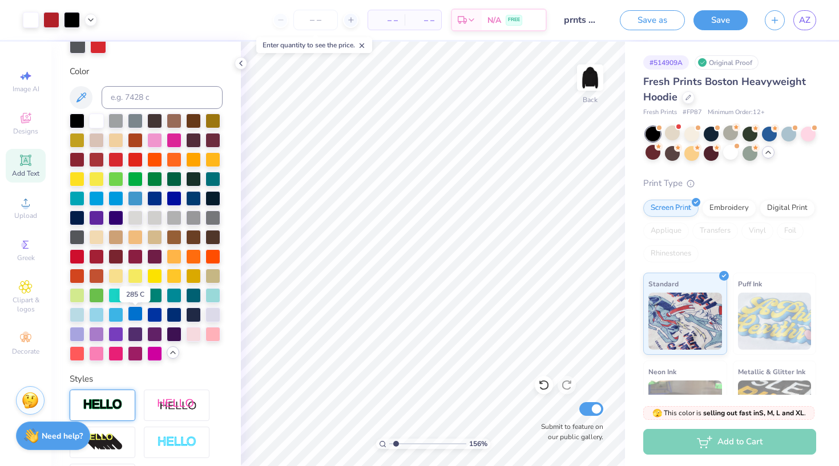
scroll to position [230, 0]
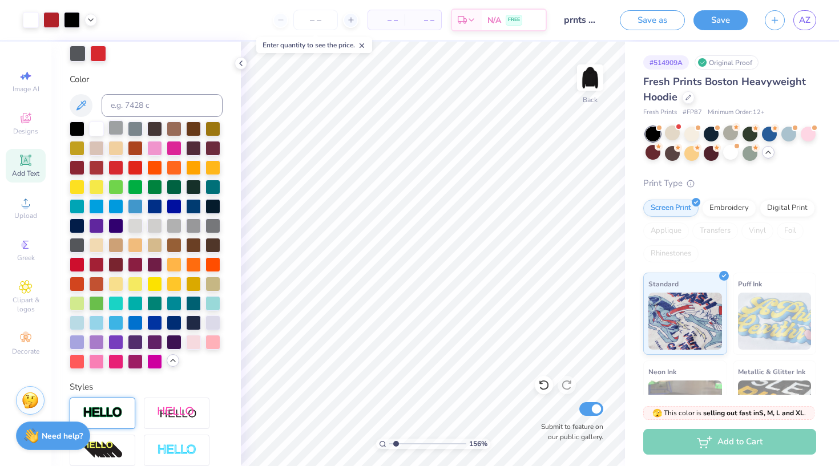
click at [117, 130] on div at bounding box center [115, 127] width 15 height 15
click at [137, 132] on div at bounding box center [135, 127] width 15 height 15
click at [155, 128] on div at bounding box center [154, 127] width 15 height 15
click at [71, 130] on div at bounding box center [77, 127] width 15 height 15
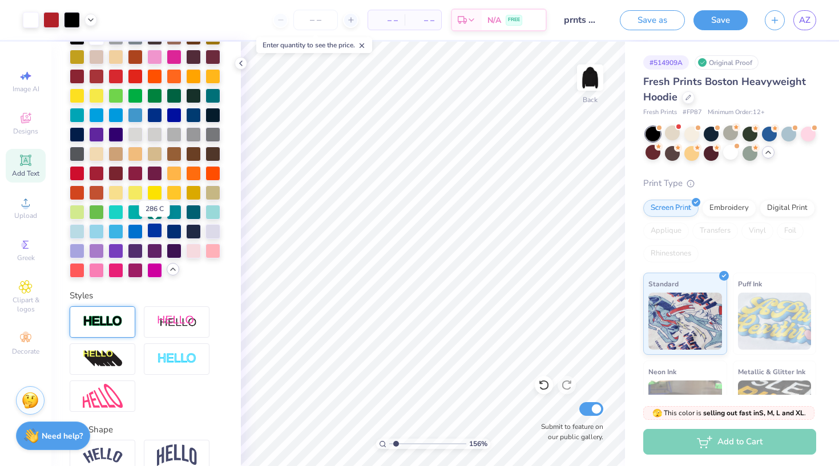
scroll to position [322, 0]
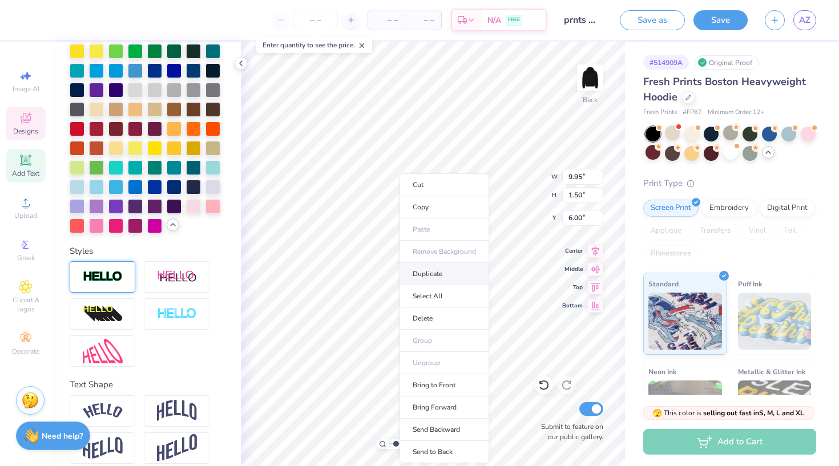
click at [436, 271] on li "Duplicate" at bounding box center [444, 274] width 90 height 22
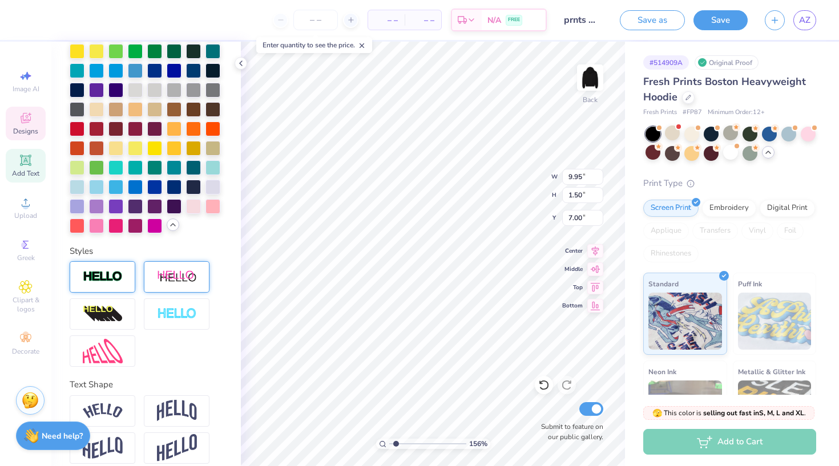
type input "6.75"
click at [189, 318] on img at bounding box center [177, 314] width 40 height 13
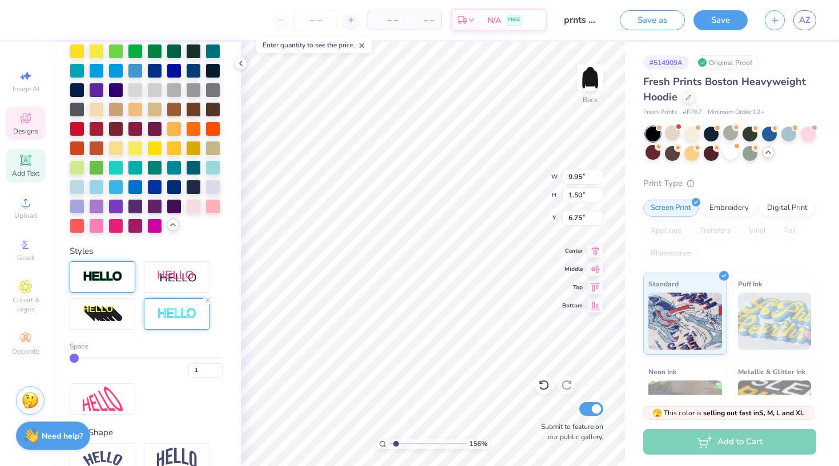
type input "9.98"
type input "1.53"
type input "6.74"
click at [80, 131] on div at bounding box center [77, 127] width 15 height 15
type input "6.75"
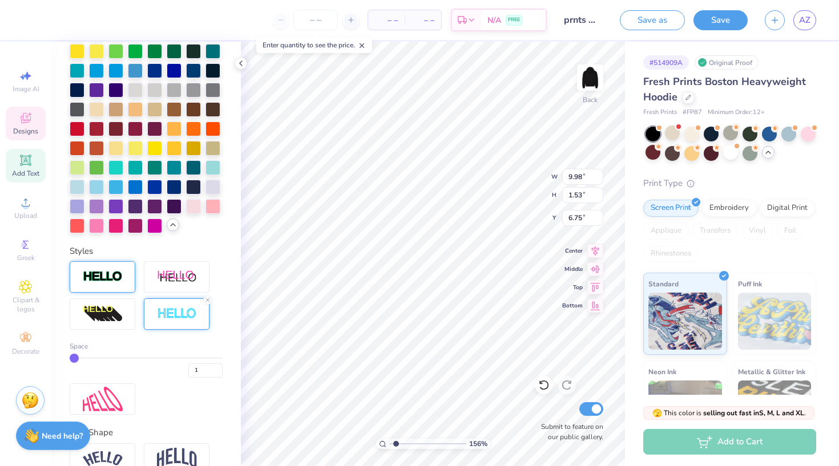
type input "7.17"
click at [460, 428] on li "Send Backward" at bounding box center [461, 430] width 90 height 22
click at [460, 452] on li "Send to Back" at bounding box center [452, 452] width 90 height 22
type input "5.99"
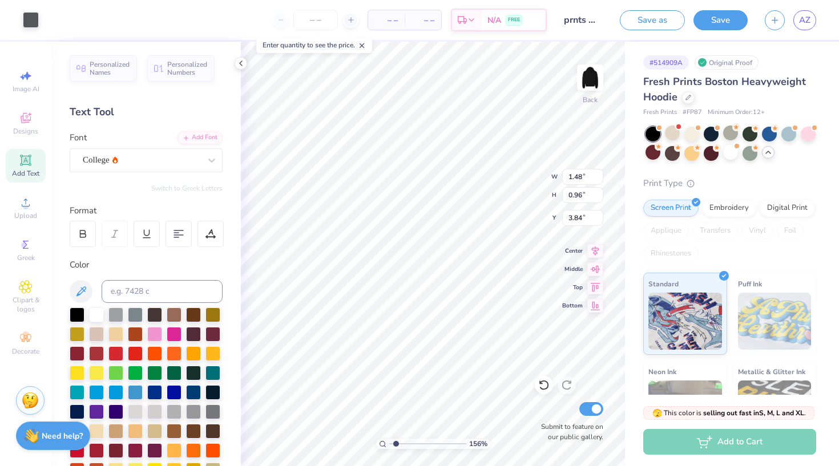
scroll to position [0, 0]
click at [35, 17] on div at bounding box center [31, 19] width 16 height 16
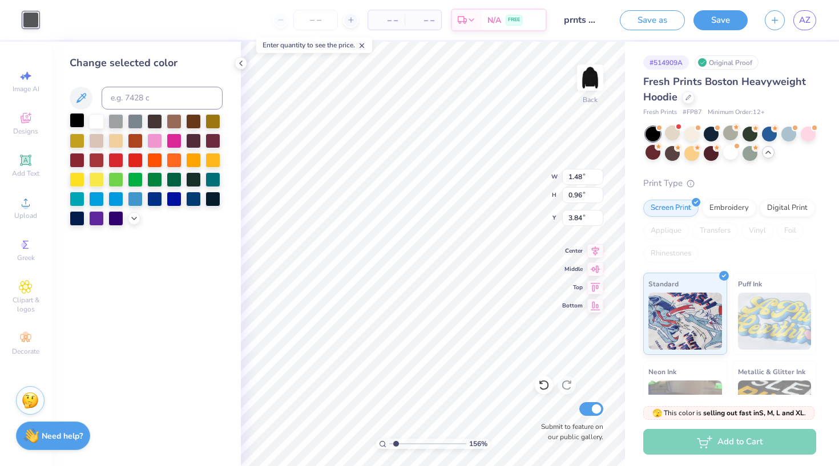
click at [79, 124] on div at bounding box center [77, 120] width 15 height 15
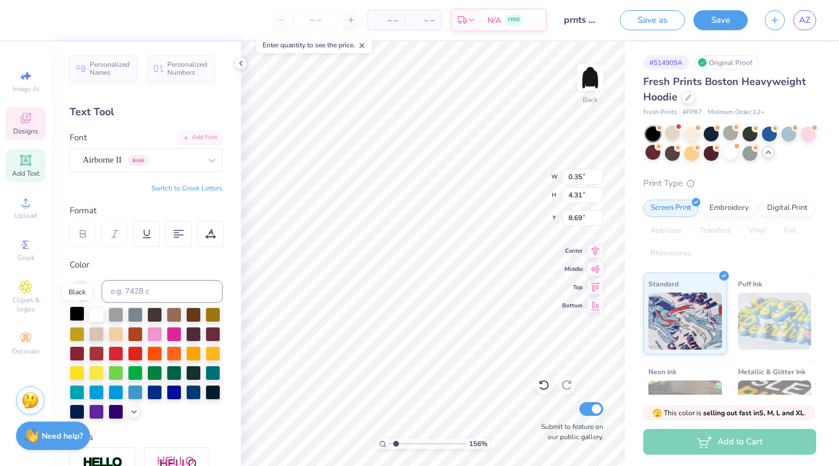
click at [78, 313] on div at bounding box center [77, 313] width 15 height 15
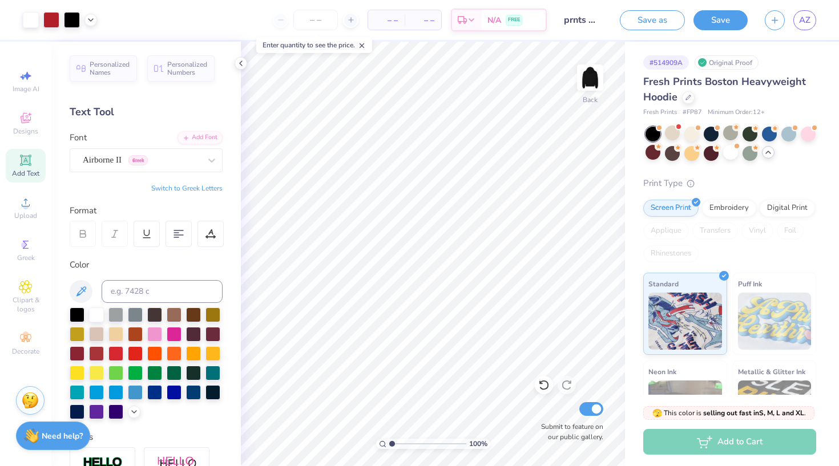
drag, startPoint x: 396, startPoint y: 444, endPoint x: 377, endPoint y: 442, distance: 19.5
type input "1"
click at [377, 442] on div "100 %" at bounding box center [433, 444] width 114 height 10
type input "8.04"
click at [725, 22] on button "Save" at bounding box center [720, 19] width 54 height 20
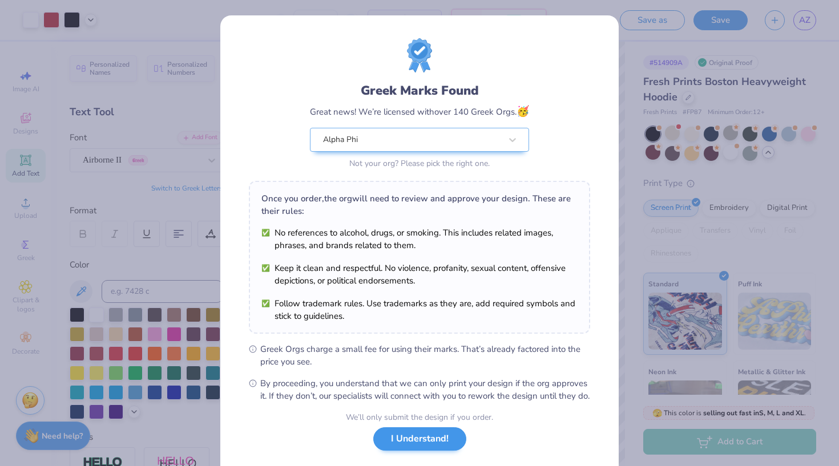
click at [452, 450] on button "I Understand!" at bounding box center [419, 438] width 93 height 23
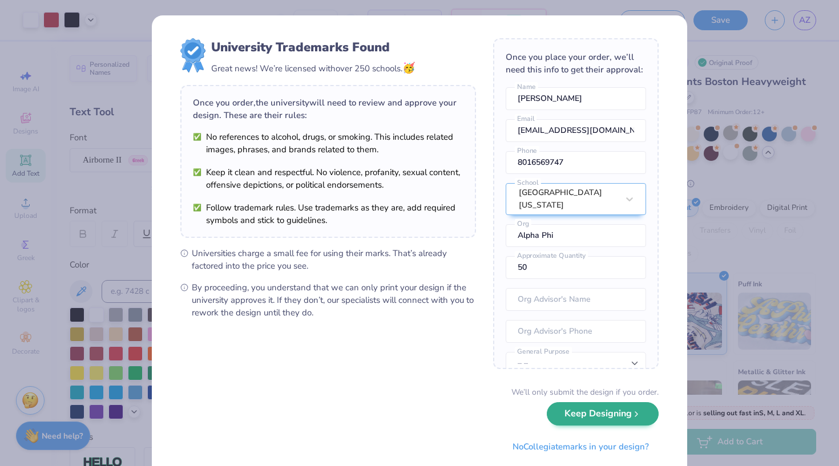
click at [596, 421] on button "Keep Designing" at bounding box center [603, 413] width 112 height 23
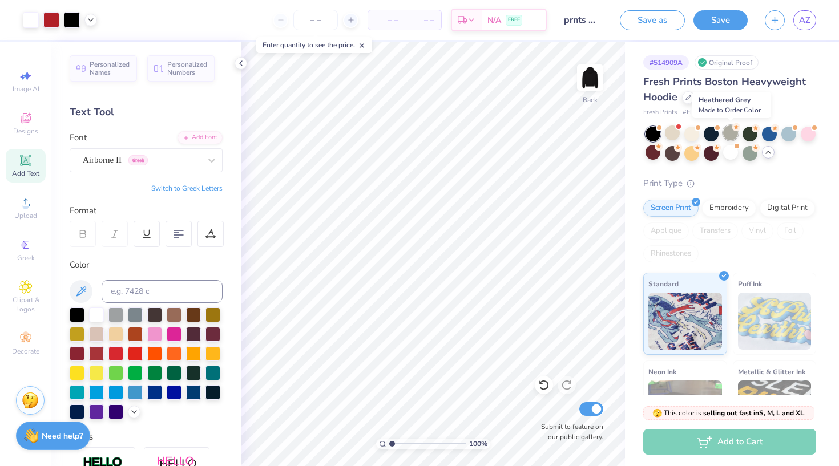
click at [733, 134] on div at bounding box center [730, 133] width 15 height 15
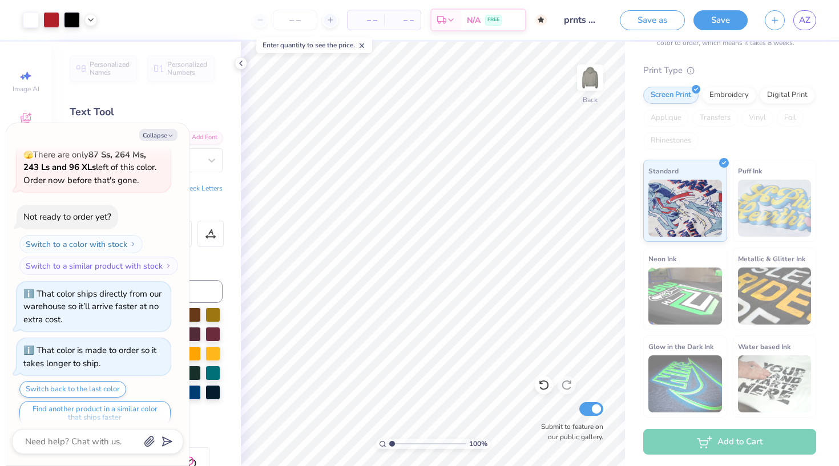
scroll to position [144, 0]
click at [164, 135] on button "Collapse" at bounding box center [158, 135] width 38 height 12
type textarea "x"
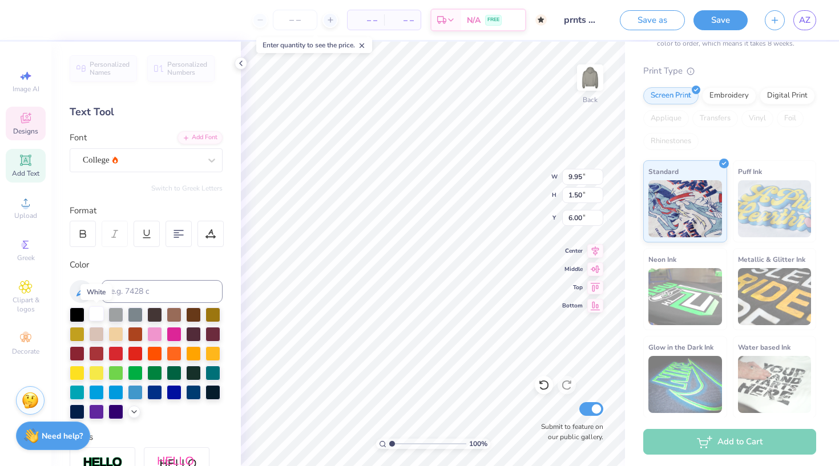
click at [98, 316] on div at bounding box center [96, 313] width 15 height 15
click at [94, 334] on div at bounding box center [96, 333] width 15 height 15
click at [118, 320] on div at bounding box center [115, 313] width 15 height 15
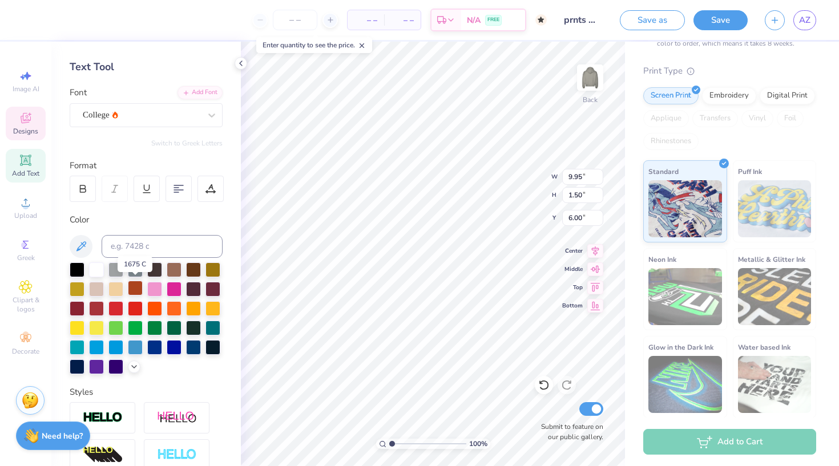
scroll to position [51, 0]
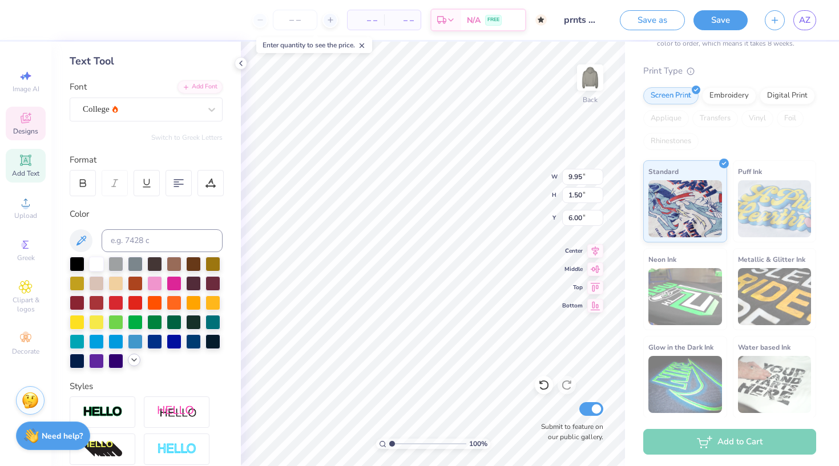
click at [135, 365] on icon at bounding box center [134, 359] width 9 height 9
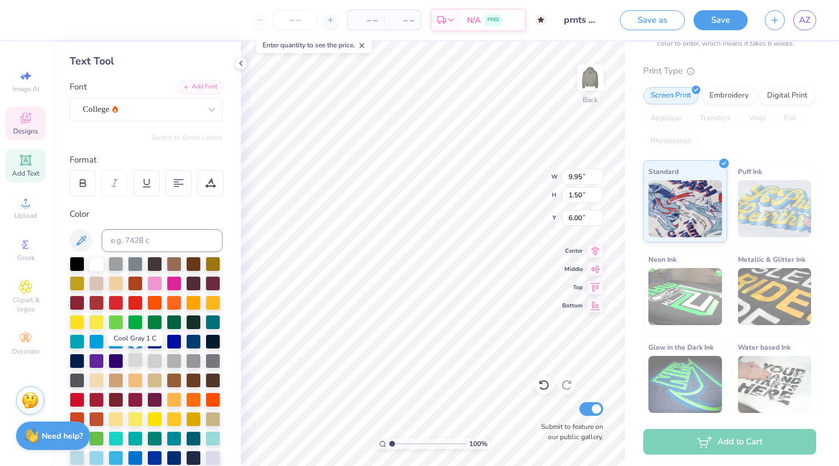
click at [136, 360] on div at bounding box center [135, 360] width 15 height 15
click at [153, 362] on div at bounding box center [154, 360] width 15 height 15
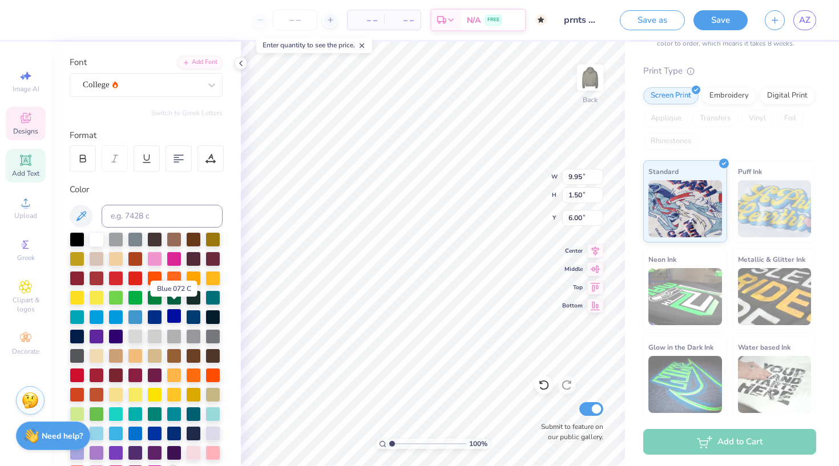
scroll to position [81, 0]
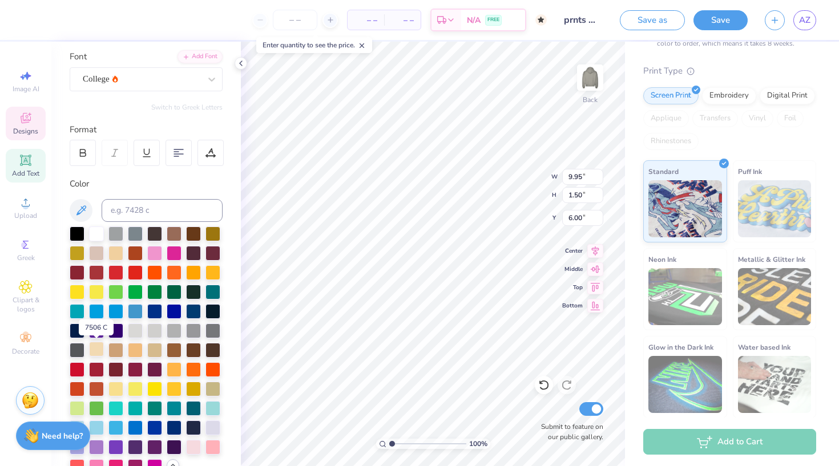
click at [94, 352] on div at bounding box center [96, 349] width 15 height 15
click at [133, 333] on div at bounding box center [135, 329] width 15 height 15
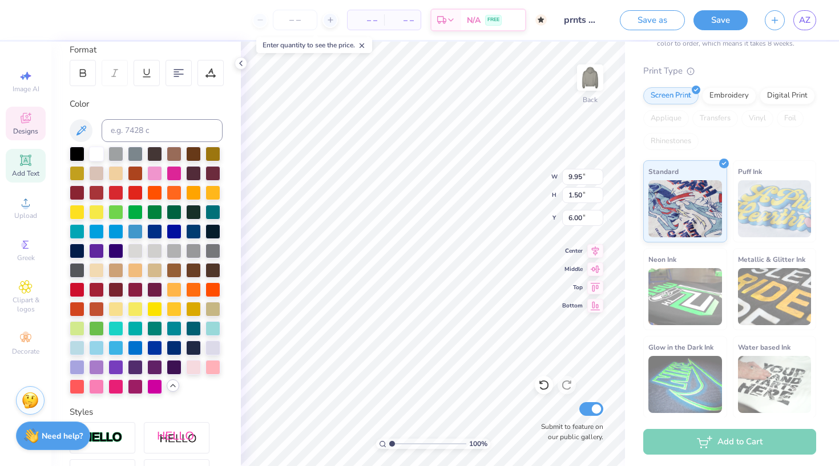
scroll to position [167, 0]
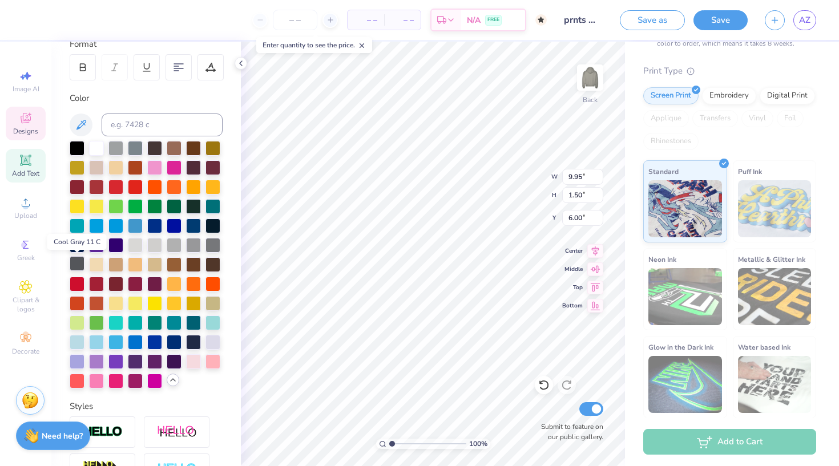
click at [75, 264] on div at bounding box center [77, 263] width 15 height 15
click at [134, 240] on div at bounding box center [135, 244] width 15 height 15
click at [151, 244] on div at bounding box center [154, 244] width 15 height 15
click at [171, 247] on div at bounding box center [174, 244] width 15 height 15
click at [193, 246] on div at bounding box center [193, 244] width 15 height 15
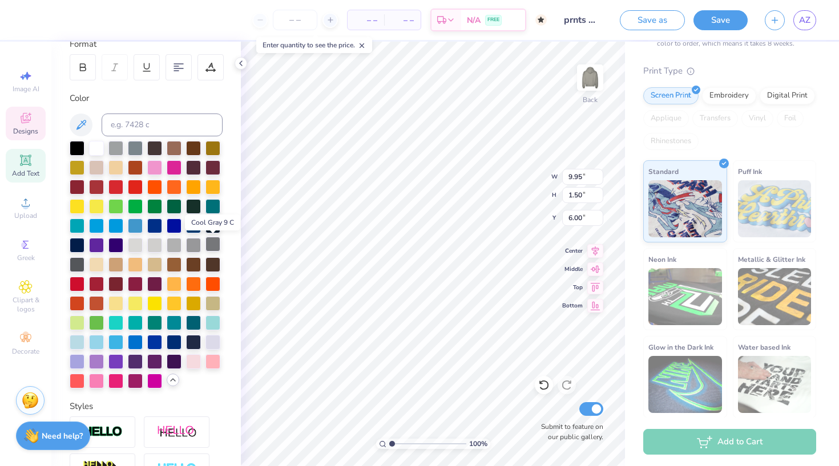
click at [212, 245] on div at bounding box center [212, 244] width 15 height 15
click at [82, 265] on div at bounding box center [77, 263] width 15 height 15
click at [140, 242] on div at bounding box center [135, 244] width 15 height 15
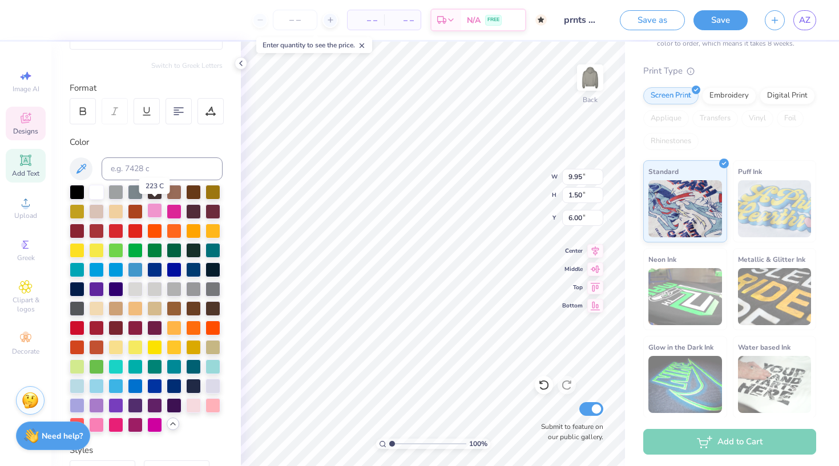
scroll to position [126, 0]
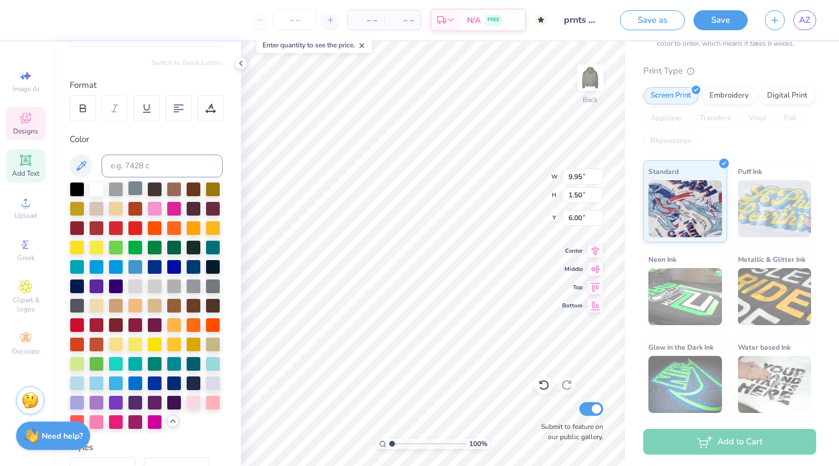
click at [136, 190] on div at bounding box center [135, 188] width 15 height 15
click at [116, 189] on div at bounding box center [115, 188] width 15 height 15
click at [96, 189] on div at bounding box center [96, 188] width 15 height 15
click at [80, 191] on div at bounding box center [77, 188] width 15 height 15
click at [76, 308] on div at bounding box center [77, 304] width 15 height 15
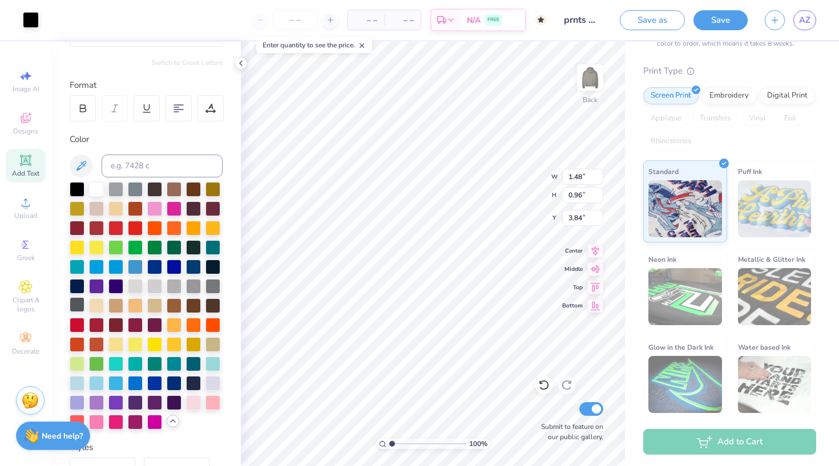
click at [82, 306] on div at bounding box center [77, 304] width 15 height 15
click at [77, 306] on div at bounding box center [77, 304] width 15 height 15
click at [30, 18] on div at bounding box center [31, 19] width 16 height 16
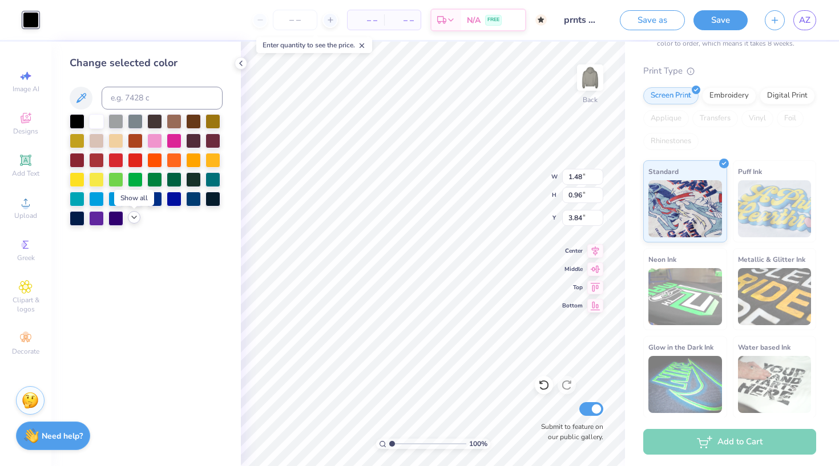
click at [135, 219] on icon at bounding box center [134, 217] width 9 height 9
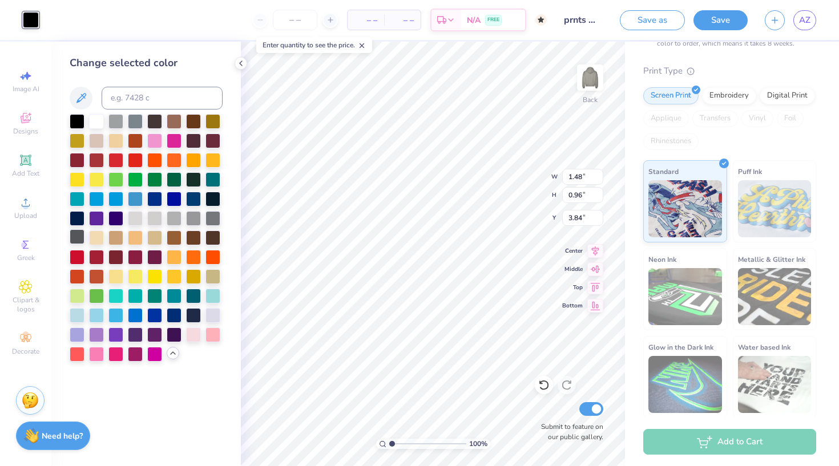
click at [75, 242] on div at bounding box center [77, 236] width 15 height 15
click at [75, 238] on div at bounding box center [77, 236] width 15 height 15
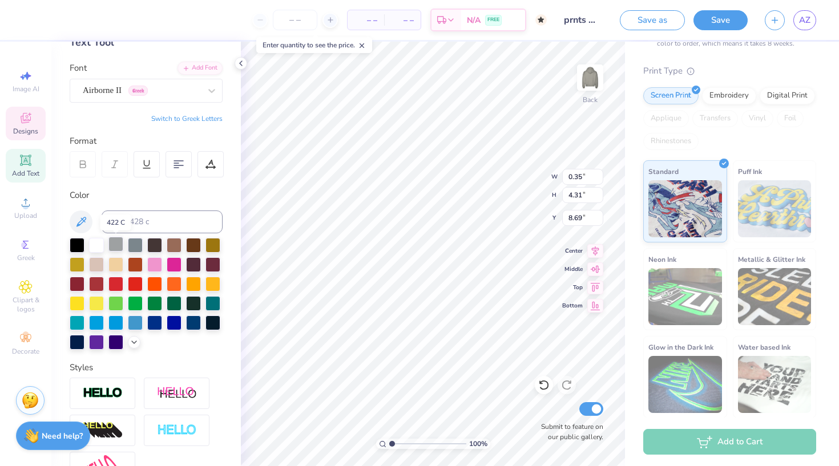
scroll to position [111, 0]
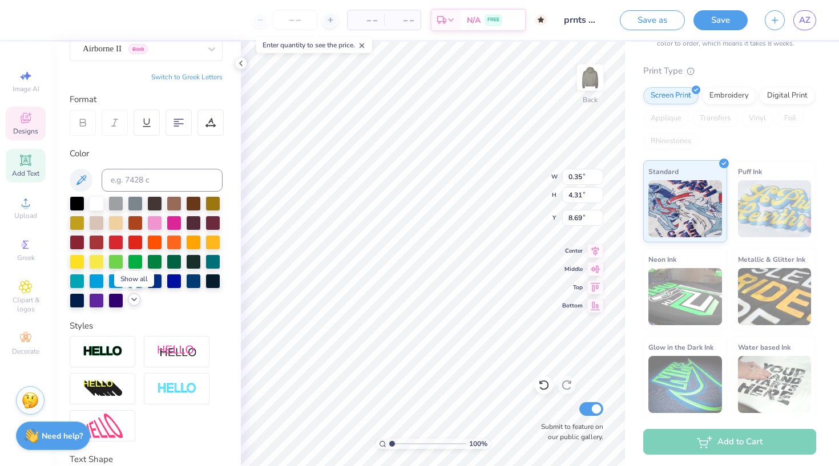
click at [128, 300] on div at bounding box center [134, 299] width 13 height 13
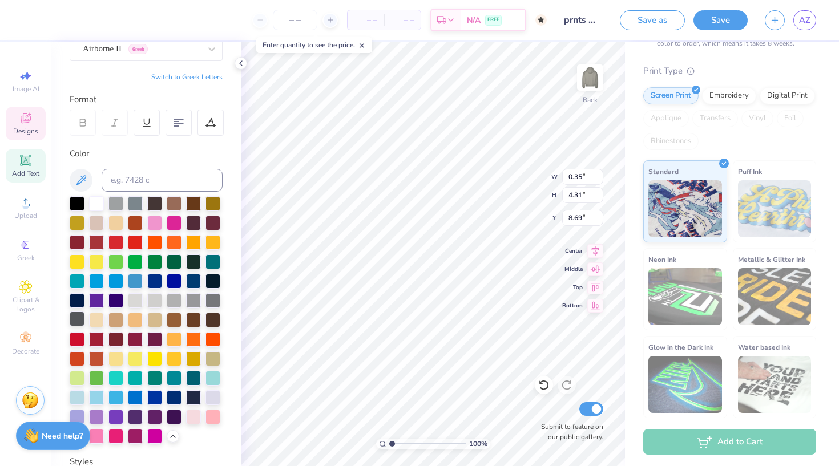
click at [78, 315] on div at bounding box center [77, 319] width 15 height 15
drag, startPoint x: 393, startPoint y: 444, endPoint x: 400, endPoint y: 444, distance: 7.4
click at [400, 444] on input "range" at bounding box center [427, 444] width 77 height 10
click at [82, 198] on div at bounding box center [77, 202] width 15 height 15
drag, startPoint x: 401, startPoint y: 442, endPoint x: 389, endPoint y: 442, distance: 12.0
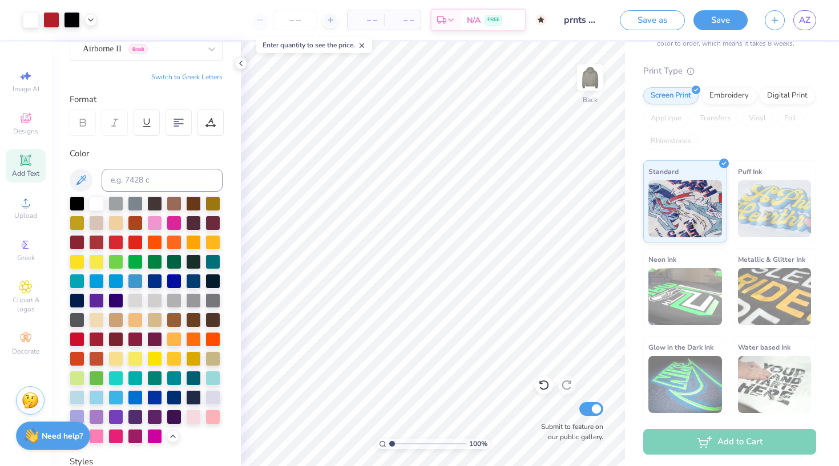
type input "1"
click at [389, 442] on input "range" at bounding box center [427, 444] width 77 height 10
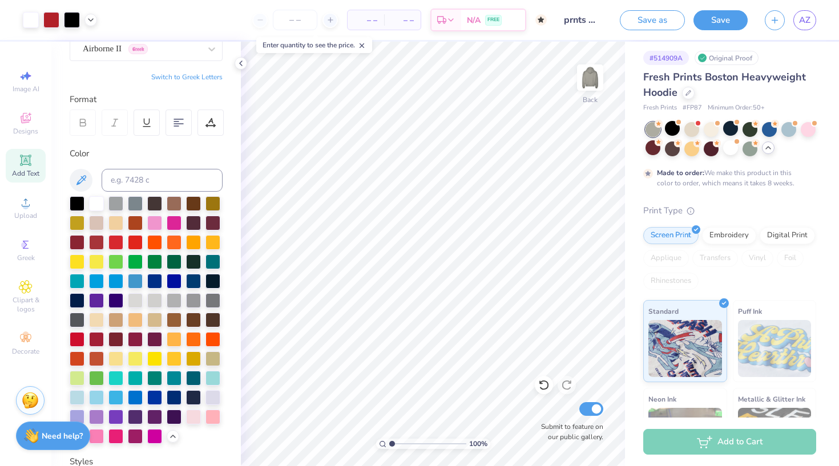
scroll to position [3, 0]
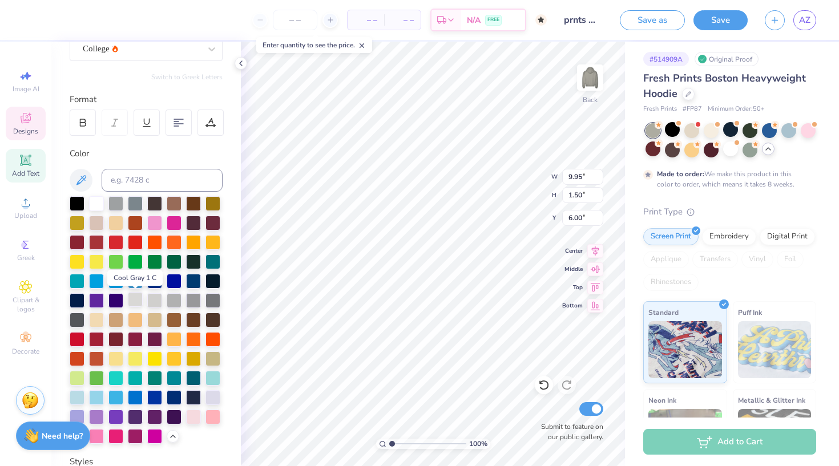
click at [139, 299] on div at bounding box center [135, 299] width 15 height 15
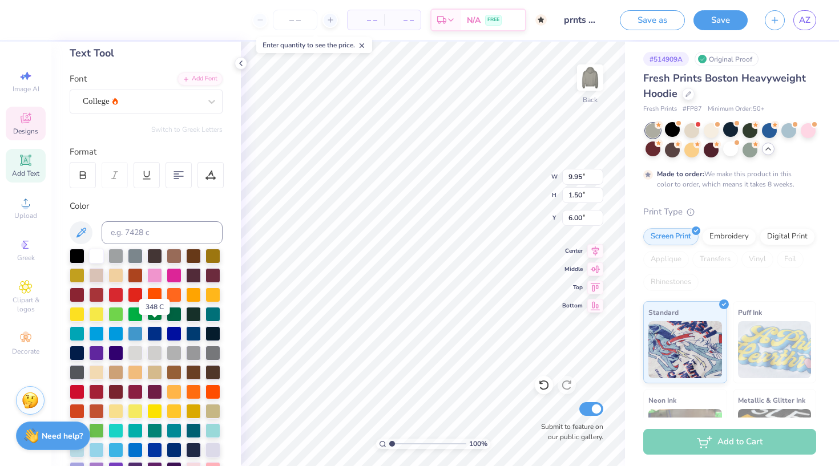
scroll to position [43, 0]
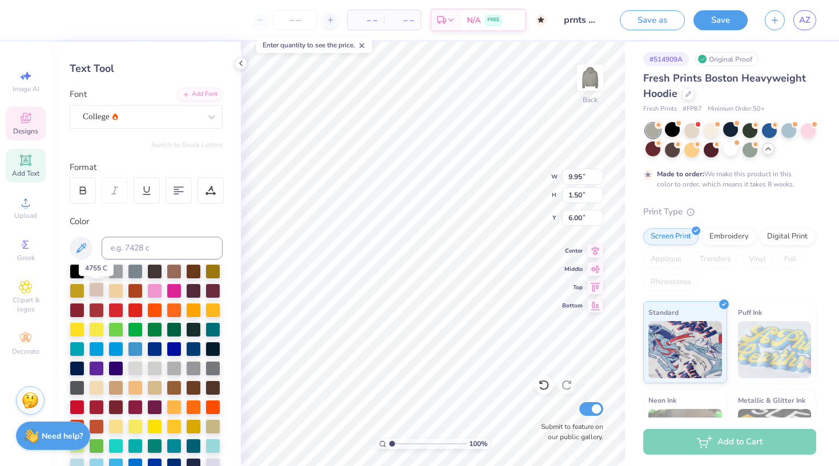
click at [96, 287] on div at bounding box center [96, 289] width 15 height 15
click at [96, 273] on div at bounding box center [96, 270] width 15 height 15
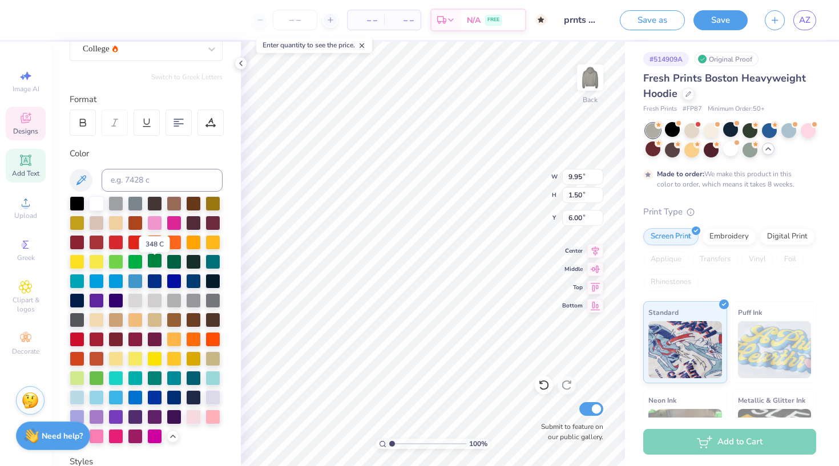
scroll to position [115, 0]
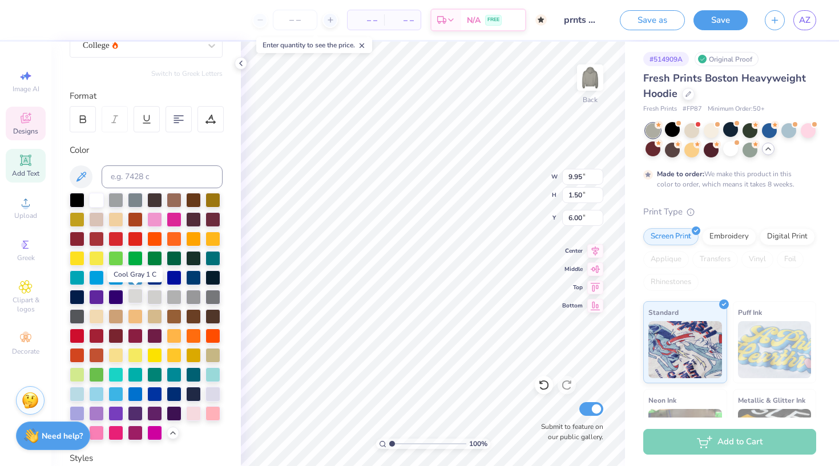
click at [135, 298] on div at bounding box center [135, 296] width 15 height 15
click at [79, 318] on div at bounding box center [77, 315] width 15 height 15
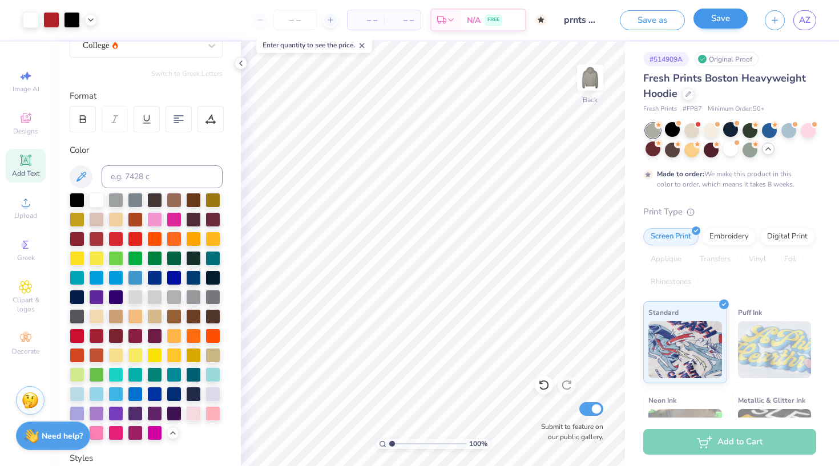
click at [733, 20] on button "Save" at bounding box center [720, 19] width 54 height 20
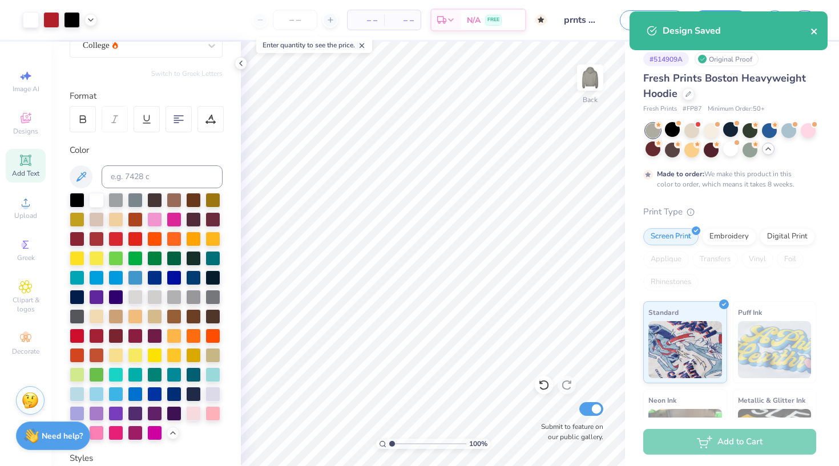
click at [815, 30] on icon "close" at bounding box center [814, 32] width 6 height 6
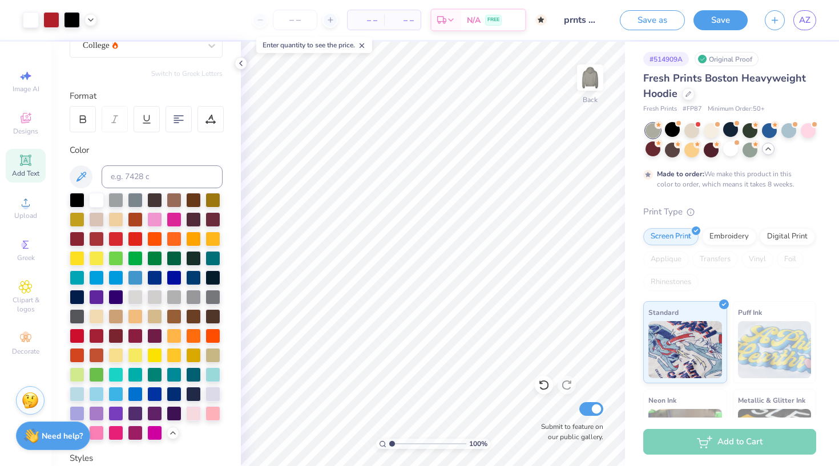
click at [813, 14] on div "Design Saved" at bounding box center [728, 11] width 203 height 5
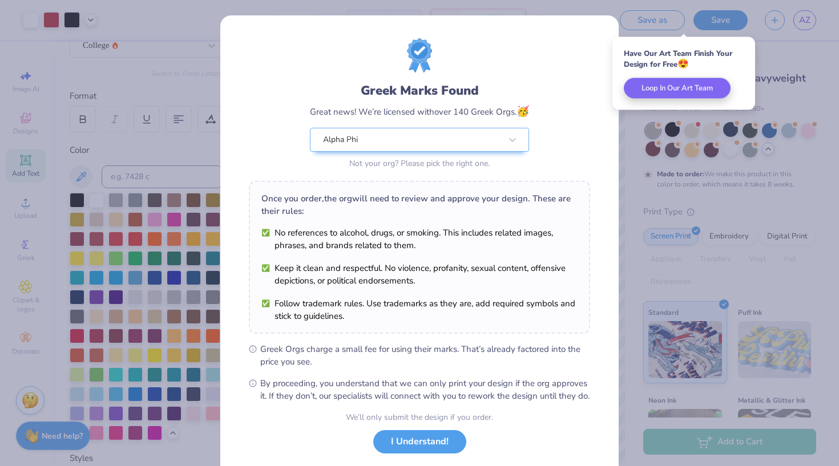
click at [800, 31] on div "Greek Marks Found Great news! We’re licensed with over 140 Greek Orgs. 🥳 Alpha …" at bounding box center [419, 233] width 839 height 466
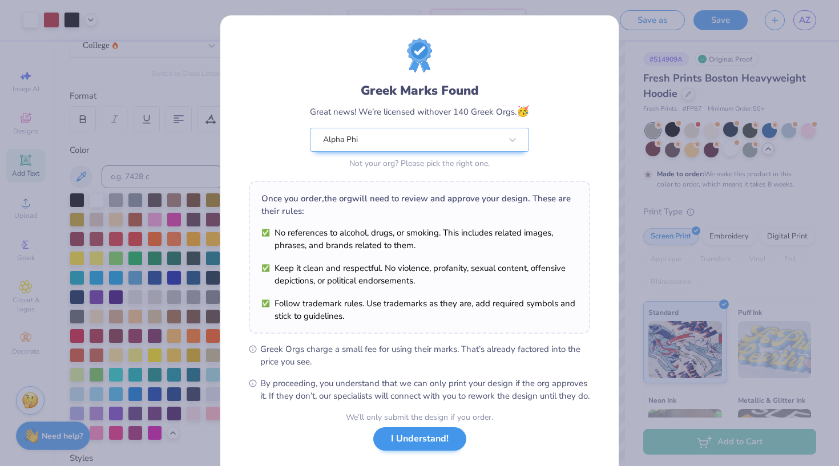
click at [421, 451] on button "I Understand!" at bounding box center [419, 438] width 93 height 23
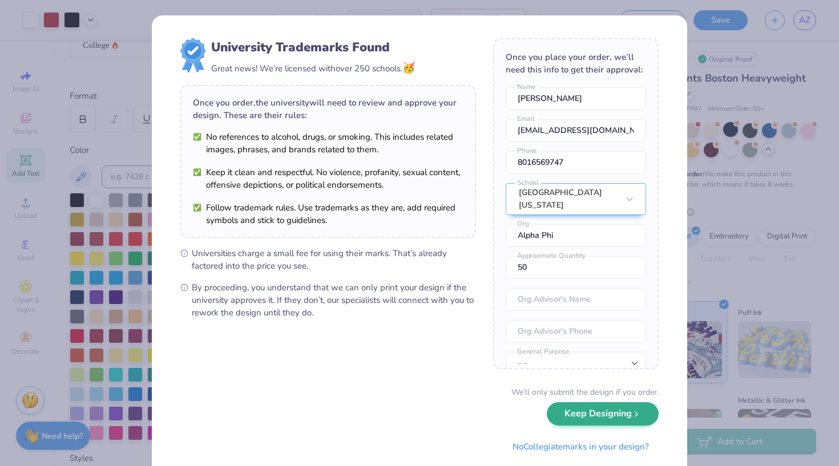
click at [599, 412] on button "Keep Designing" at bounding box center [603, 413] width 112 height 23
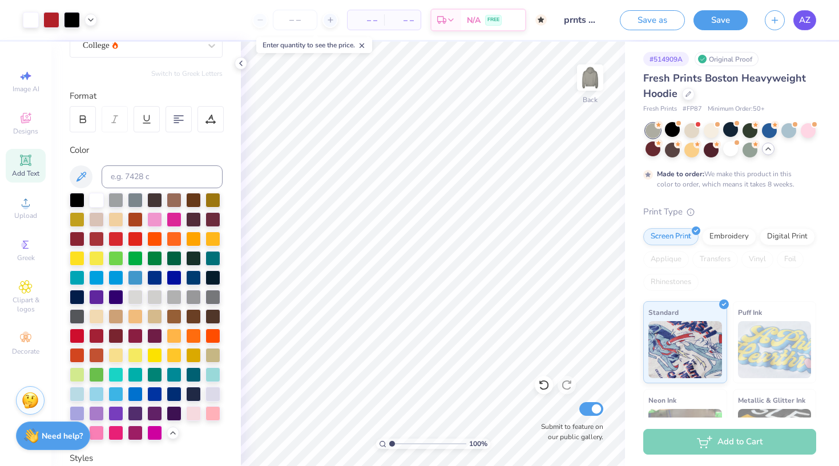
click at [801, 28] on link "AZ" at bounding box center [804, 20] width 23 height 20
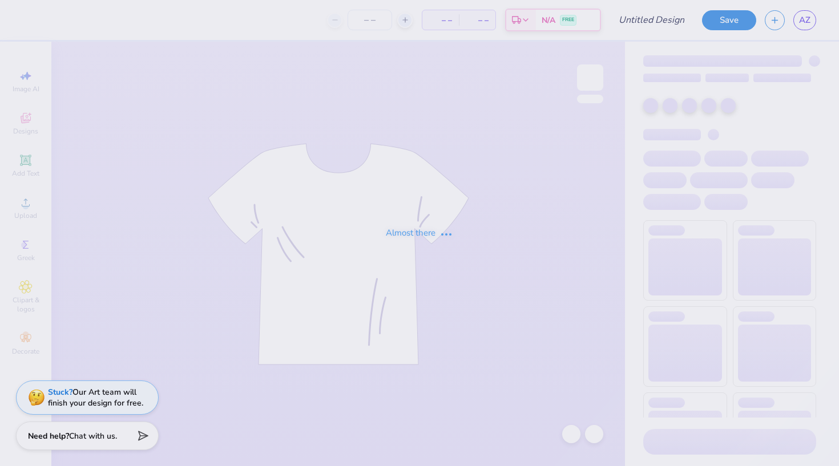
type input "prnts wknd sweatshirt"
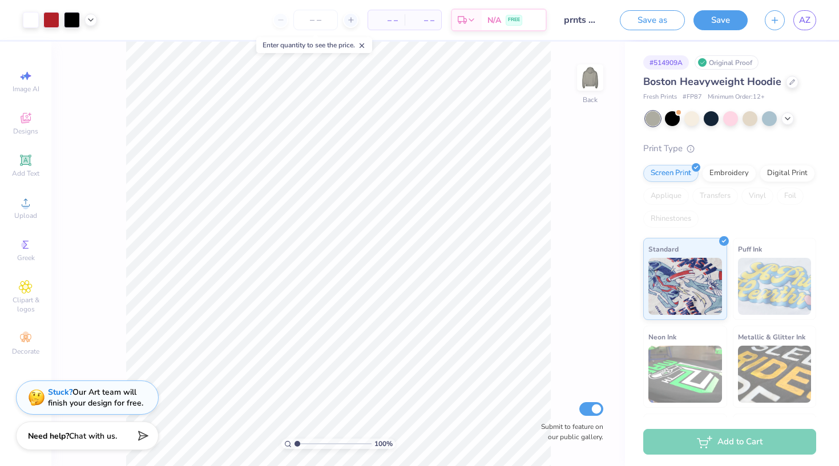
click at [741, 63] on div "Original Proof" at bounding box center [726, 62] width 64 height 14
click at [731, 65] on div "Original Proof" at bounding box center [726, 62] width 64 height 14
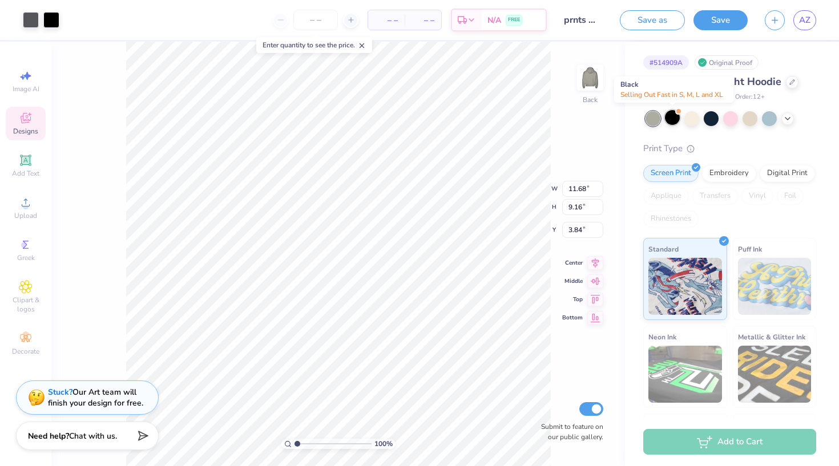
click at [674, 122] on div at bounding box center [672, 117] width 15 height 15
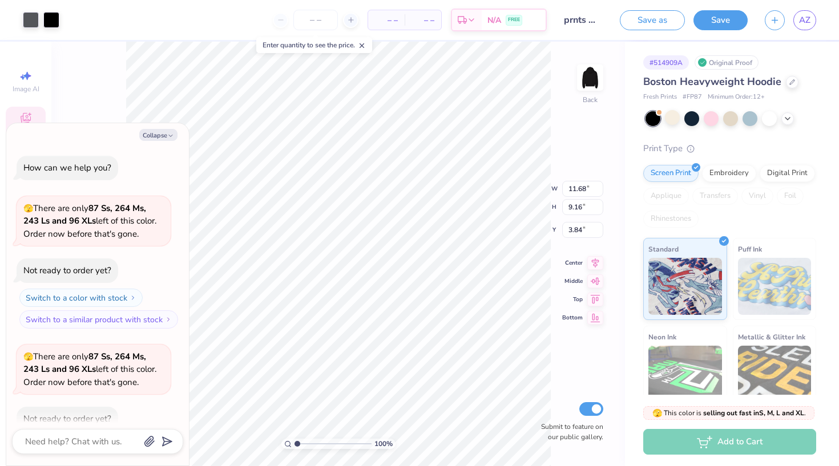
scroll to position [60, 0]
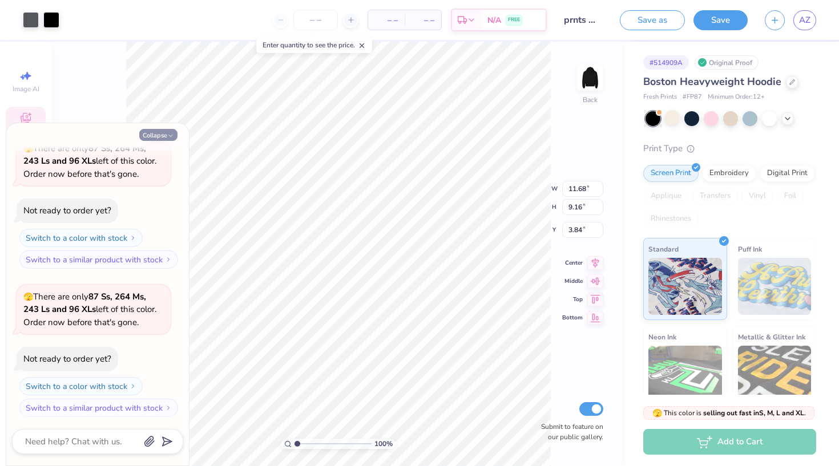
click at [164, 134] on button "Collapse" at bounding box center [158, 135] width 38 height 12
type textarea "x"
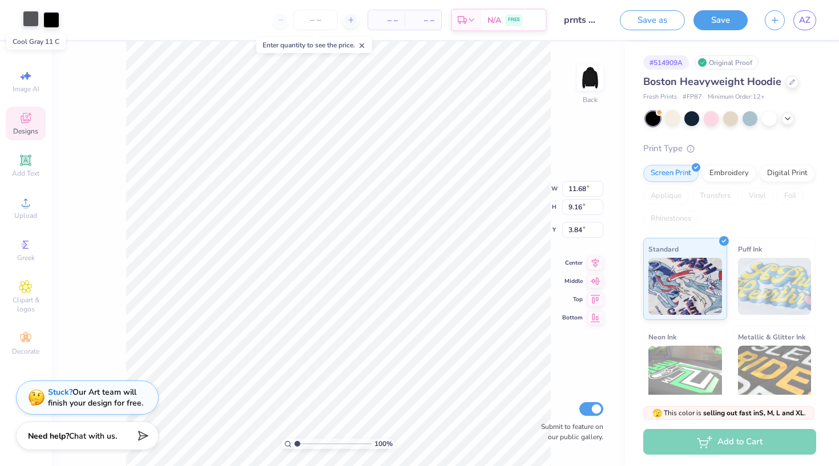
click at [34, 17] on div at bounding box center [31, 19] width 16 height 16
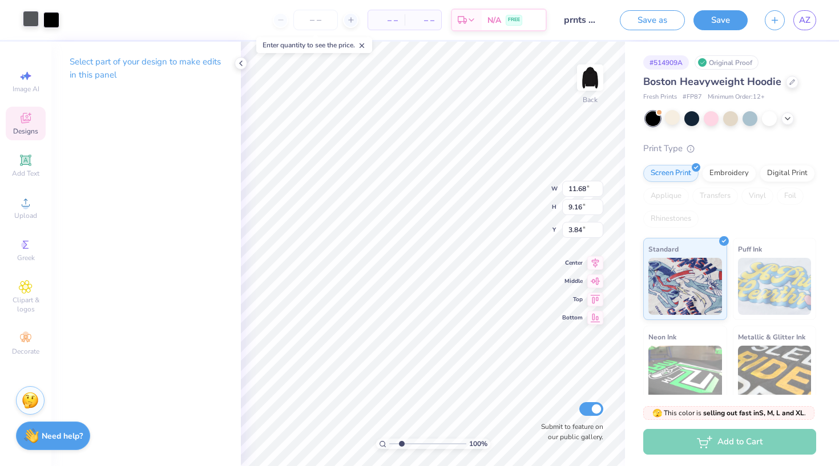
click at [401, 443] on input "range" at bounding box center [427, 444] width 77 height 10
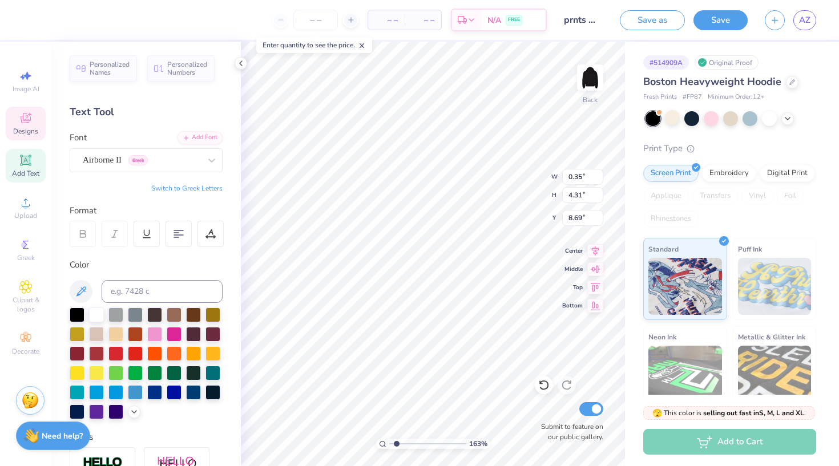
click at [397, 444] on input "range" at bounding box center [427, 444] width 77 height 10
click at [96, 355] on div at bounding box center [96, 352] width 15 height 15
drag, startPoint x: 396, startPoint y: 443, endPoint x: 389, endPoint y: 443, distance: 6.8
type input "1"
click at [389, 443] on input "range" at bounding box center [427, 444] width 77 height 10
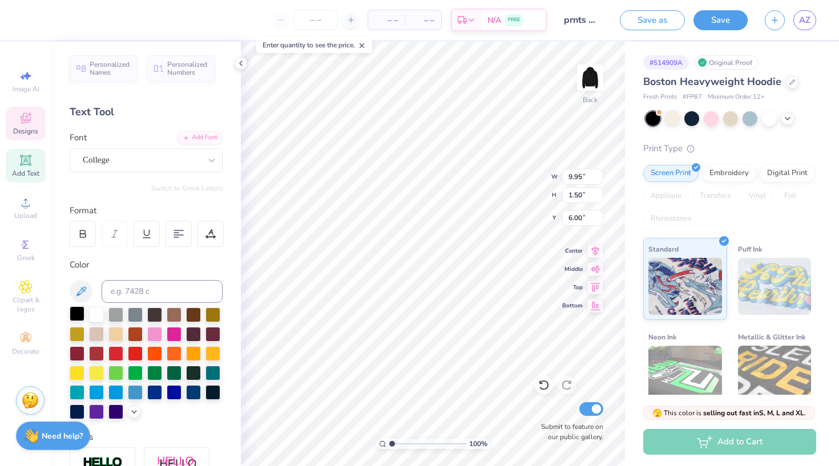
click at [79, 309] on div at bounding box center [77, 313] width 15 height 15
click at [79, 313] on div at bounding box center [77, 313] width 15 height 15
click at [76, 314] on div at bounding box center [77, 313] width 15 height 15
click at [52, 22] on div at bounding box center [51, 19] width 16 height 16
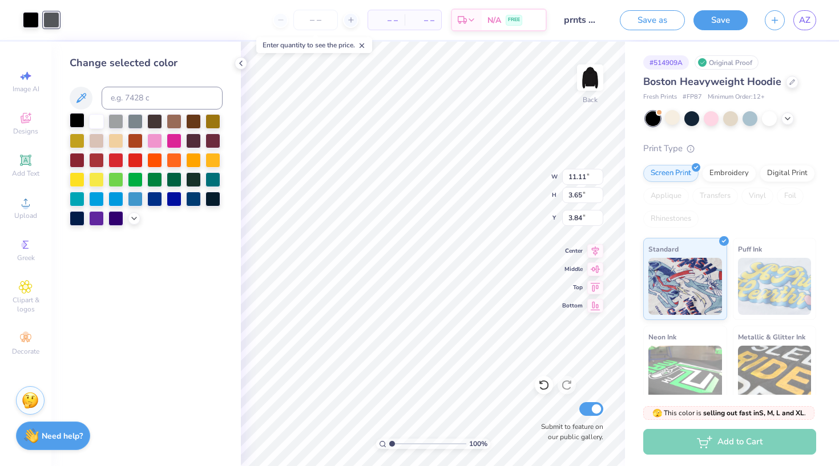
click at [78, 118] on div at bounding box center [77, 120] width 15 height 15
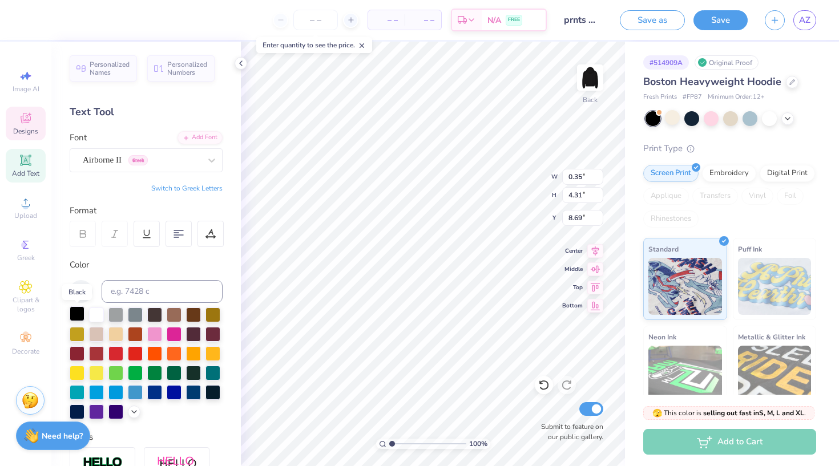
click at [76, 312] on div at bounding box center [77, 313] width 15 height 15
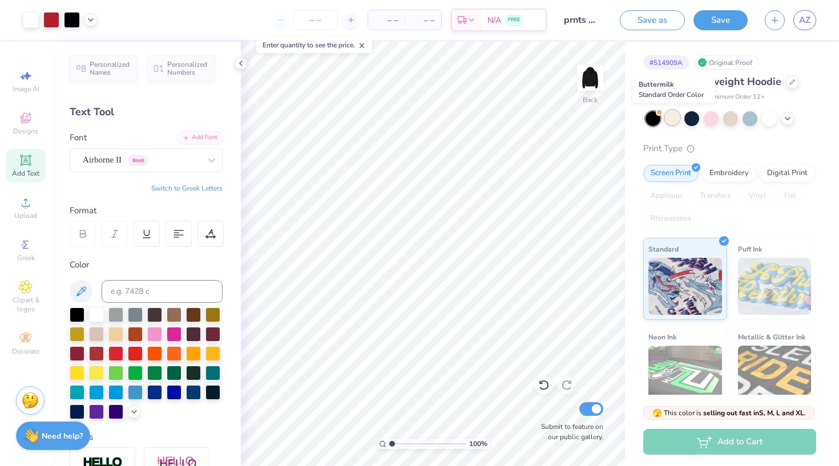
click at [670, 118] on div at bounding box center [672, 117] width 15 height 15
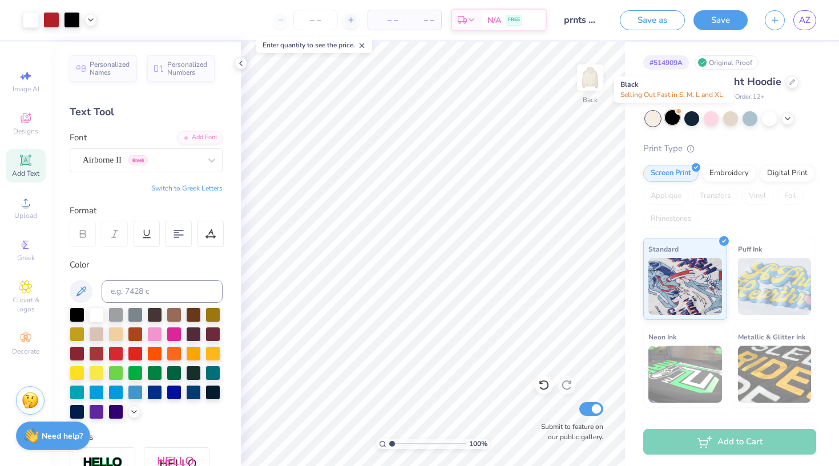
click at [676, 121] on div at bounding box center [672, 117] width 15 height 15
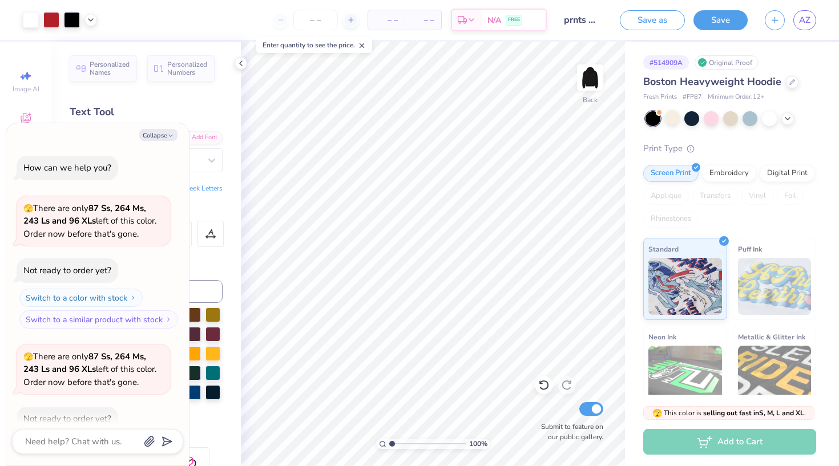
scroll to position [207, 0]
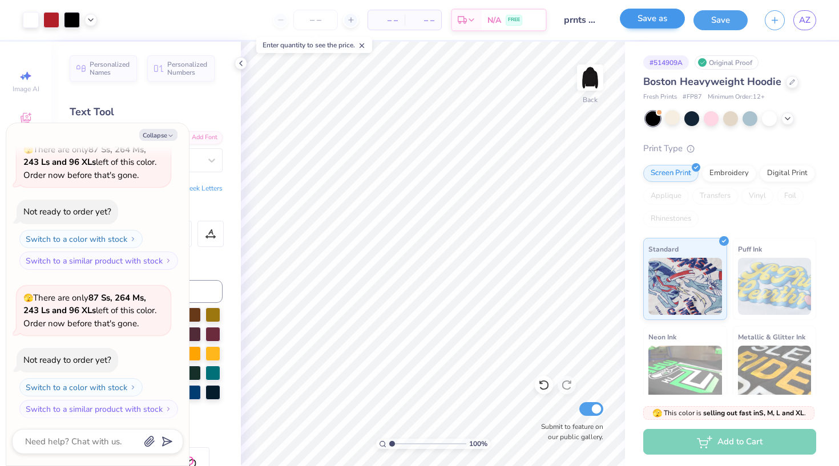
click at [656, 20] on button "Save as" at bounding box center [652, 19] width 65 height 20
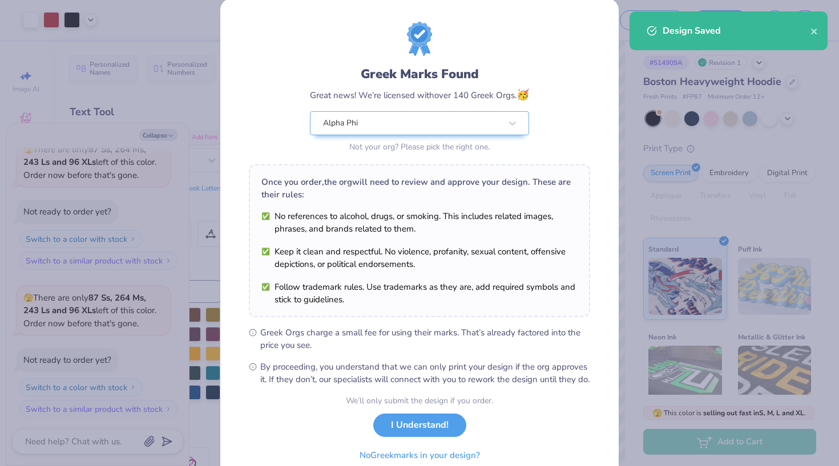
scroll to position [24, 0]
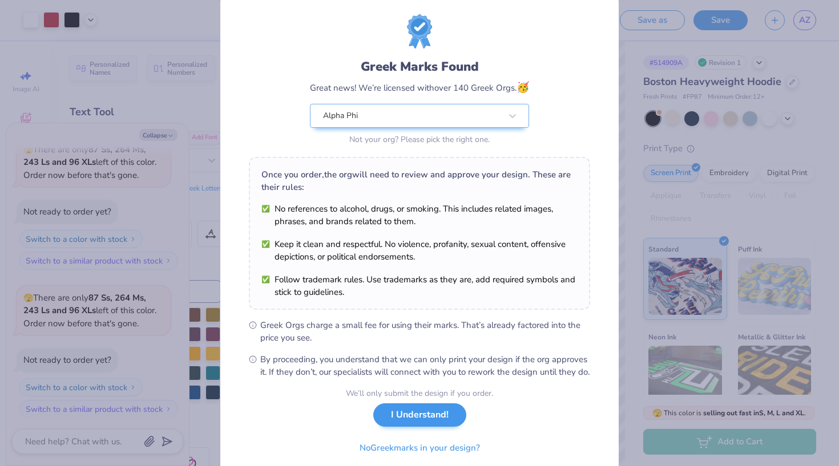
click at [432, 427] on button "I Understand!" at bounding box center [419, 414] width 93 height 23
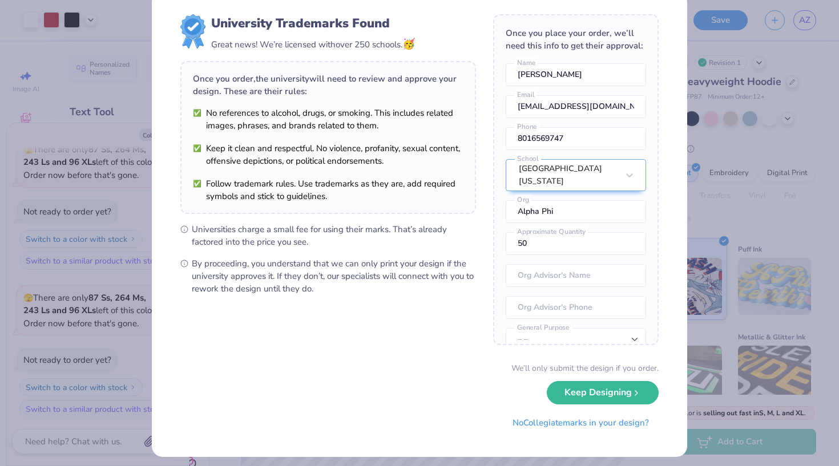
scroll to position [0, 0]
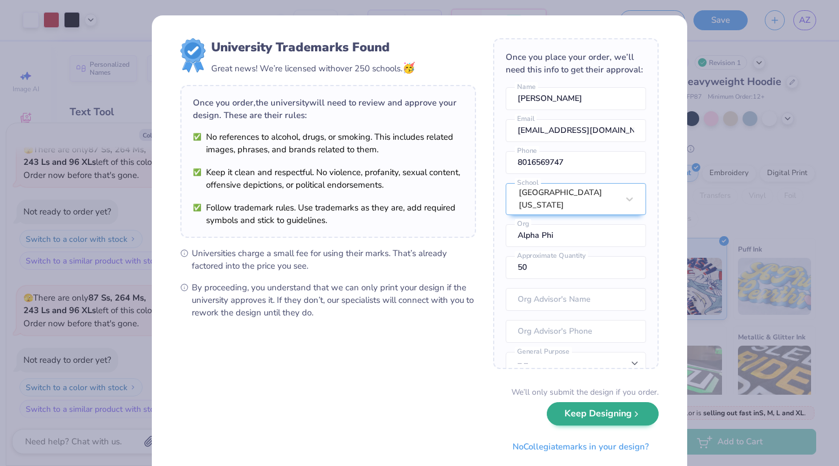
click at [629, 414] on button "Keep Designing" at bounding box center [603, 413] width 112 height 23
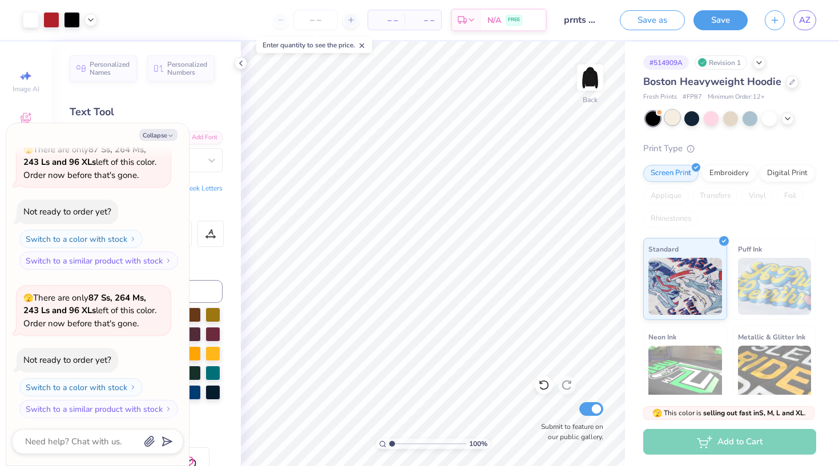
click at [672, 122] on div at bounding box center [672, 117] width 15 height 15
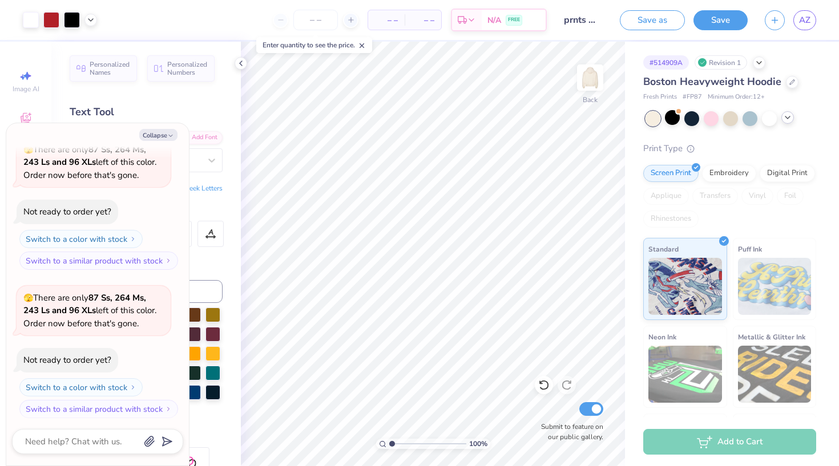
click at [787, 118] on icon at bounding box center [787, 117] width 9 height 9
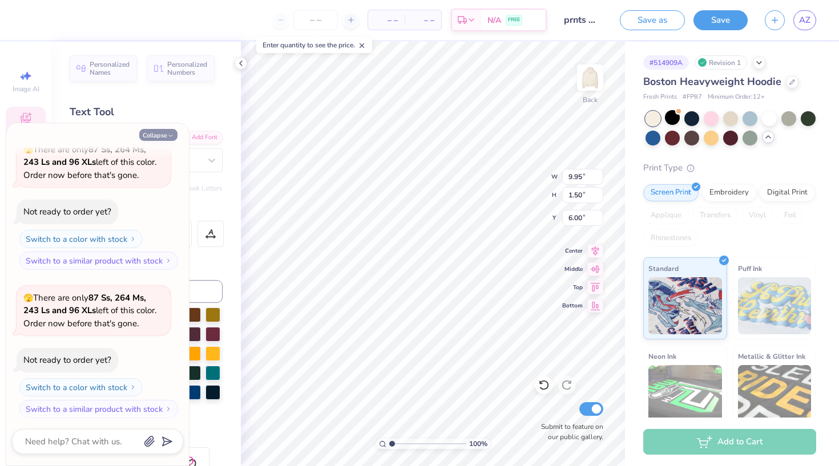
click at [164, 134] on button "Collapse" at bounding box center [158, 135] width 38 height 12
type textarea "x"
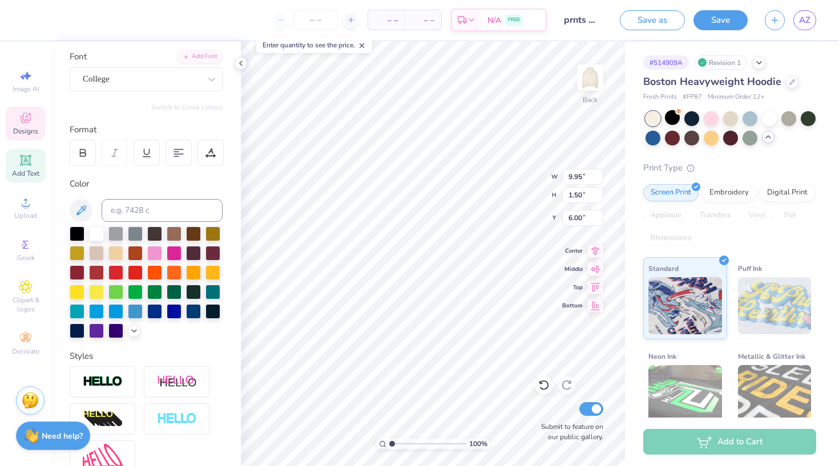
scroll to position [90, 0]
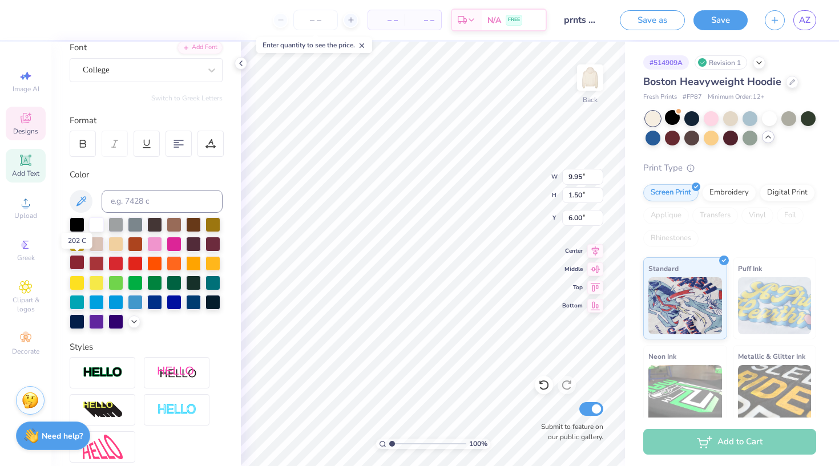
click at [76, 262] on div at bounding box center [77, 262] width 15 height 15
click at [95, 264] on div at bounding box center [96, 262] width 15 height 15
click at [95, 245] on div at bounding box center [96, 243] width 15 height 15
click at [133, 323] on icon at bounding box center [134, 320] width 9 height 9
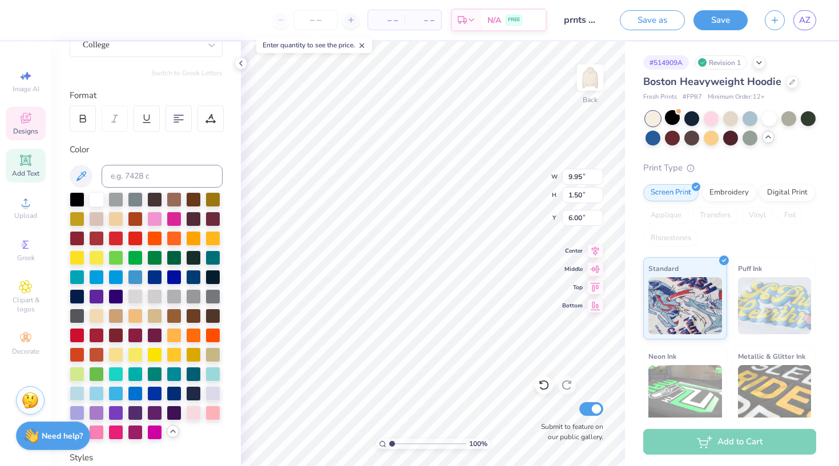
scroll to position [116, 0]
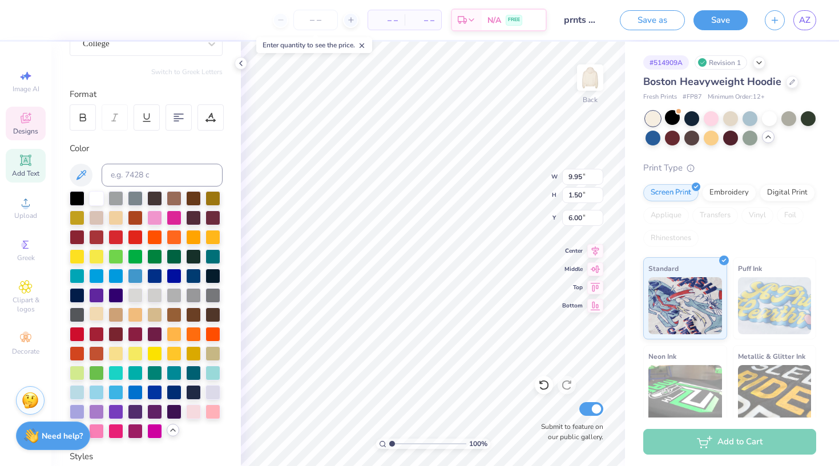
click at [98, 313] on div at bounding box center [96, 313] width 15 height 15
click at [153, 313] on div at bounding box center [154, 313] width 15 height 15
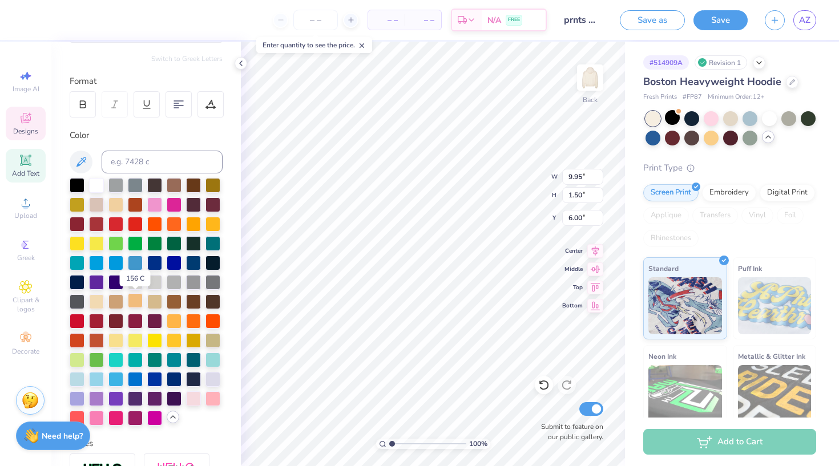
scroll to position [129, 0]
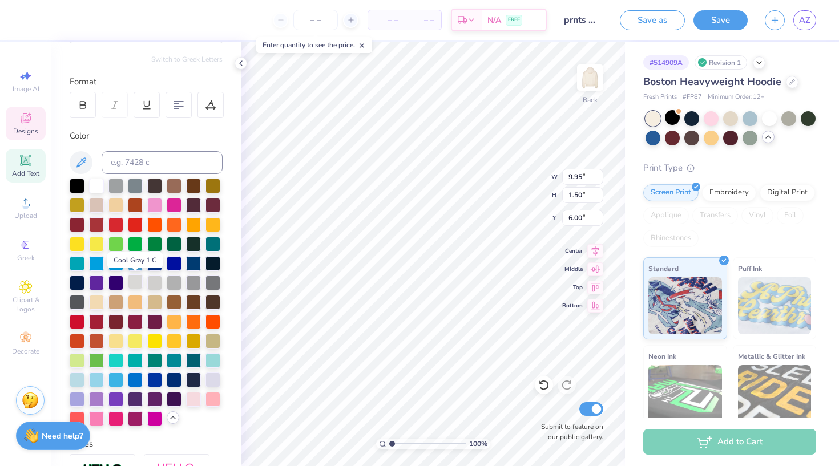
click at [137, 285] on div at bounding box center [135, 281] width 15 height 15
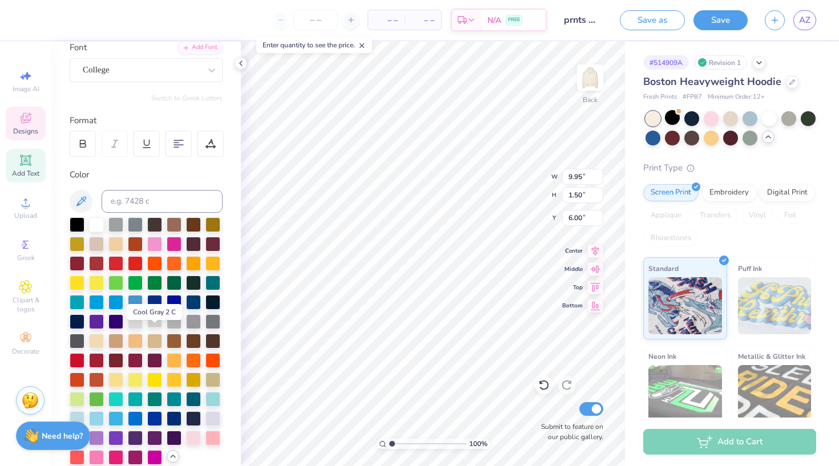
scroll to position [56, 0]
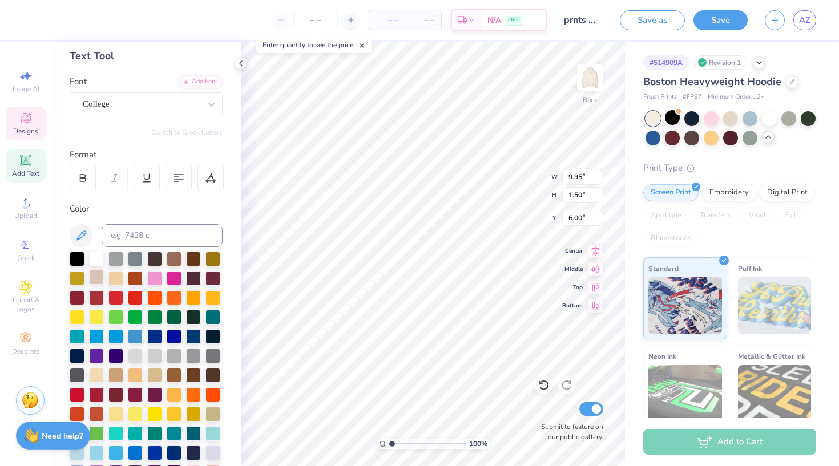
click at [95, 279] on div at bounding box center [96, 277] width 15 height 15
click at [95, 261] on div at bounding box center [96, 257] width 15 height 15
click at [96, 261] on div at bounding box center [96, 257] width 15 height 15
click at [55, 22] on div at bounding box center [51, 19] width 16 height 16
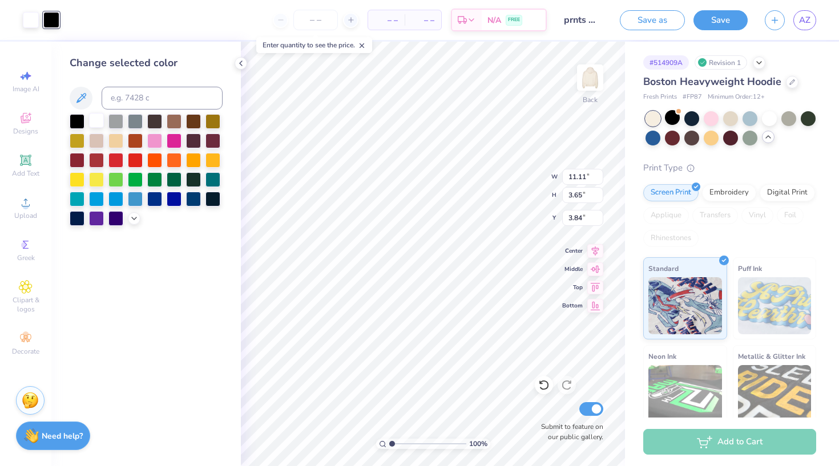
click at [95, 125] on div at bounding box center [96, 120] width 15 height 15
type input "0.35"
type input "4.31"
type input "8.69"
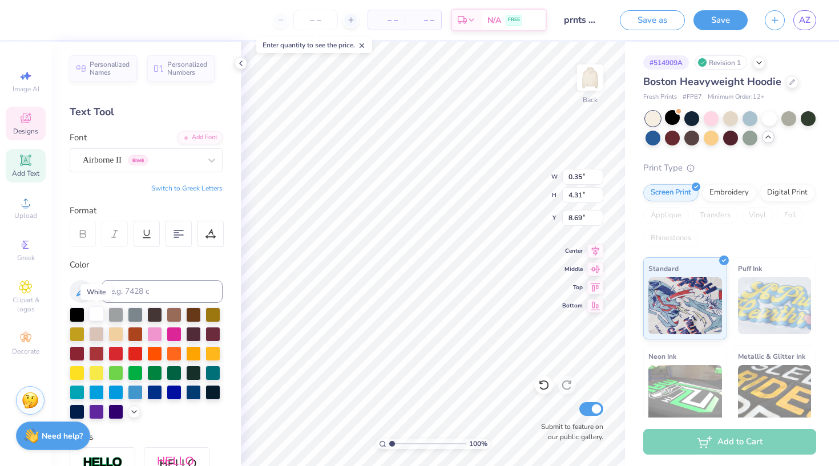
click at [101, 308] on div at bounding box center [96, 313] width 15 height 15
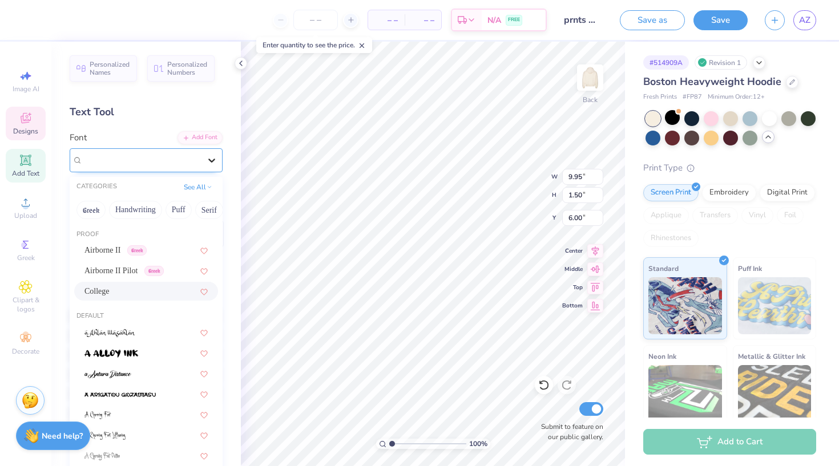
click at [211, 155] on icon at bounding box center [211, 160] width 11 height 11
click at [112, 248] on span "Airborne II" at bounding box center [102, 250] width 36 height 12
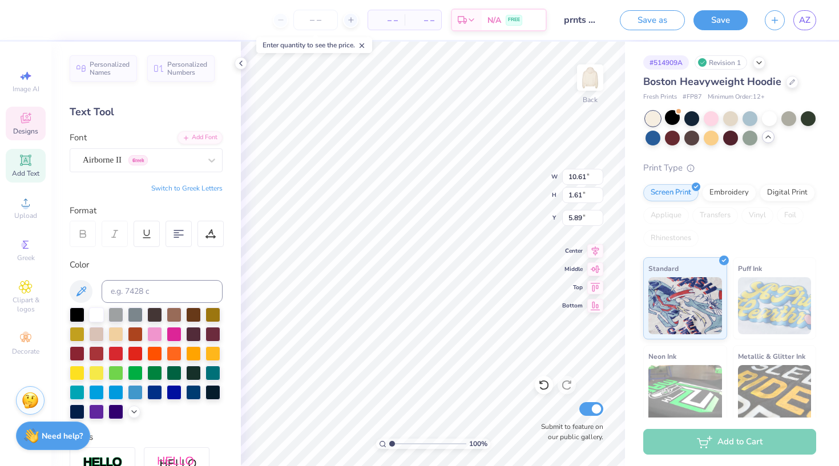
type input "10.61"
type input "1.61"
type input "5.89"
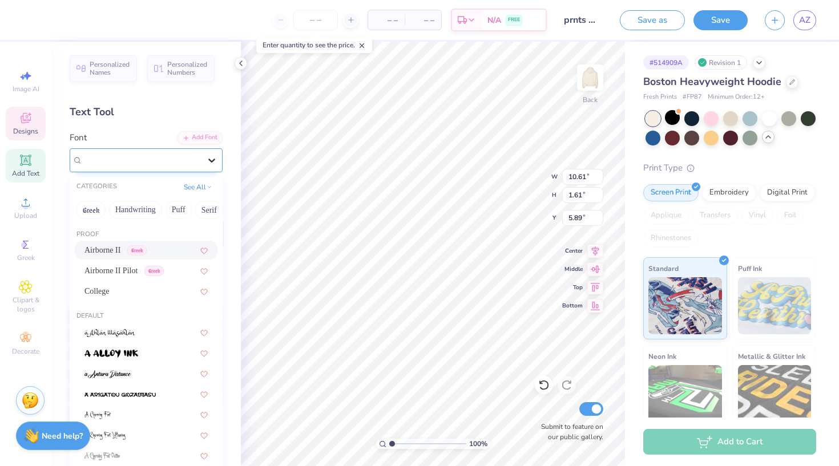
click at [210, 160] on icon at bounding box center [211, 161] width 7 height 4
click at [94, 213] on button "Greek" at bounding box center [90, 210] width 29 height 18
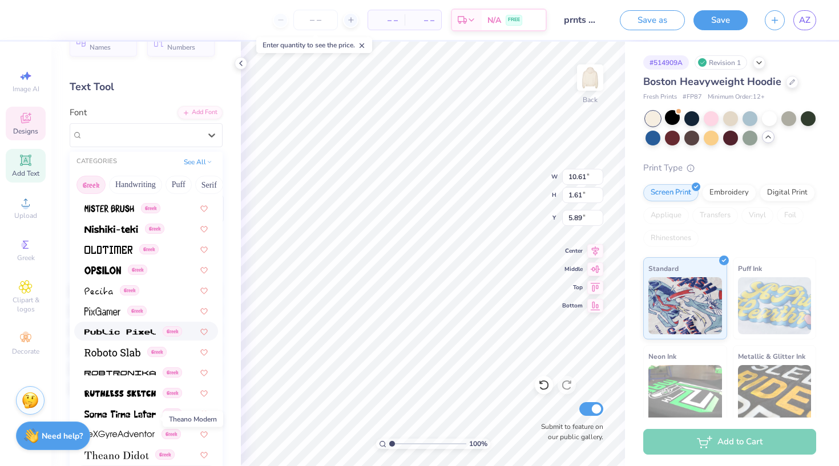
scroll to position [16, 0]
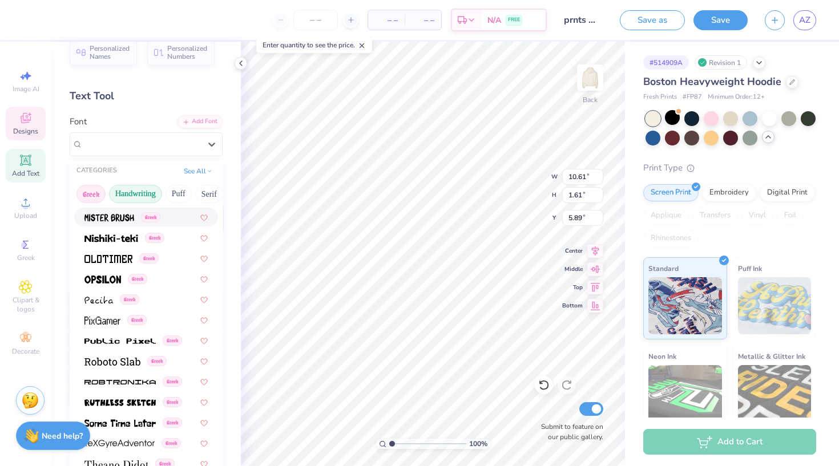
click at [143, 190] on button "Handwriting" at bounding box center [135, 194] width 53 height 18
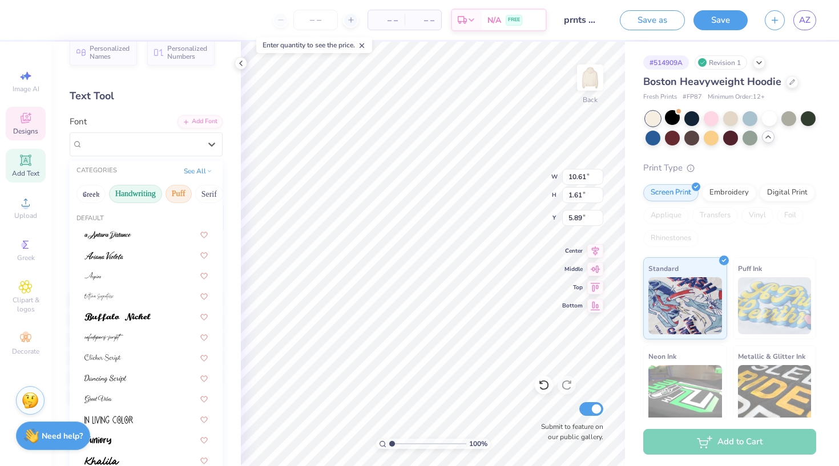
click at [180, 196] on button "Puff" at bounding box center [178, 194] width 26 height 18
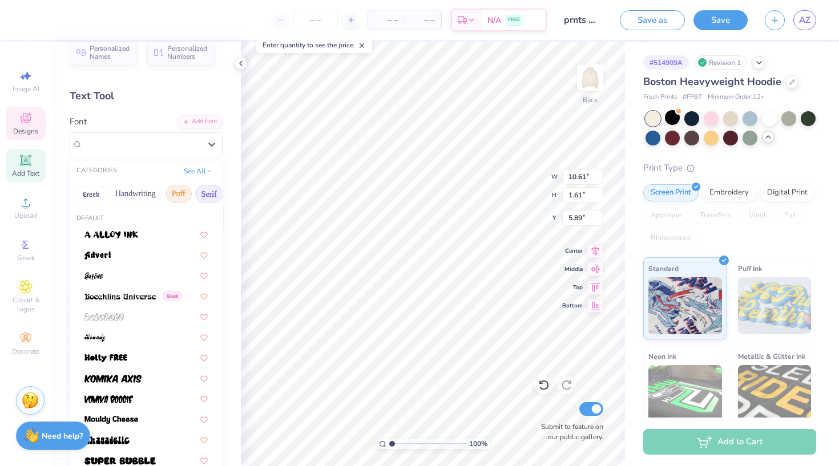
click at [201, 198] on button "Serif" at bounding box center [209, 194] width 28 height 18
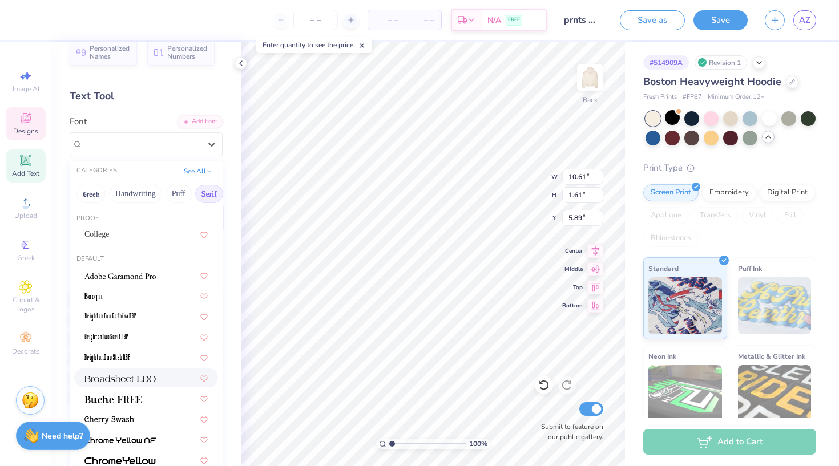
click at [141, 384] on span at bounding box center [119, 378] width 71 height 12
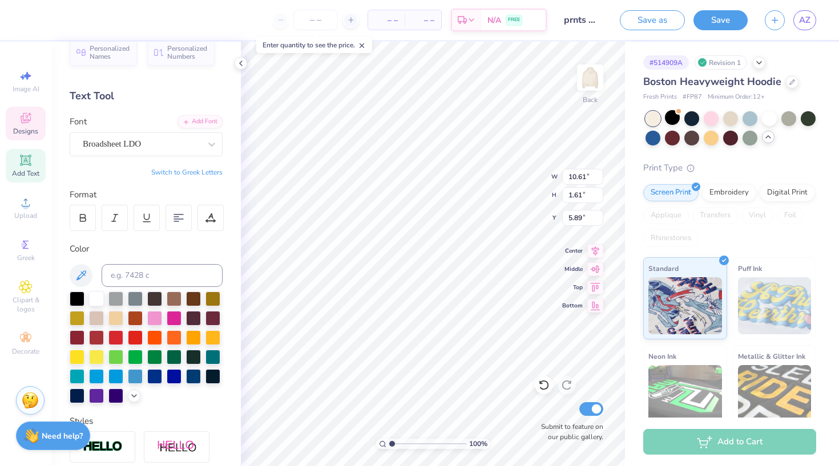
type input "11.94"
type input "1.47"
type input "6.03"
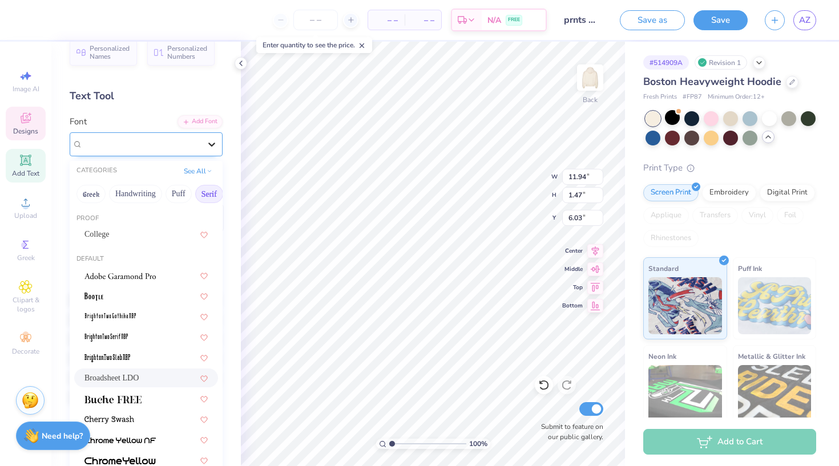
click at [219, 147] on div at bounding box center [211, 144] width 21 height 21
click at [143, 294] on div at bounding box center [145, 296] width 123 height 12
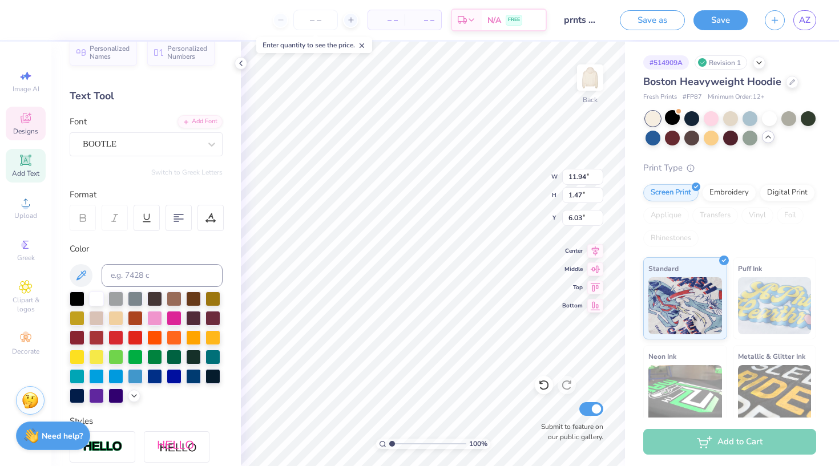
type input "9.02"
type input "1.55"
type input "5.95"
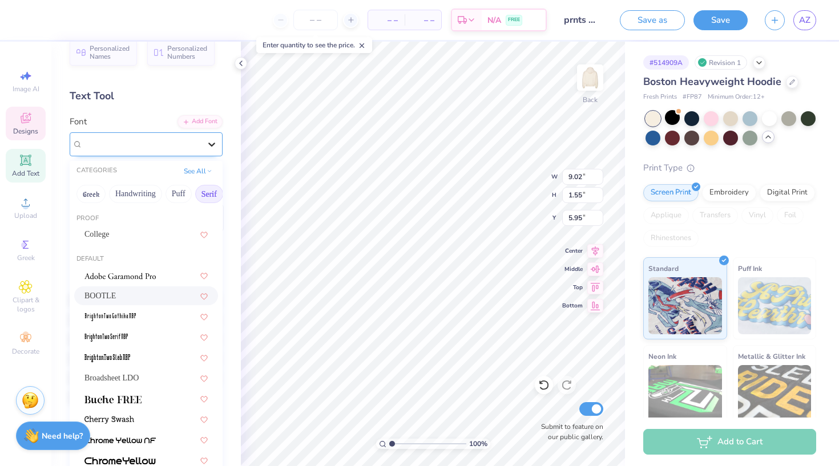
click at [206, 148] on icon at bounding box center [211, 144] width 11 height 11
click at [153, 274] on img at bounding box center [119, 276] width 71 height 8
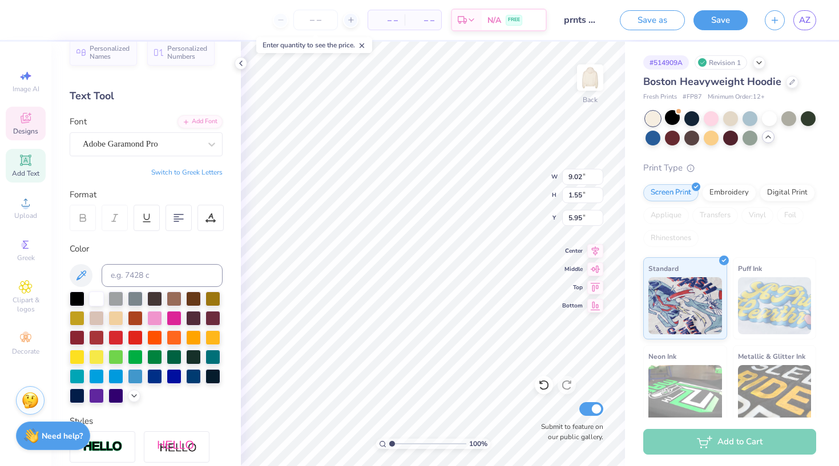
type input "11.09"
type input "1.49"
type input "6.01"
click at [215, 144] on icon at bounding box center [211, 144] width 11 height 11
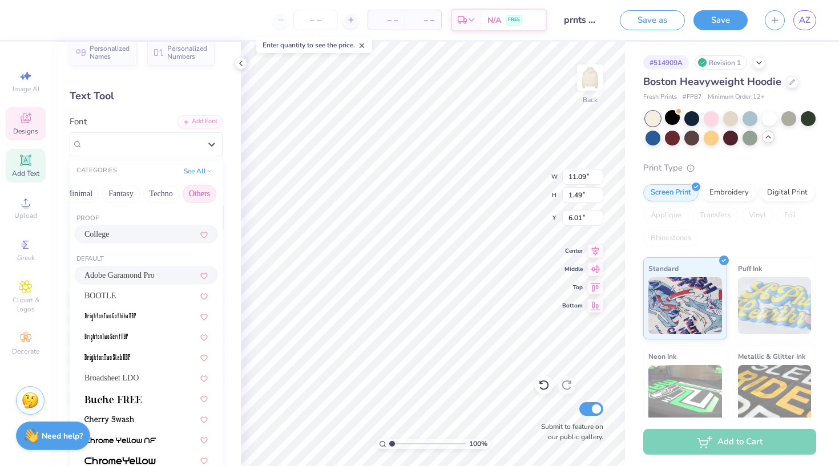
scroll to position [0, 339]
click at [210, 194] on button "Others" at bounding box center [200, 194] width 34 height 18
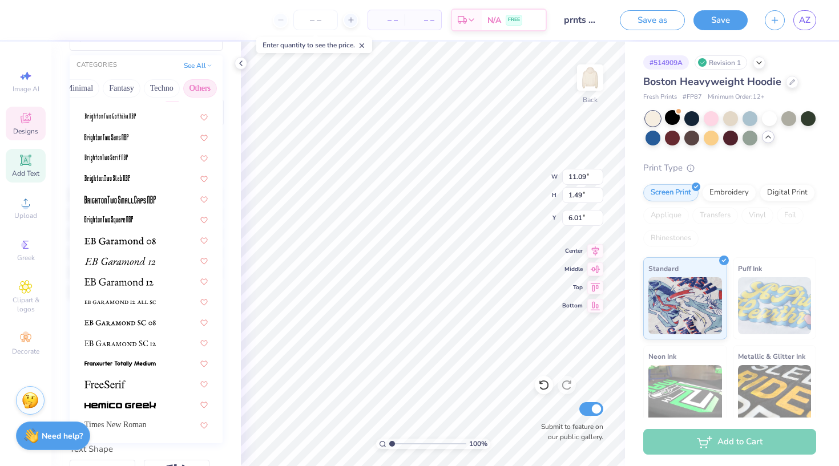
scroll to position [132, 0]
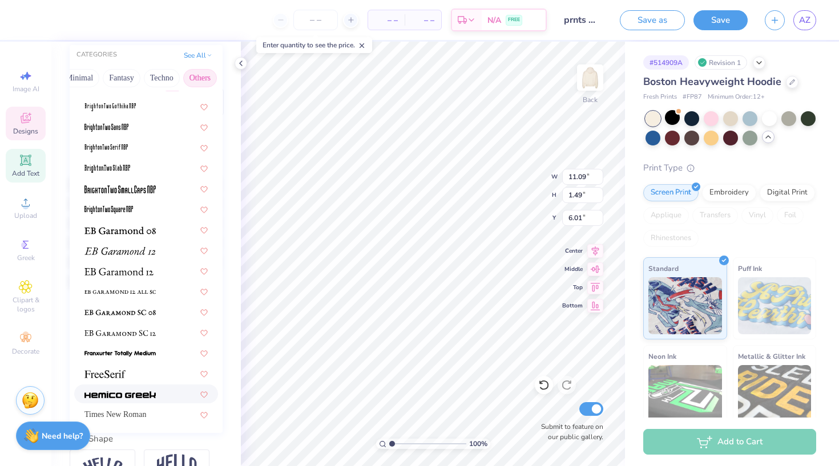
click at [151, 396] on img at bounding box center [119, 395] width 71 height 8
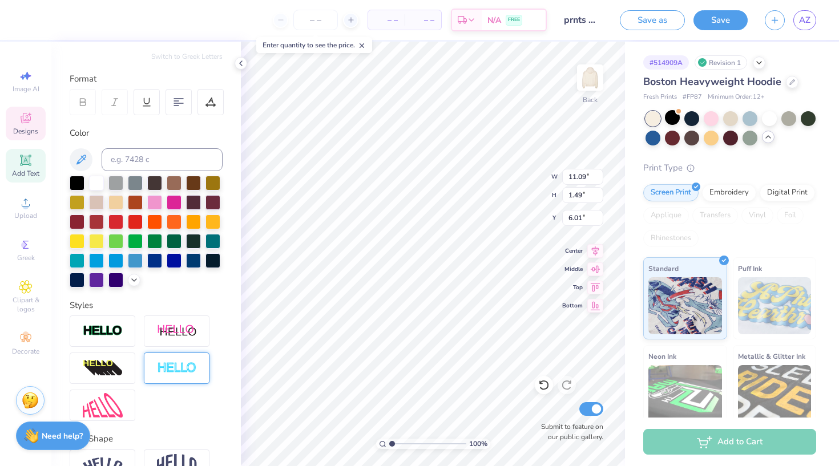
type input "10.79"
type input "1.10"
type input "6.40"
click at [181, 372] on img at bounding box center [177, 368] width 40 height 13
click at [95, 227] on div at bounding box center [96, 220] width 15 height 15
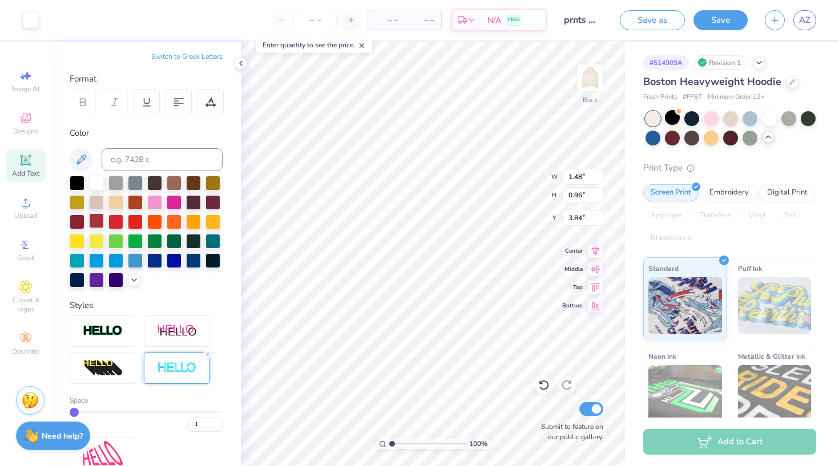
click at [97, 226] on div at bounding box center [96, 220] width 15 height 15
click at [30, 26] on div at bounding box center [31, 19] width 16 height 16
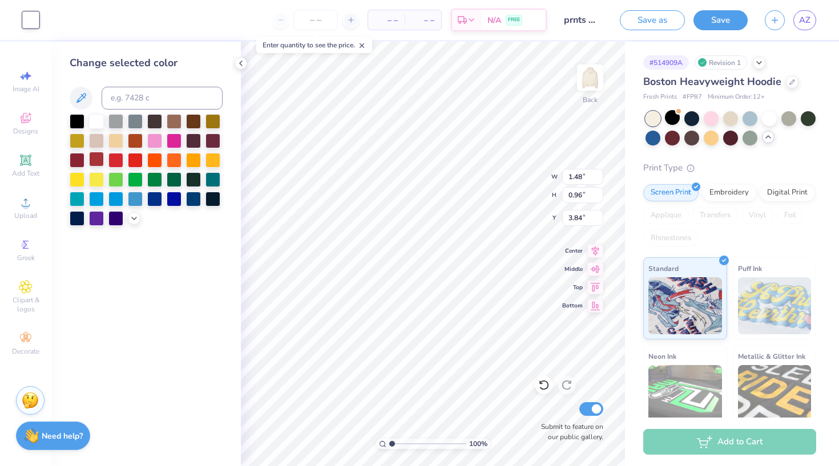
click at [94, 161] on div at bounding box center [96, 159] width 15 height 15
click at [221, 269] on div "Change selected color" at bounding box center [145, 254] width 189 height 425
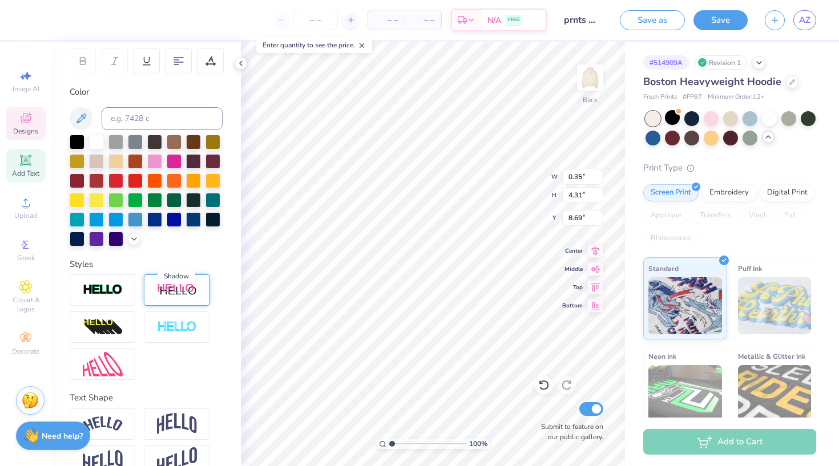
scroll to position [182, 0]
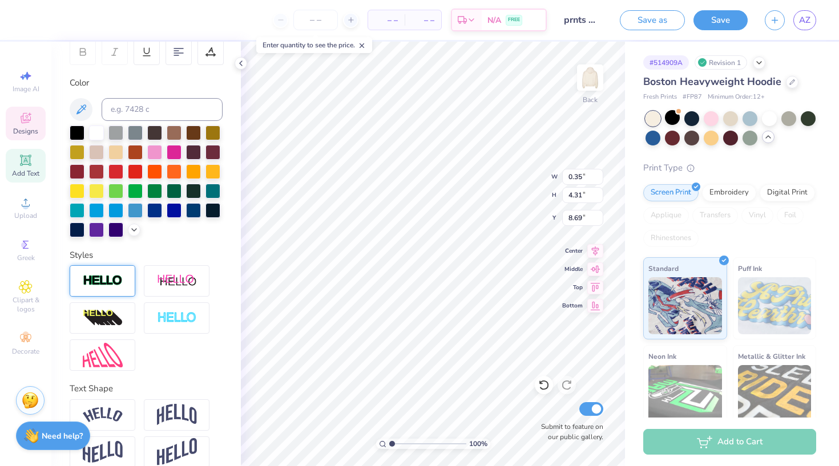
click at [110, 270] on div at bounding box center [103, 280] width 66 height 31
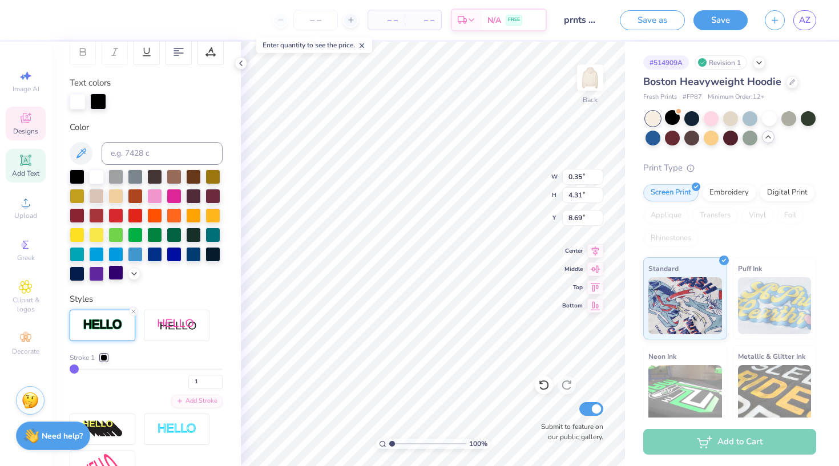
type input "0.36"
type input "8.65"
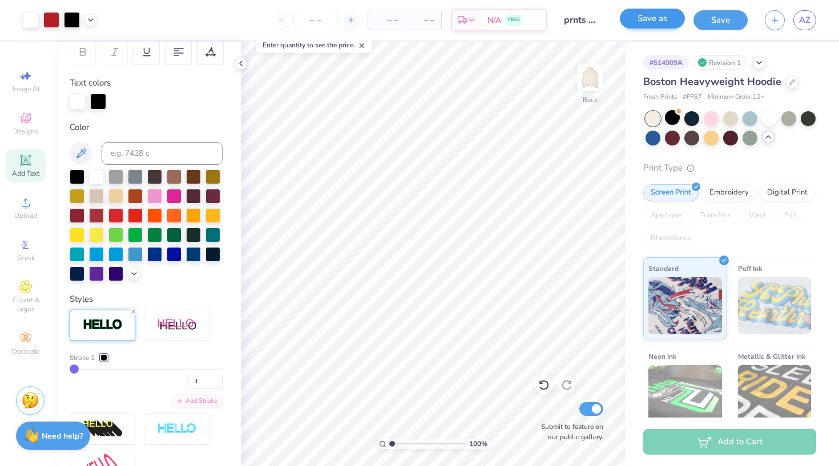
click at [653, 25] on button "Save as" at bounding box center [652, 19] width 65 height 20
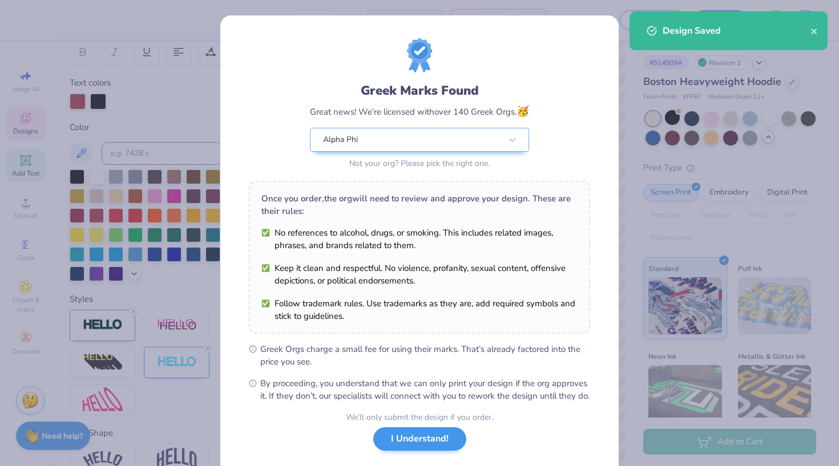
click at [431, 451] on button "I Understand!" at bounding box center [419, 438] width 93 height 23
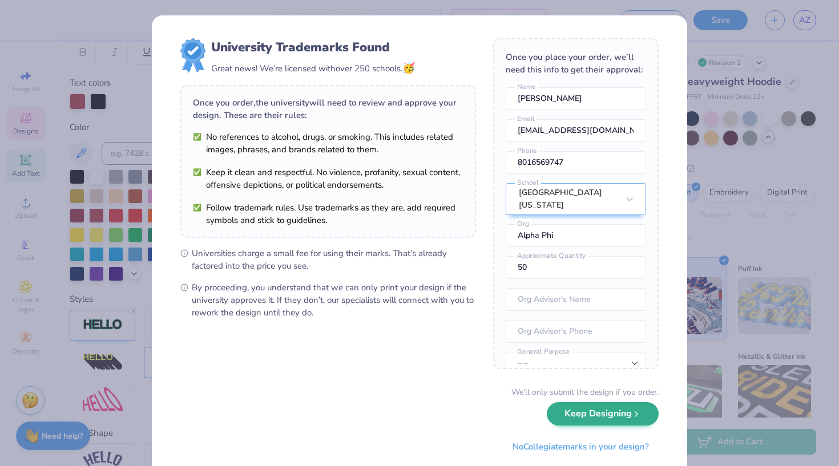
click at [580, 411] on button "Keep Designing" at bounding box center [603, 413] width 112 height 23
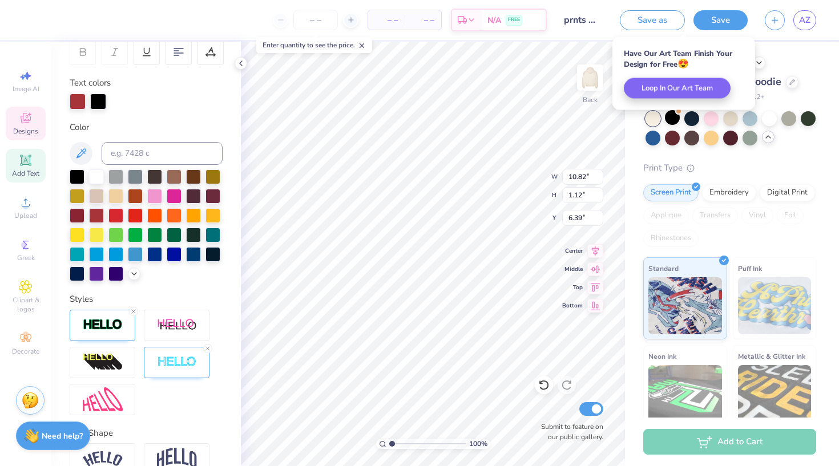
type input "7.14"
type input "0.74"
type input "6.77"
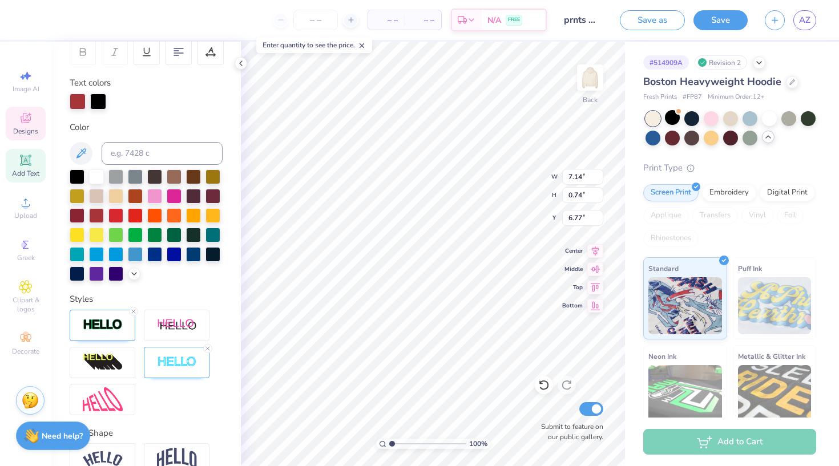
type input "6.75"
type input "9.48"
type input "0.99"
type input "6.51"
type input "6.75"
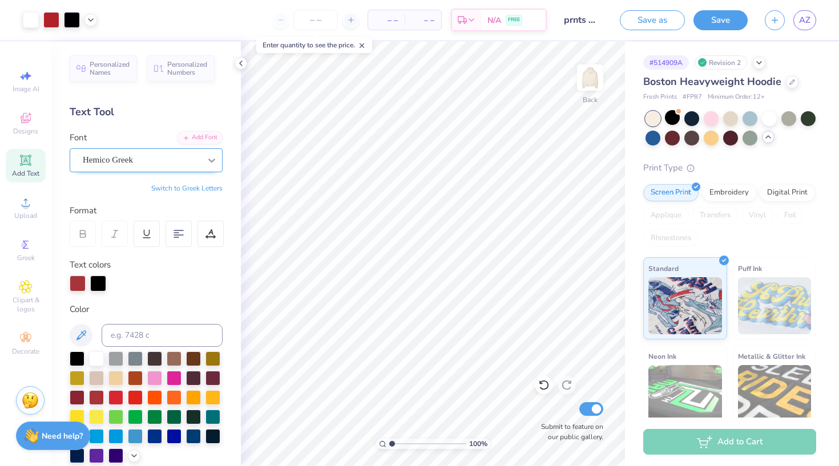
click at [212, 159] on icon at bounding box center [211, 160] width 11 height 11
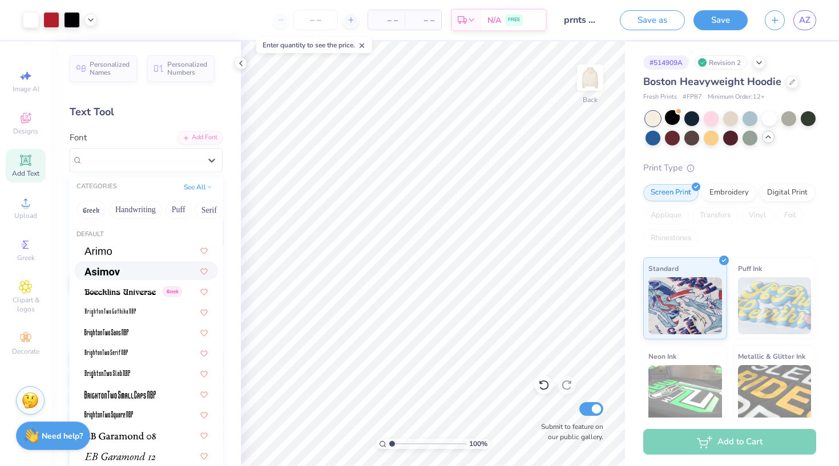
click at [128, 271] on div at bounding box center [145, 271] width 123 height 12
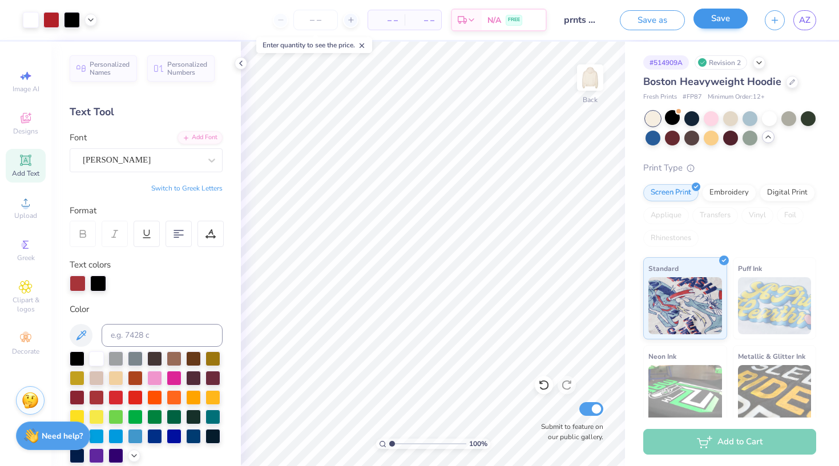
click at [721, 22] on button "Save" at bounding box center [720, 19] width 54 height 20
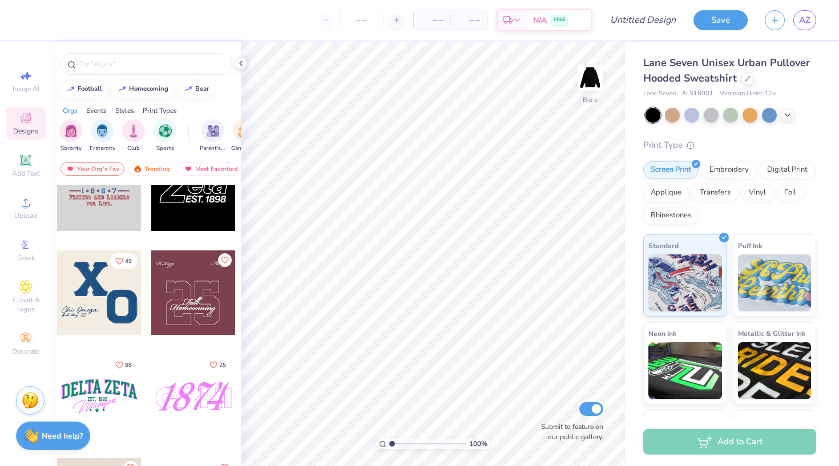
scroll to position [143, 0]
click at [112, 304] on div at bounding box center [99, 292] width 84 height 84
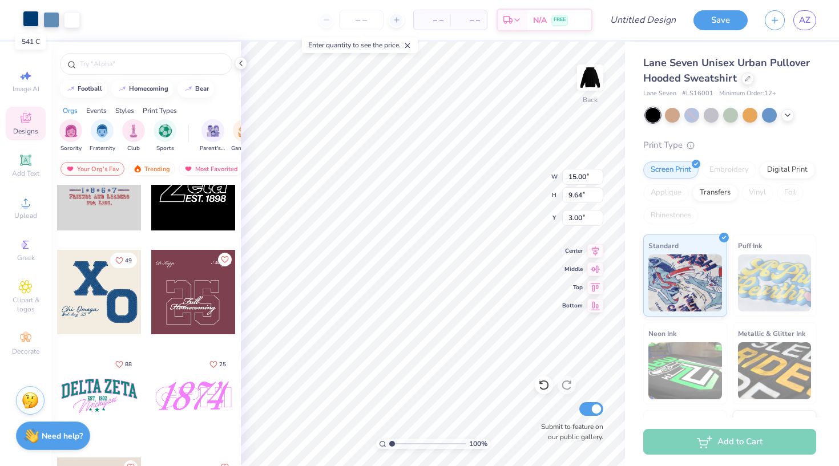
click at [33, 18] on div at bounding box center [31, 19] width 16 height 16
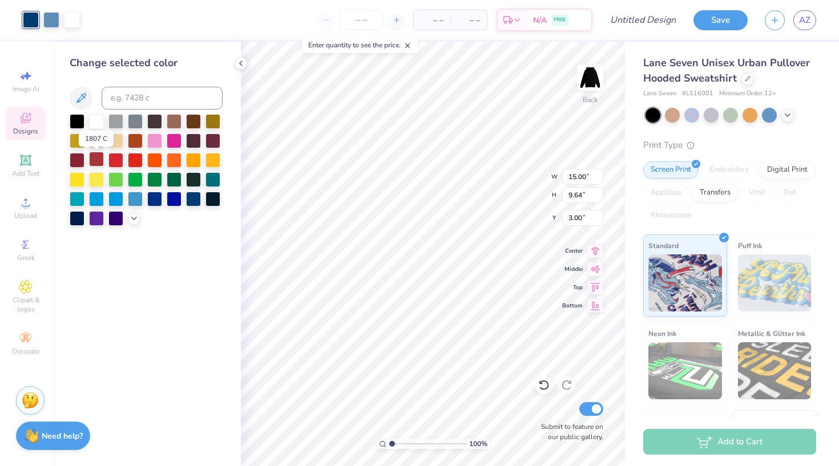
click at [98, 161] on div at bounding box center [96, 159] width 15 height 15
click at [52, 23] on div at bounding box center [51, 19] width 16 height 16
click at [81, 160] on div at bounding box center [77, 159] width 15 height 15
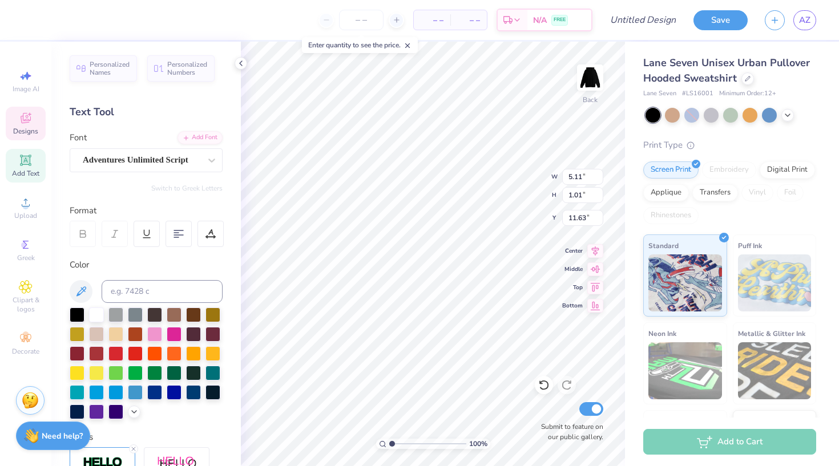
type input "7.39"
type input "1.59"
type input "10.24"
type textarea "C"
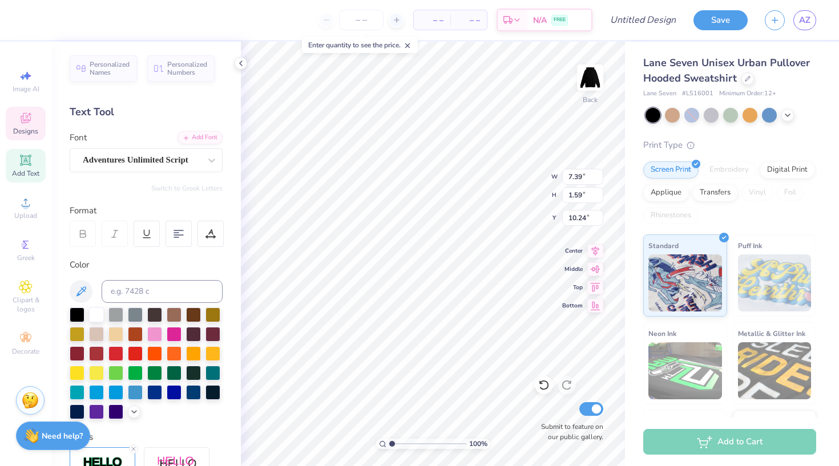
scroll to position [0, 1]
type textarea "Alpha Phi"
type textarea "red dress gala"
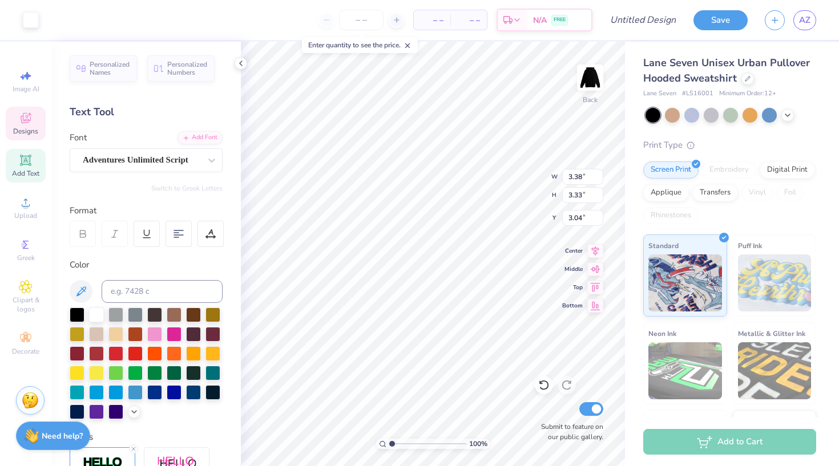
type input "3.30"
type input "3.29"
type input "3.00"
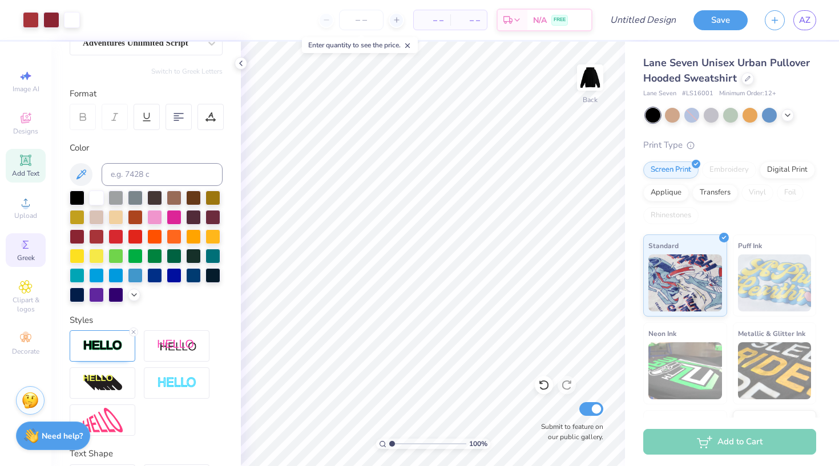
click at [29, 254] on span "Greek" at bounding box center [26, 257] width 18 height 9
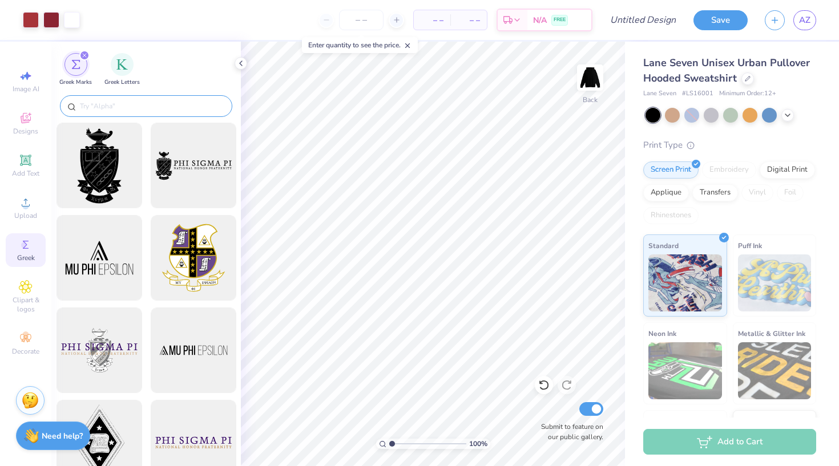
click at [139, 104] on input "text" at bounding box center [152, 105] width 146 height 11
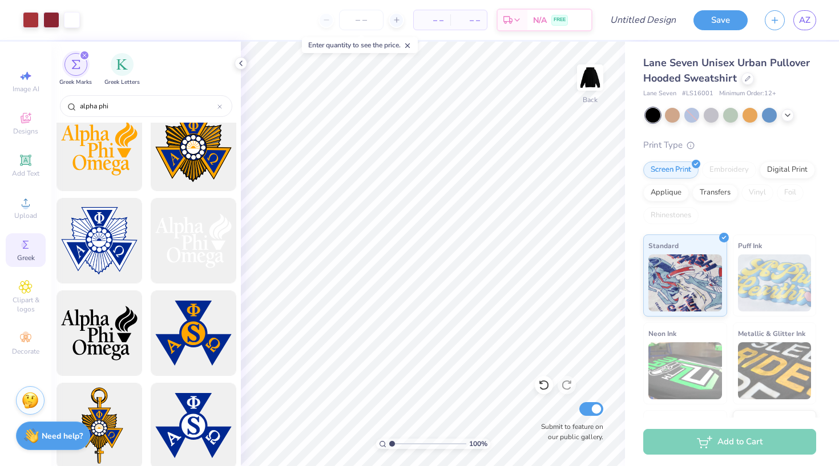
scroll to position [177, 0]
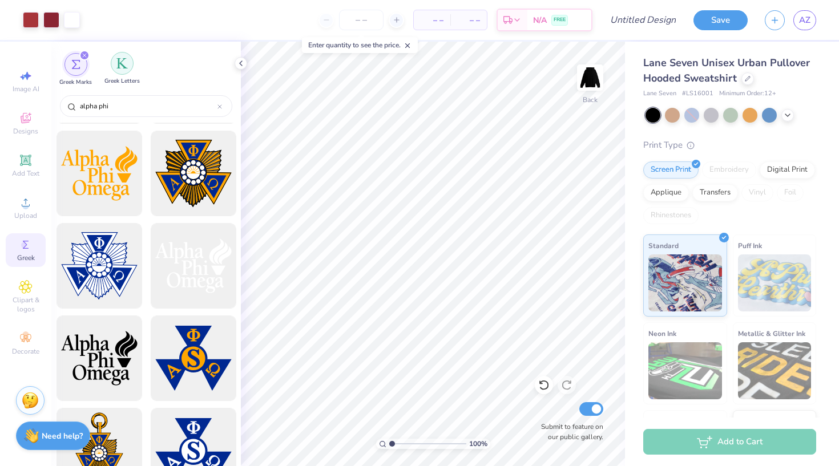
type input "alpha phi"
click at [124, 75] on div "Greek Letters" at bounding box center [121, 69] width 35 height 34
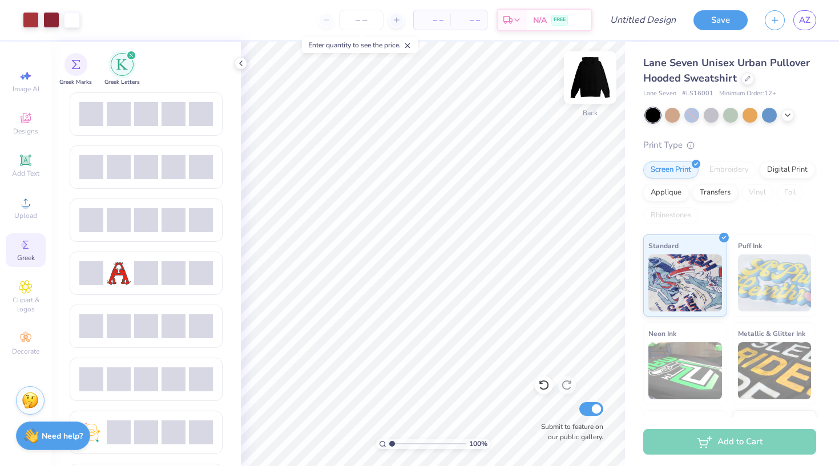
click at [593, 82] on img at bounding box center [590, 78] width 46 height 46
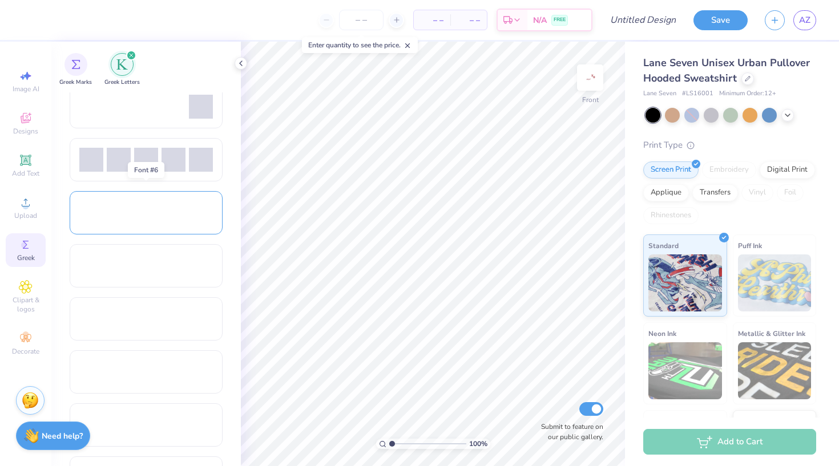
scroll to position [611, 0]
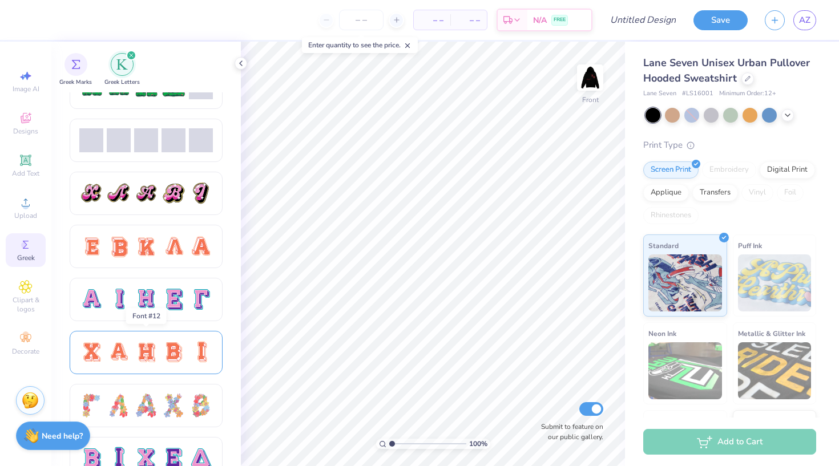
click at [165, 347] on div at bounding box center [173, 353] width 24 height 24
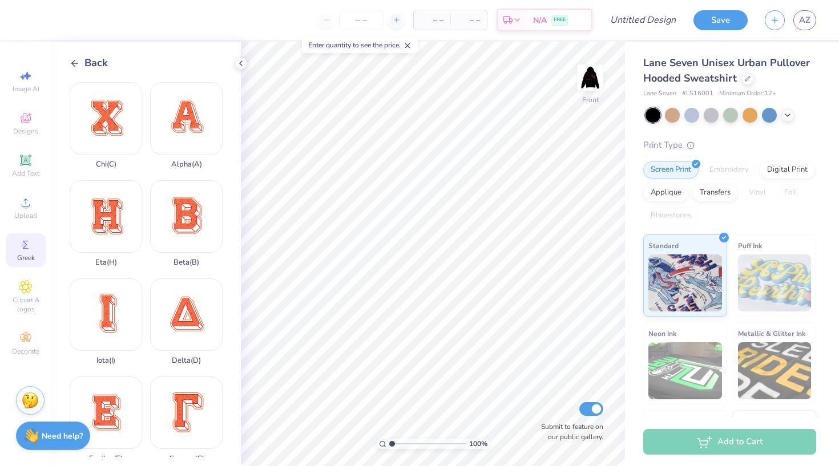
drag, startPoint x: 83, startPoint y: 54, endPoint x: 78, endPoint y: 60, distance: 7.3
click at [78, 60] on div "Back Chi ( C ) Alpha ( A ) Eta ( H ) Beta ( B ) Iota ( I ) Delta ( D ) Epsilon …" at bounding box center [145, 254] width 189 height 425
click at [78, 60] on icon at bounding box center [75, 63] width 10 height 10
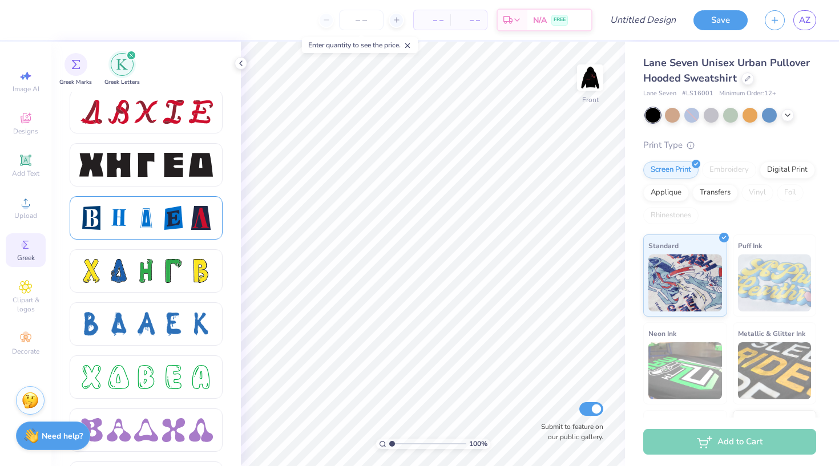
scroll to position [1489, 0]
click at [161, 169] on div at bounding box center [146, 164] width 134 height 24
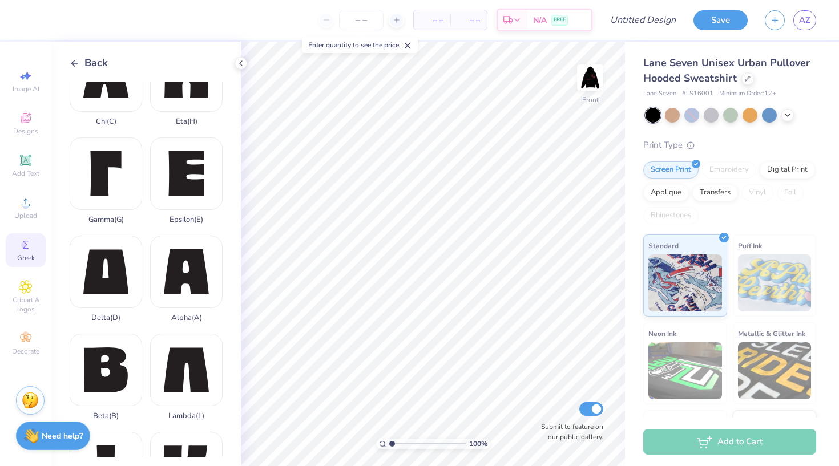
scroll to position [43, 0]
click at [585, 87] on img at bounding box center [590, 78] width 46 height 46
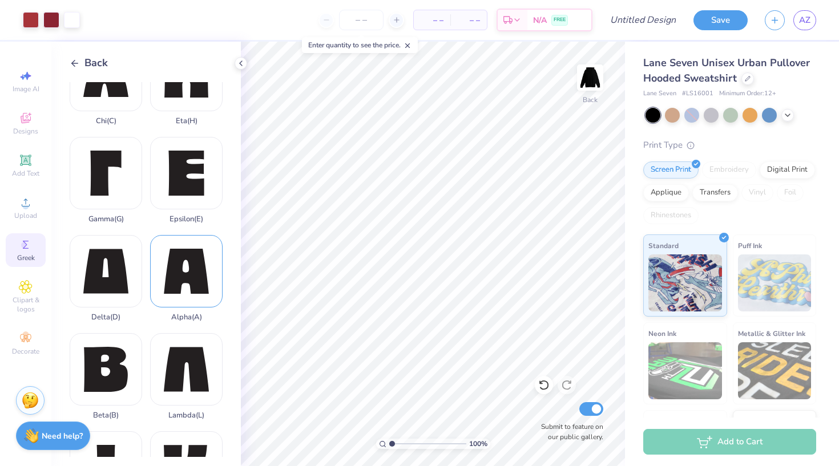
click at [198, 267] on div "Alpha ( A )" at bounding box center [186, 278] width 72 height 87
type input "3.65"
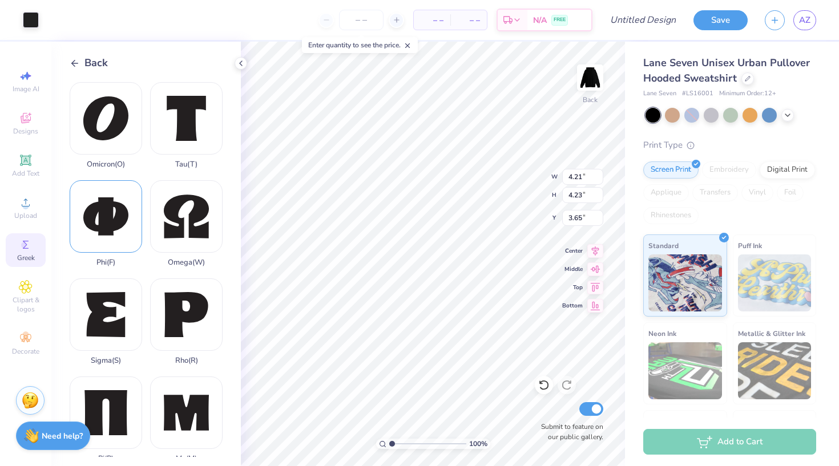
scroll to position [589, 0]
click at [119, 227] on div "Phi ( F )" at bounding box center [106, 223] width 72 height 87
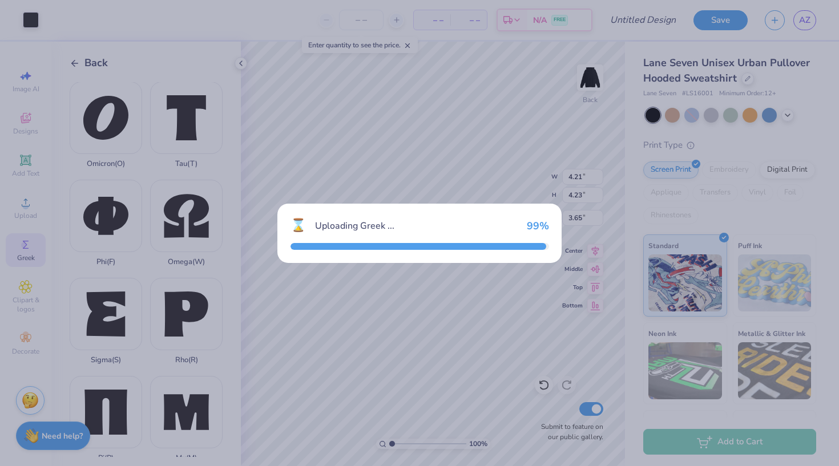
type input "5.00"
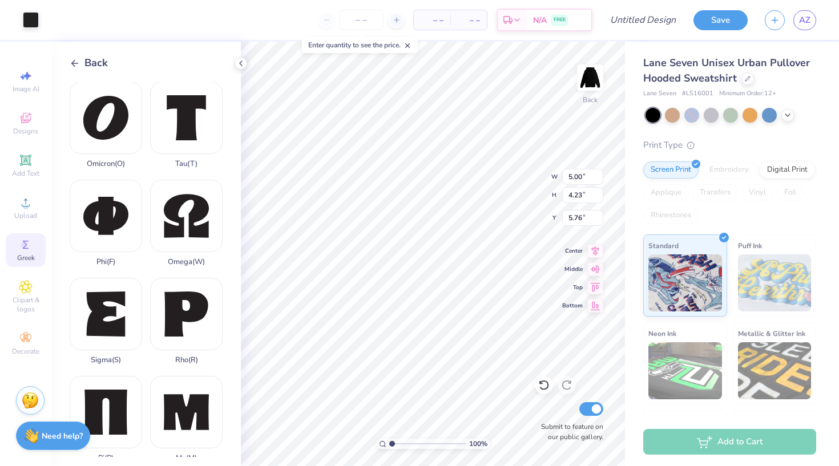
type input "6.81"
type input "2.52"
click at [32, 26] on div at bounding box center [31, 19] width 16 height 16
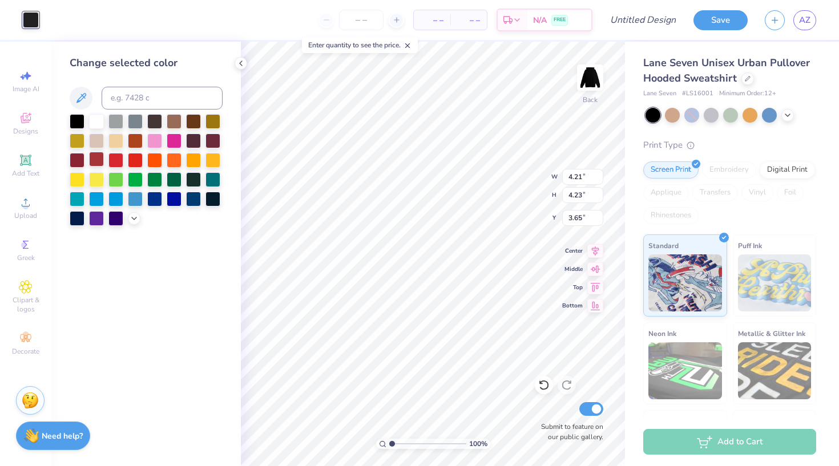
click at [97, 162] on div at bounding box center [96, 159] width 15 height 15
type input "5.00"
type input "6.81"
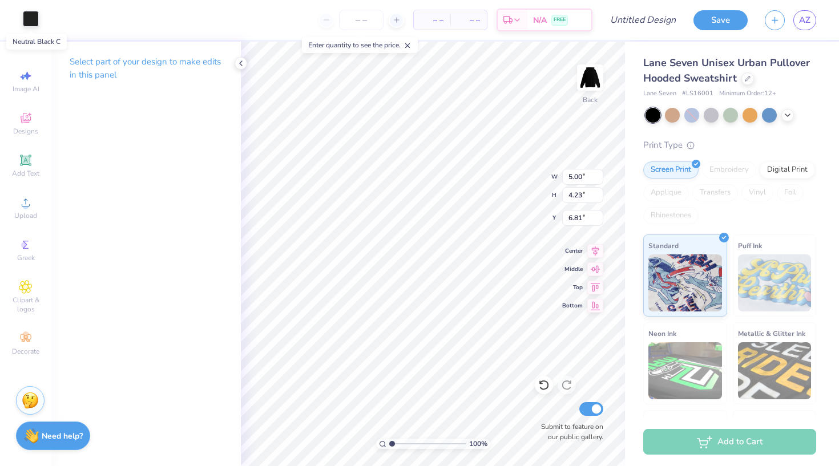
click at [34, 19] on div at bounding box center [31, 19] width 16 height 16
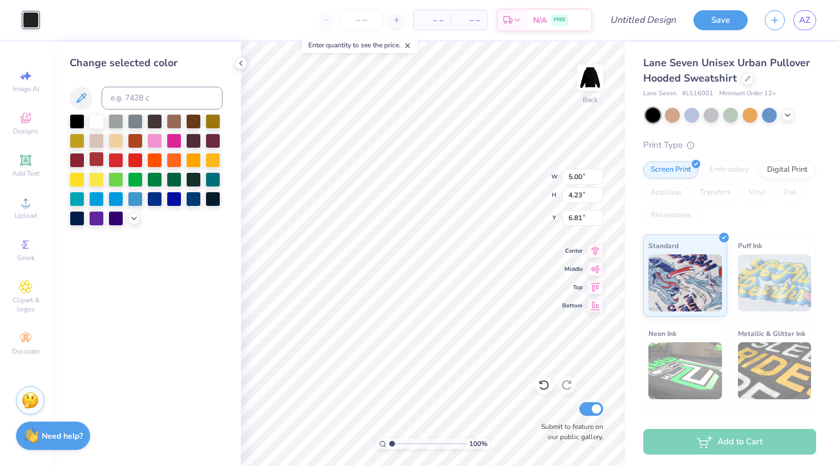
click at [99, 167] on div at bounding box center [96, 159] width 15 height 15
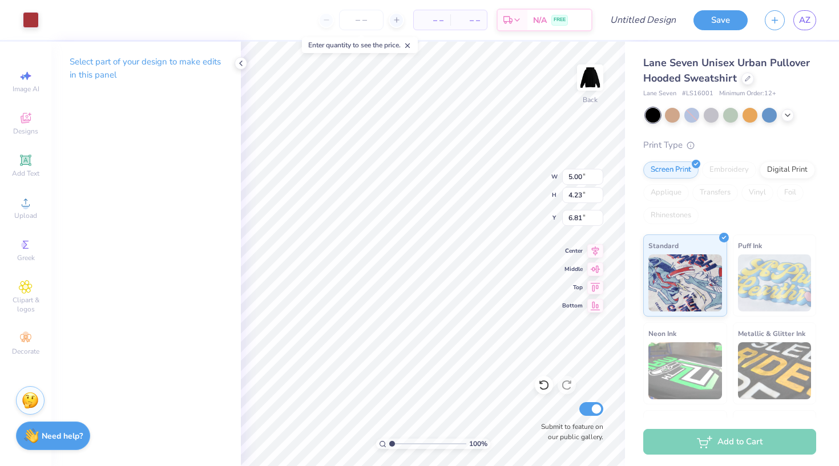
type input "8.41"
click at [241, 62] on icon at bounding box center [240, 63] width 9 height 9
